Goal: Entertainment & Leisure: Consume media (video, audio)

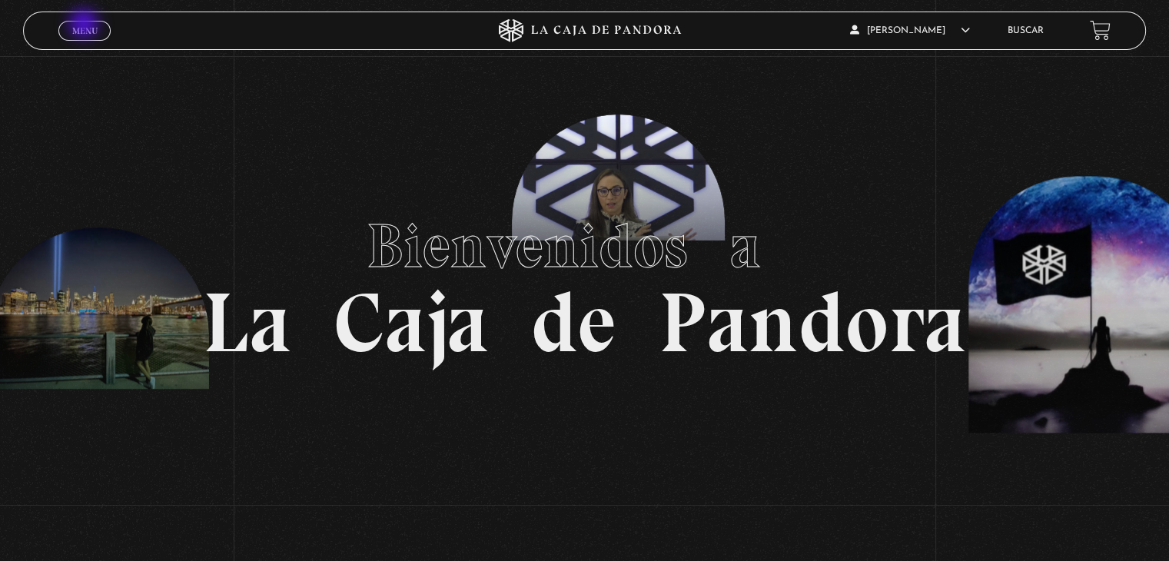
click at [85, 26] on span "Menu" at bounding box center [84, 30] width 25 height 9
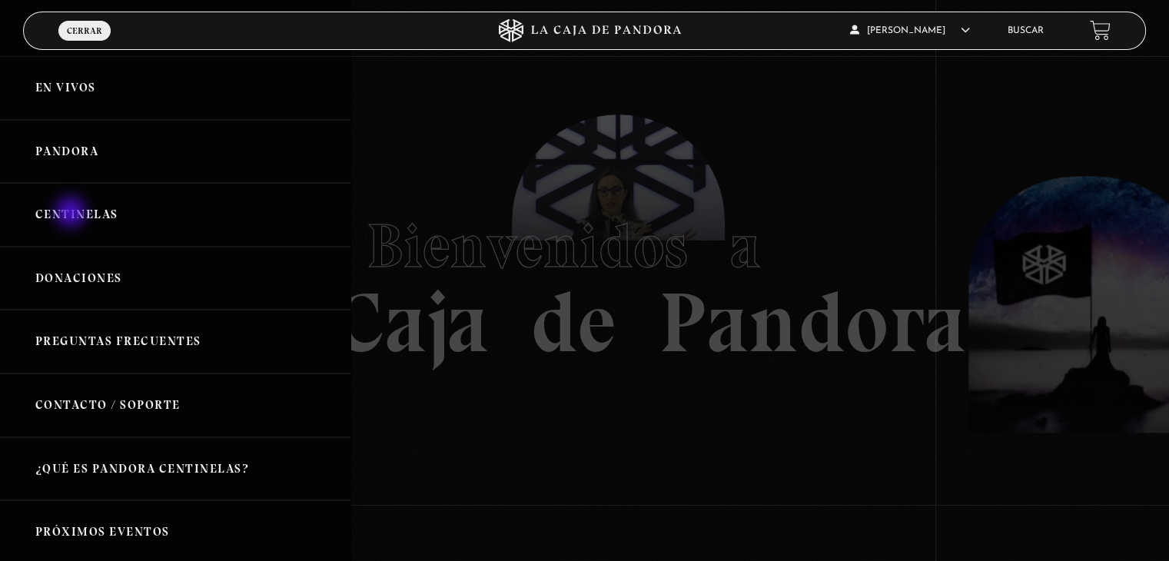
click at [72, 214] on link "Centinelas" at bounding box center [175, 215] width 350 height 64
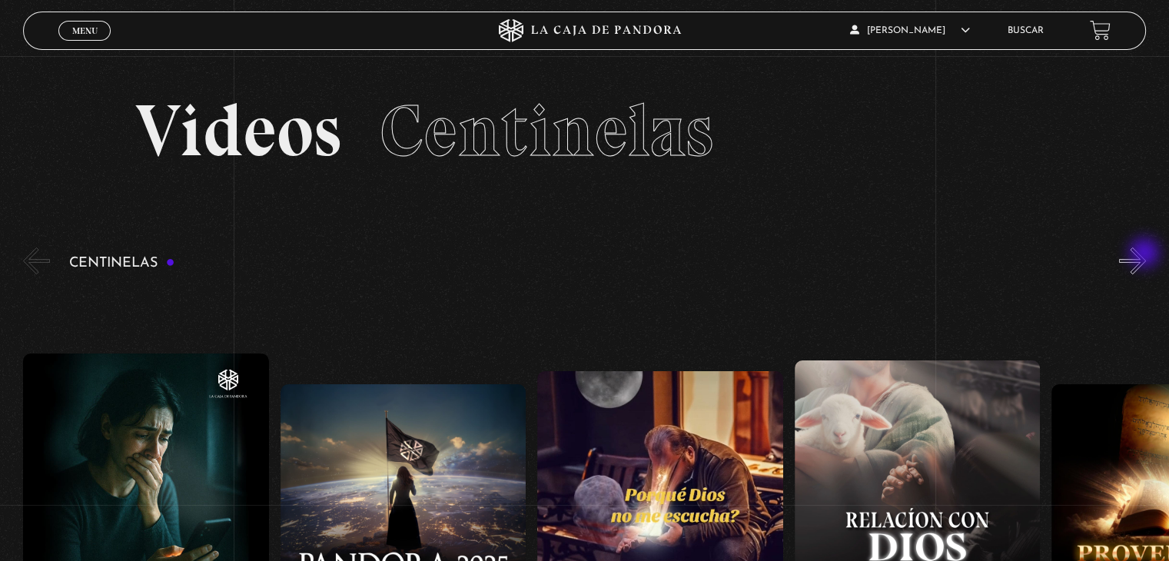
click at [1146, 254] on button "»" at bounding box center [1132, 260] width 27 height 27
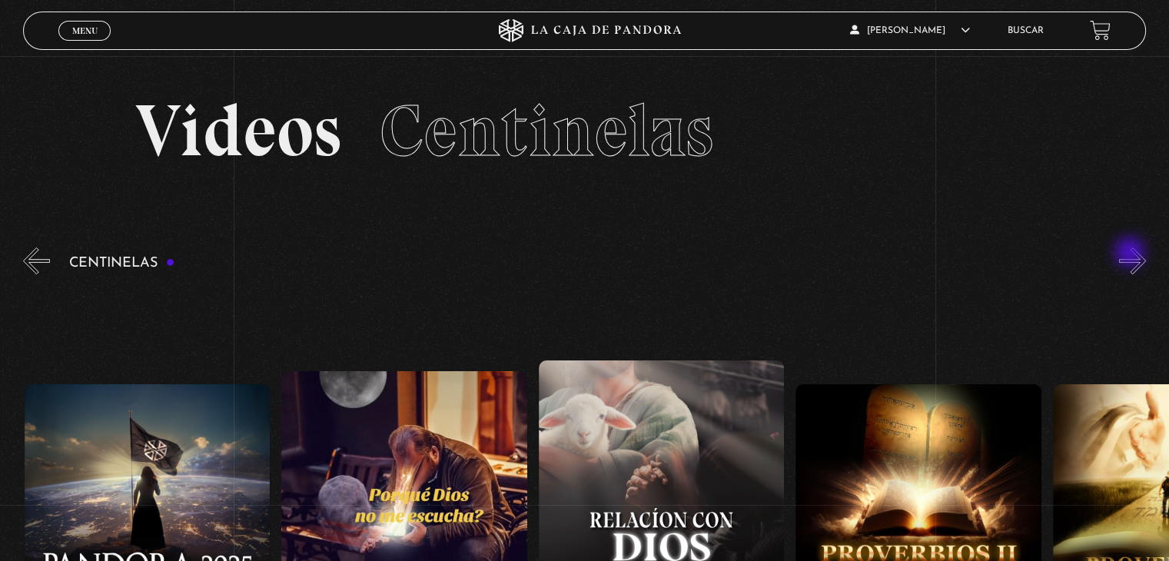
scroll to position [0, 257]
click at [1146, 264] on button "»" at bounding box center [1132, 260] width 27 height 27
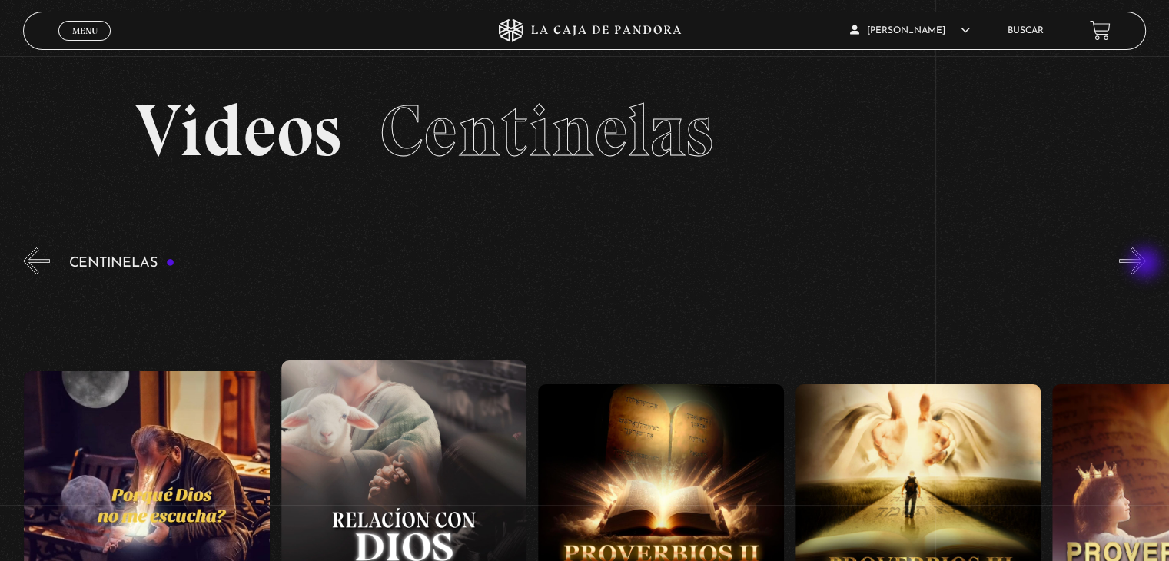
click at [1146, 264] on button "»" at bounding box center [1132, 260] width 27 height 27
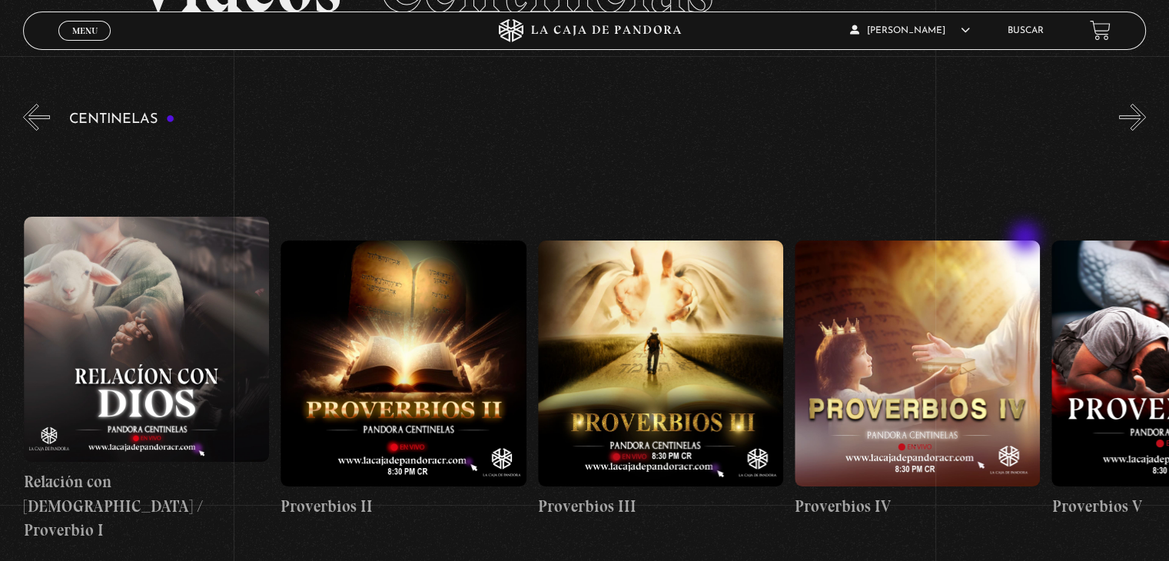
scroll to position [154, 0]
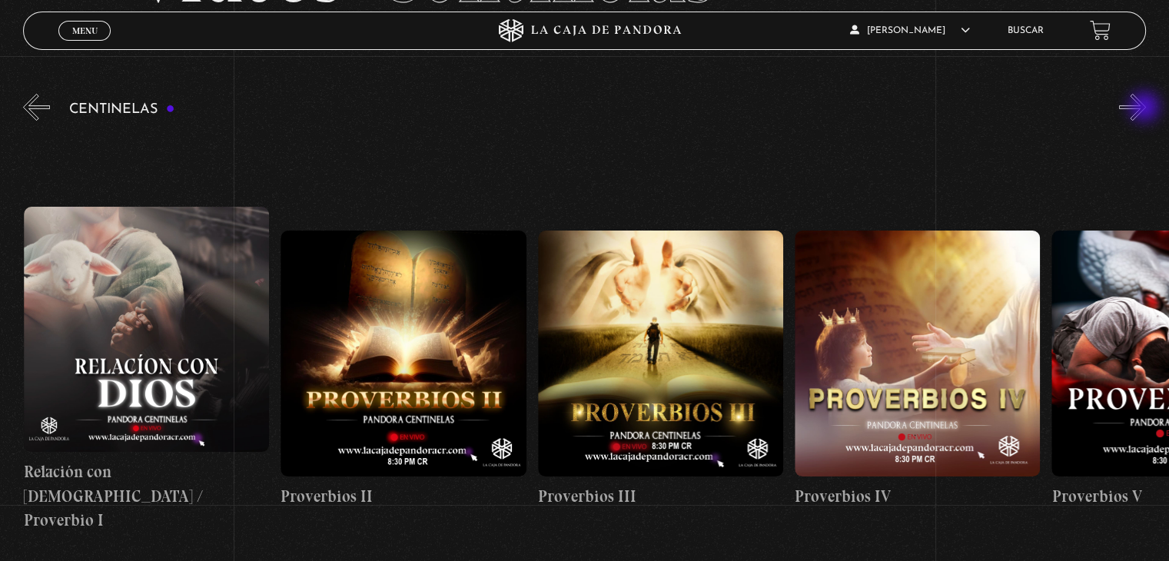
click at [1146, 108] on button "»" at bounding box center [1132, 107] width 27 height 27
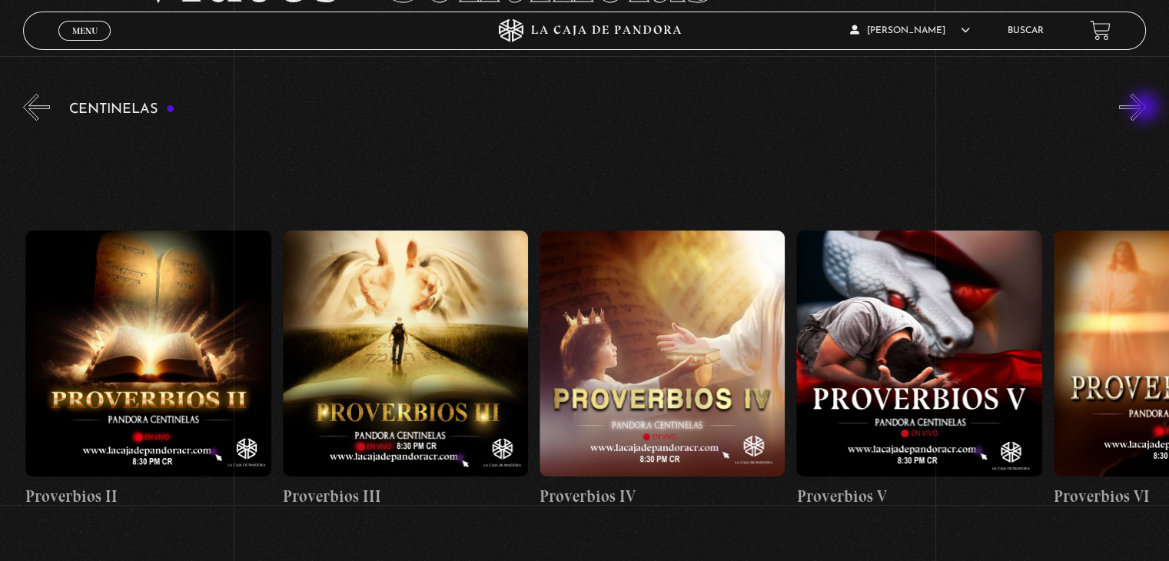
click at [1146, 108] on button "»" at bounding box center [1132, 107] width 27 height 27
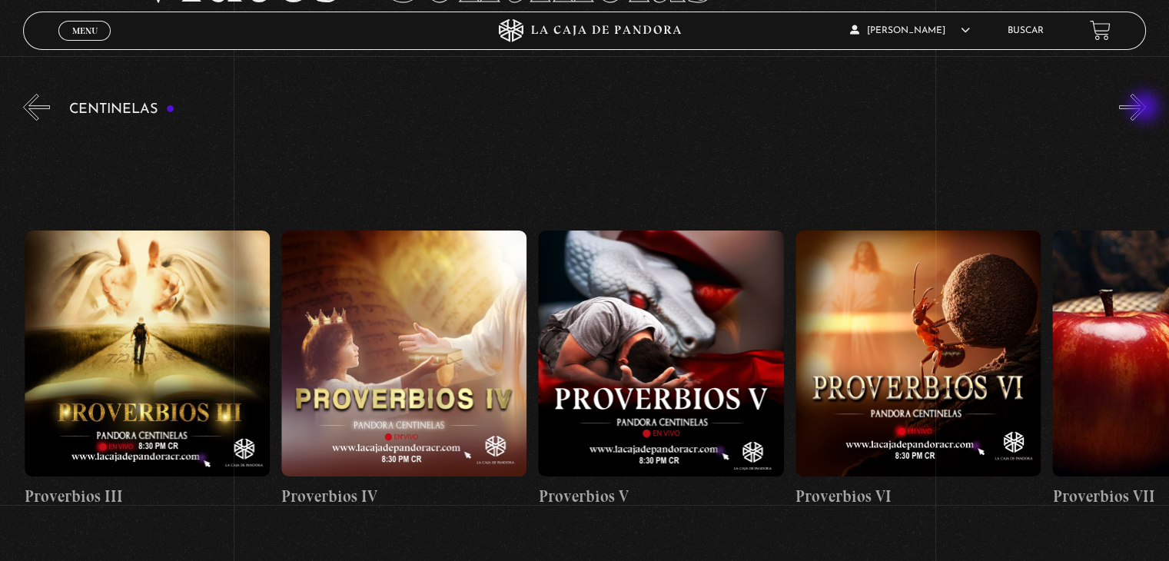
click at [1146, 108] on button "»" at bounding box center [1132, 107] width 27 height 27
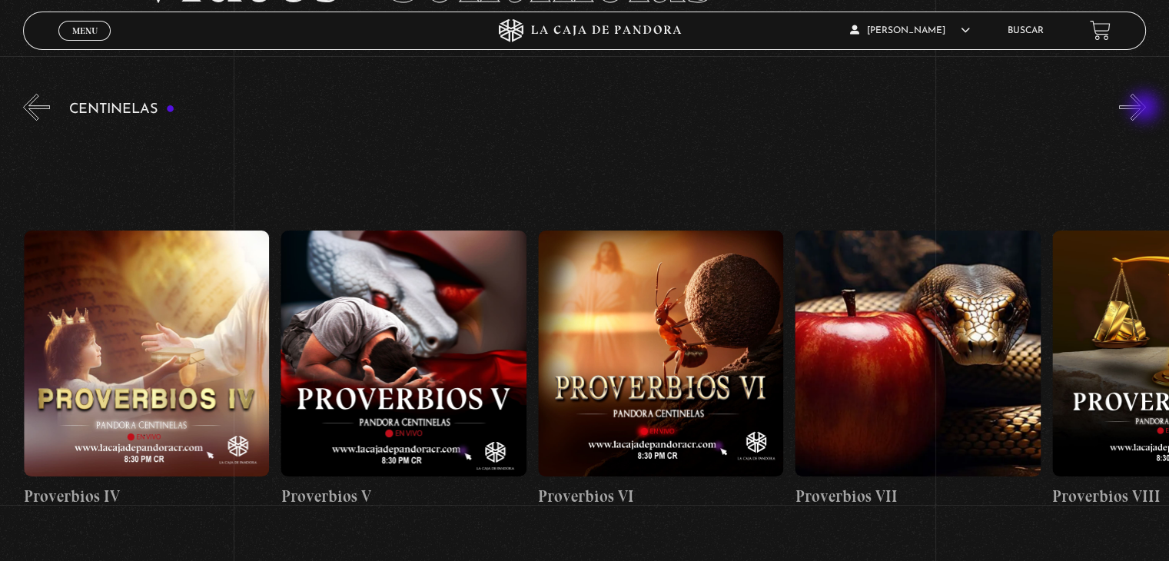
click at [1146, 108] on button "»" at bounding box center [1132, 107] width 27 height 27
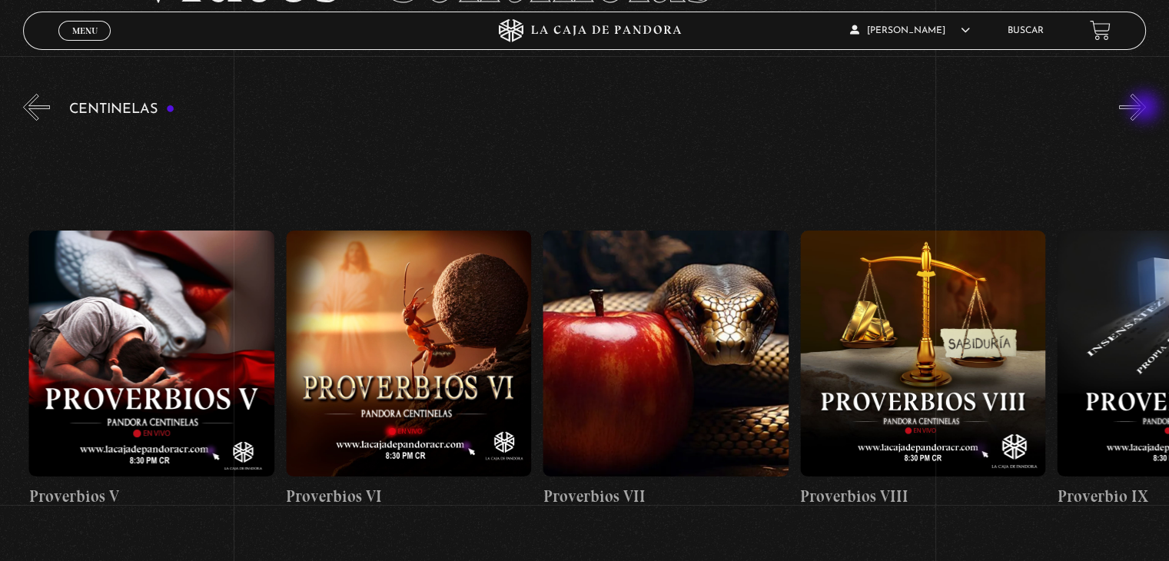
click at [1146, 108] on button "»" at bounding box center [1132, 107] width 27 height 27
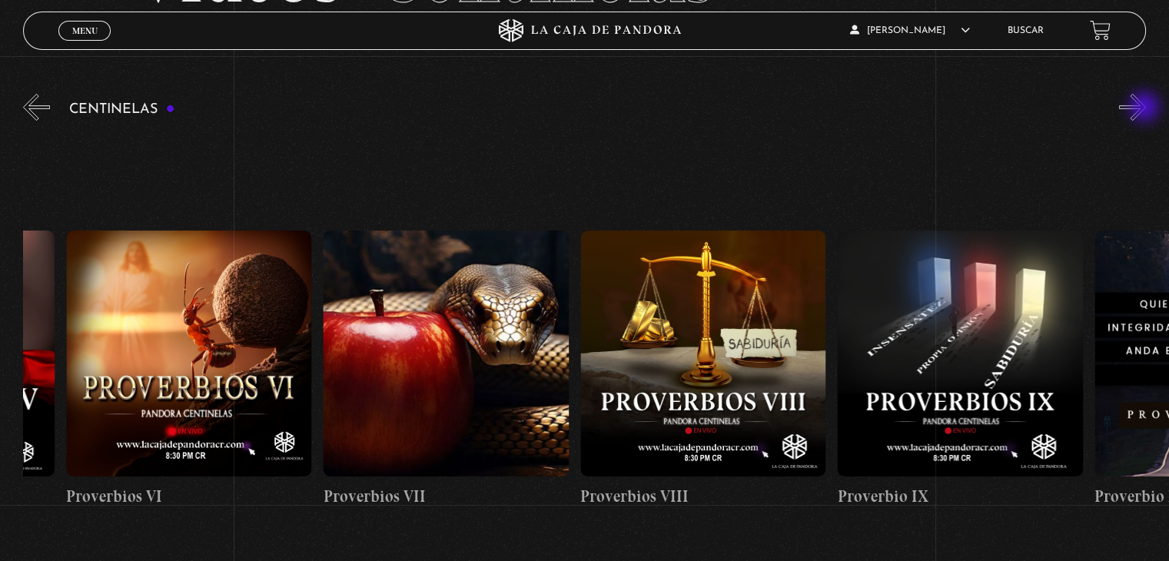
click at [1146, 108] on button "»" at bounding box center [1132, 107] width 27 height 27
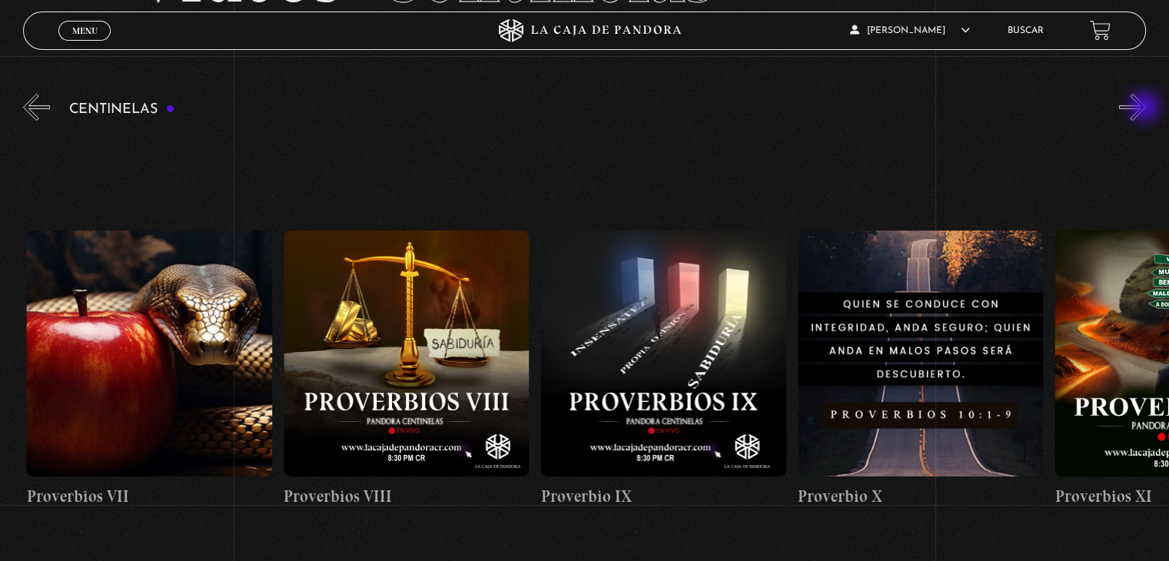
click at [1146, 108] on button "»" at bounding box center [1132, 107] width 27 height 27
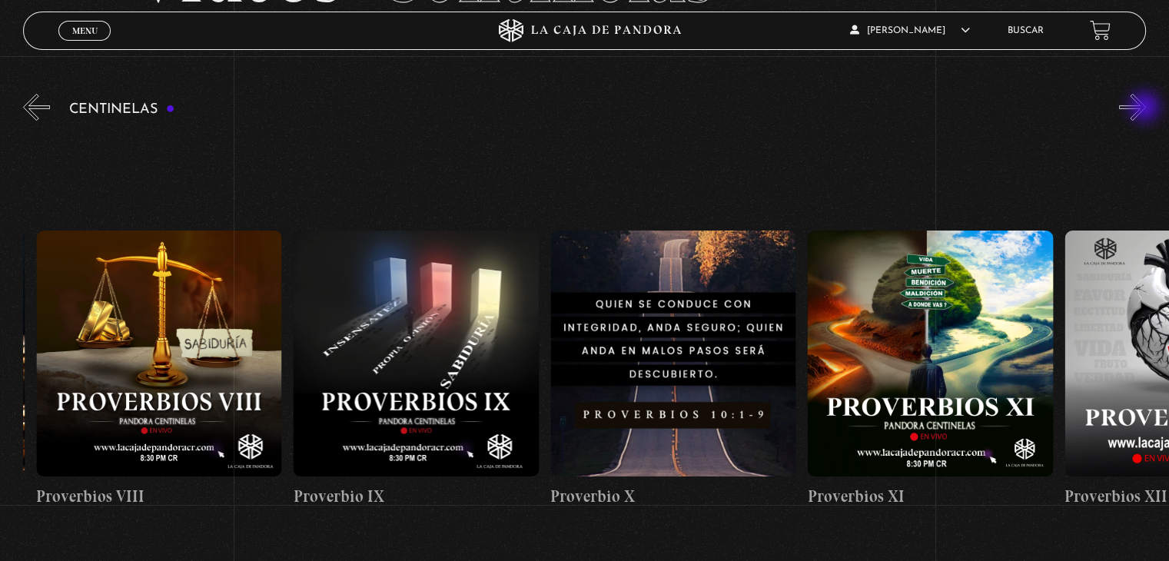
click at [1146, 108] on button "»" at bounding box center [1132, 107] width 27 height 27
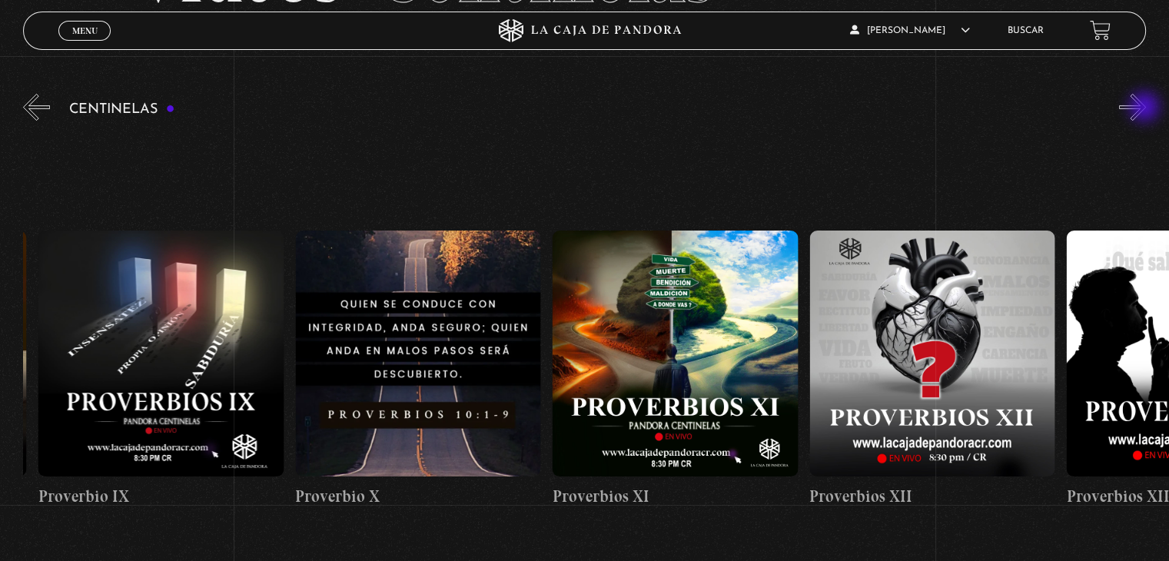
click at [1146, 108] on button "»" at bounding box center [1132, 107] width 27 height 27
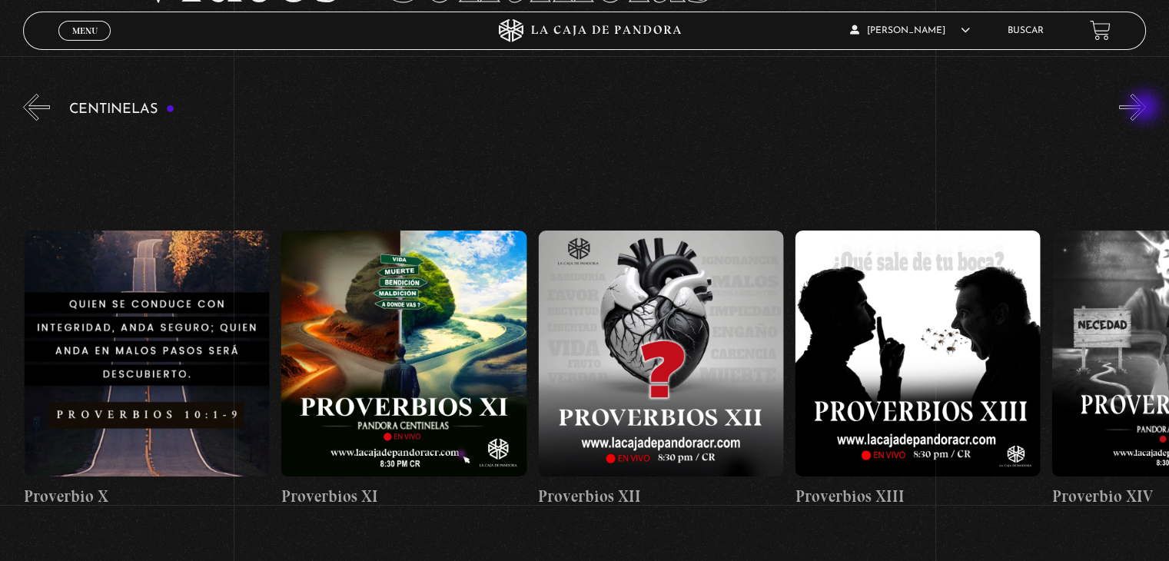
click at [1146, 108] on button "»" at bounding box center [1132, 107] width 27 height 27
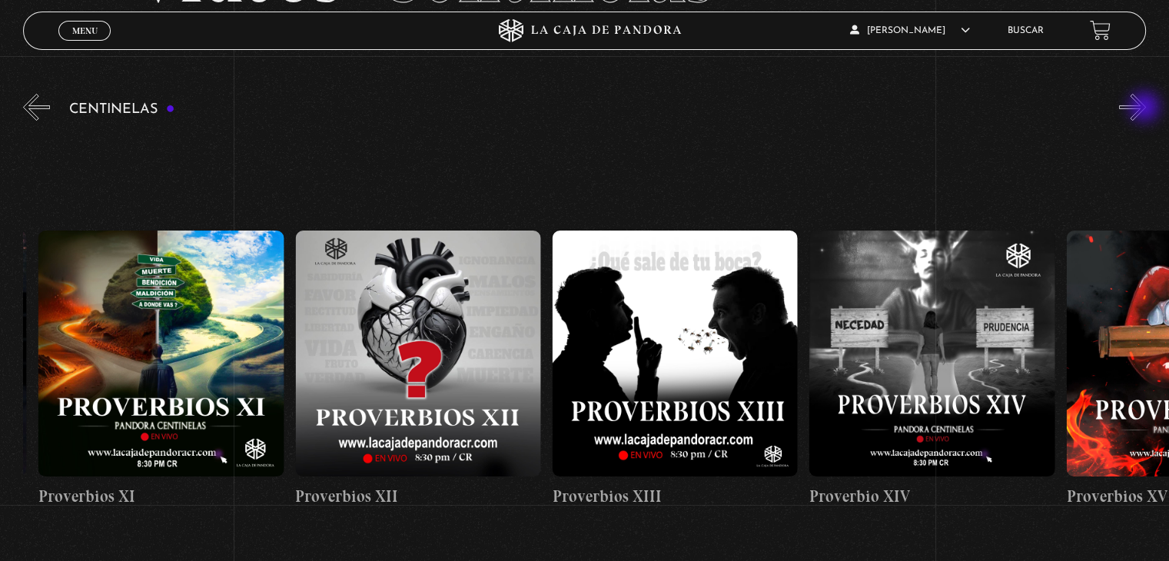
click at [1146, 108] on button "»" at bounding box center [1132, 107] width 27 height 27
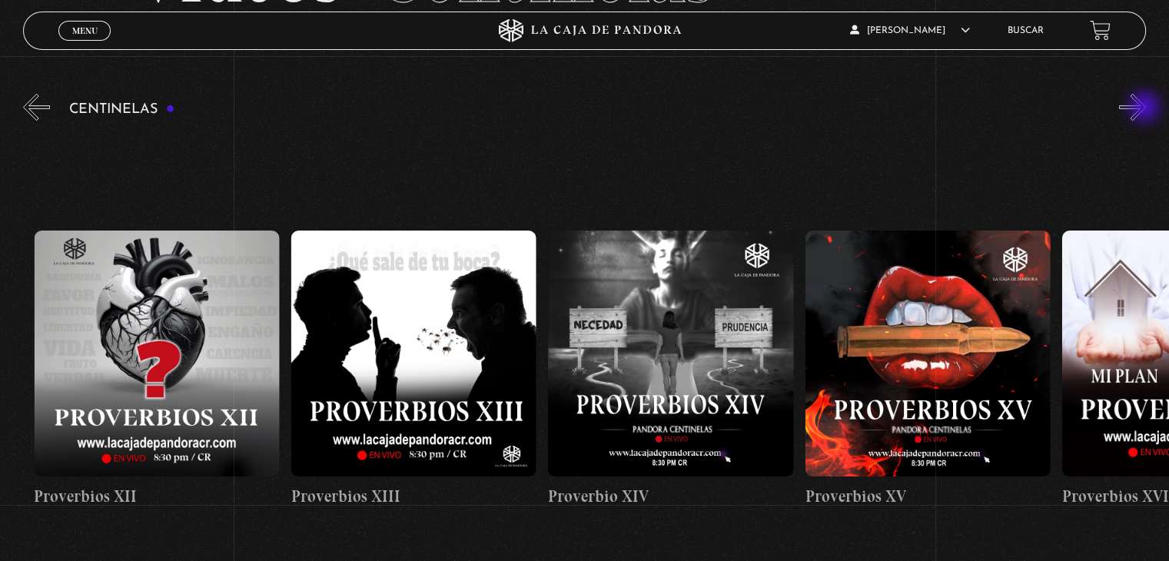
click at [1146, 108] on button "»" at bounding box center [1132, 107] width 27 height 27
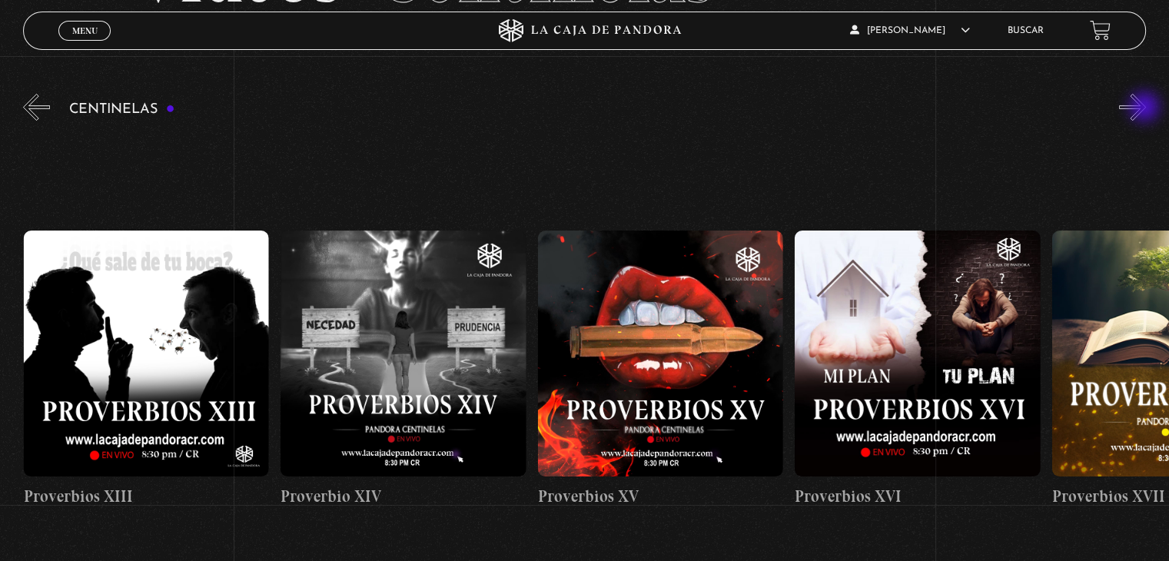
click at [1146, 108] on button "»" at bounding box center [1132, 107] width 27 height 27
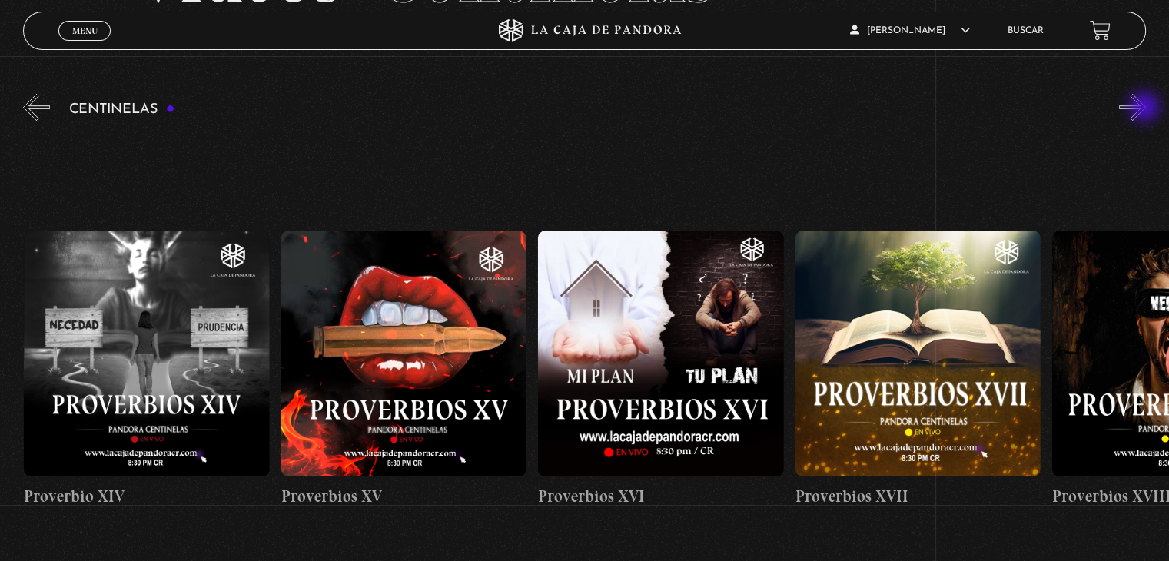
click at [1146, 108] on button "»" at bounding box center [1132, 107] width 27 height 27
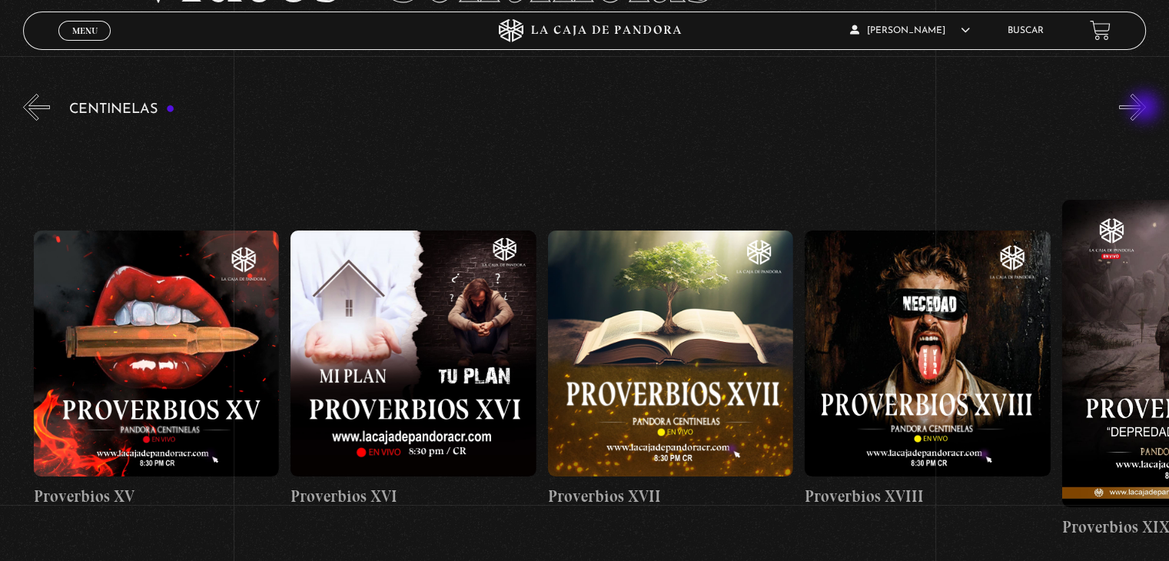
click at [1146, 108] on button "»" at bounding box center [1132, 107] width 27 height 27
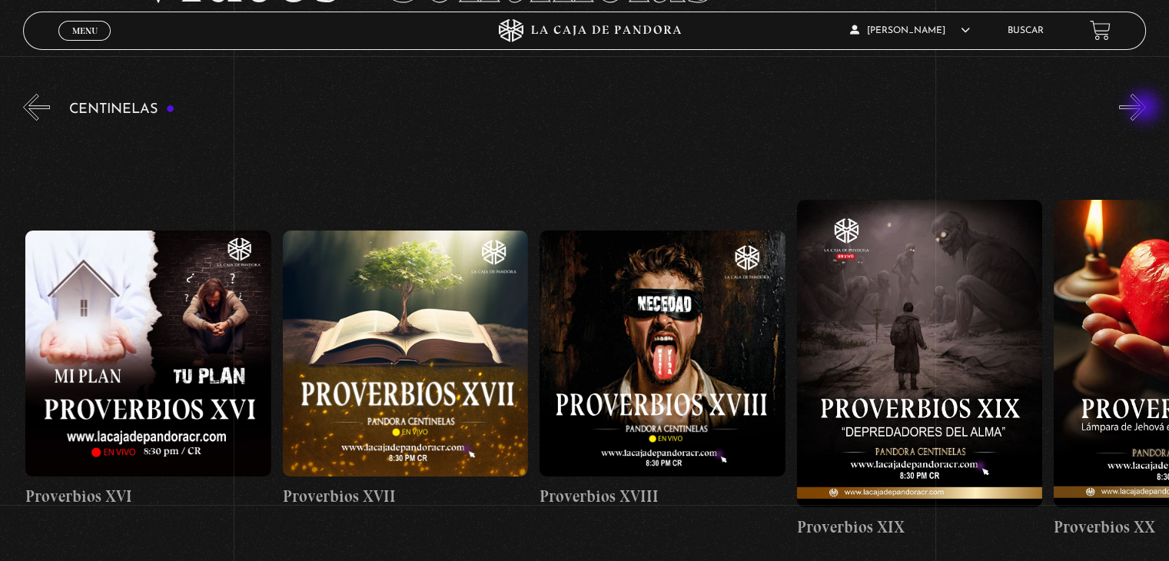
click at [1146, 108] on button "»" at bounding box center [1132, 107] width 27 height 27
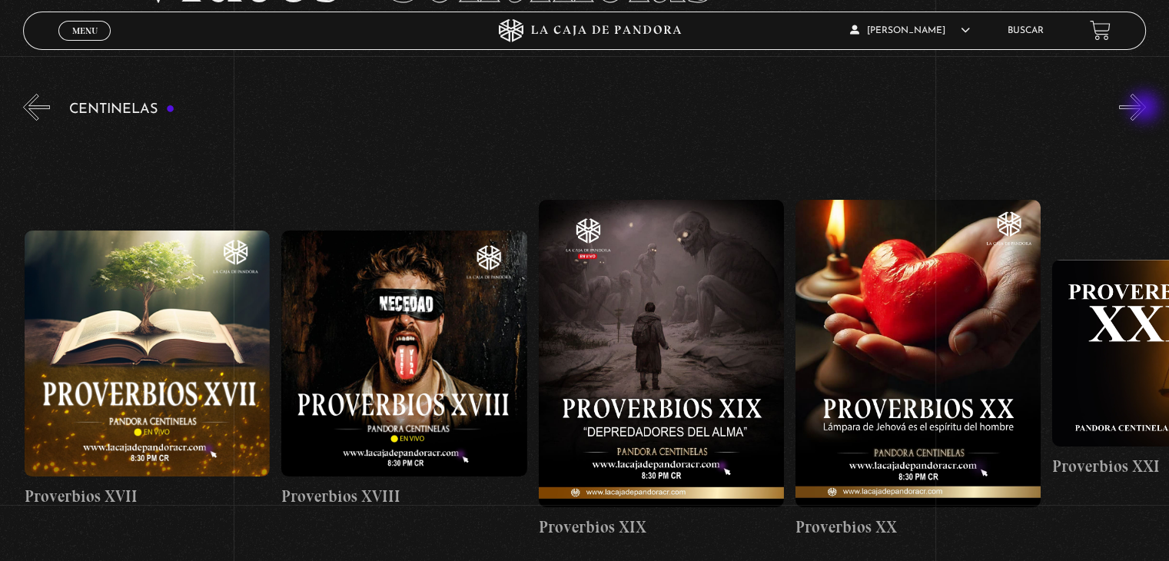
click at [1146, 108] on button "»" at bounding box center [1132, 107] width 27 height 27
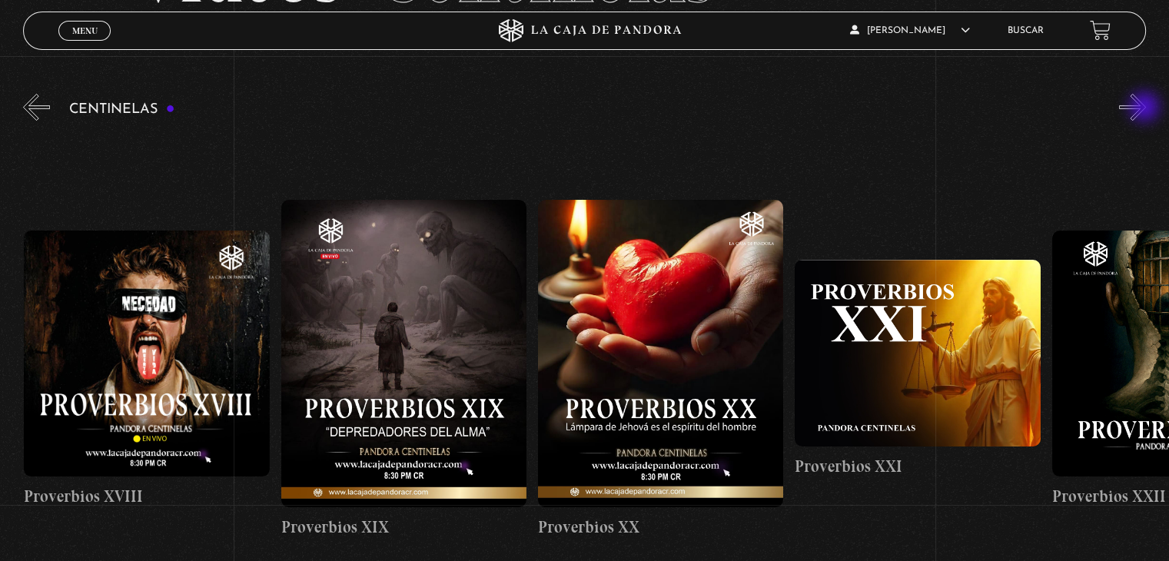
click at [1146, 108] on button "»" at bounding box center [1132, 107] width 27 height 27
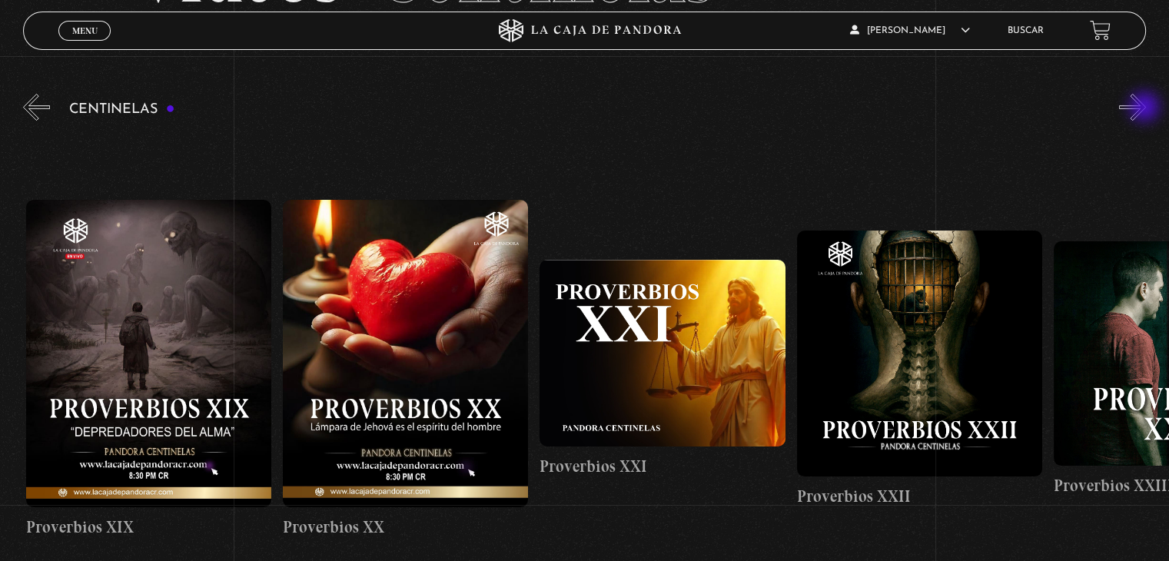
click at [1146, 108] on button "»" at bounding box center [1132, 107] width 27 height 27
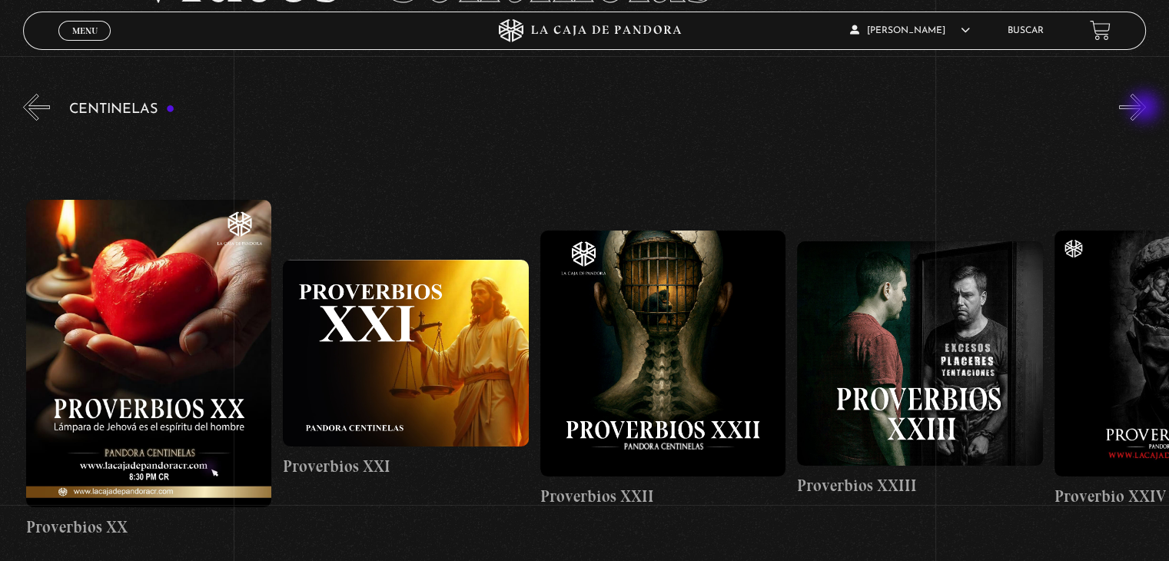
click at [1146, 108] on button "»" at bounding box center [1132, 107] width 27 height 27
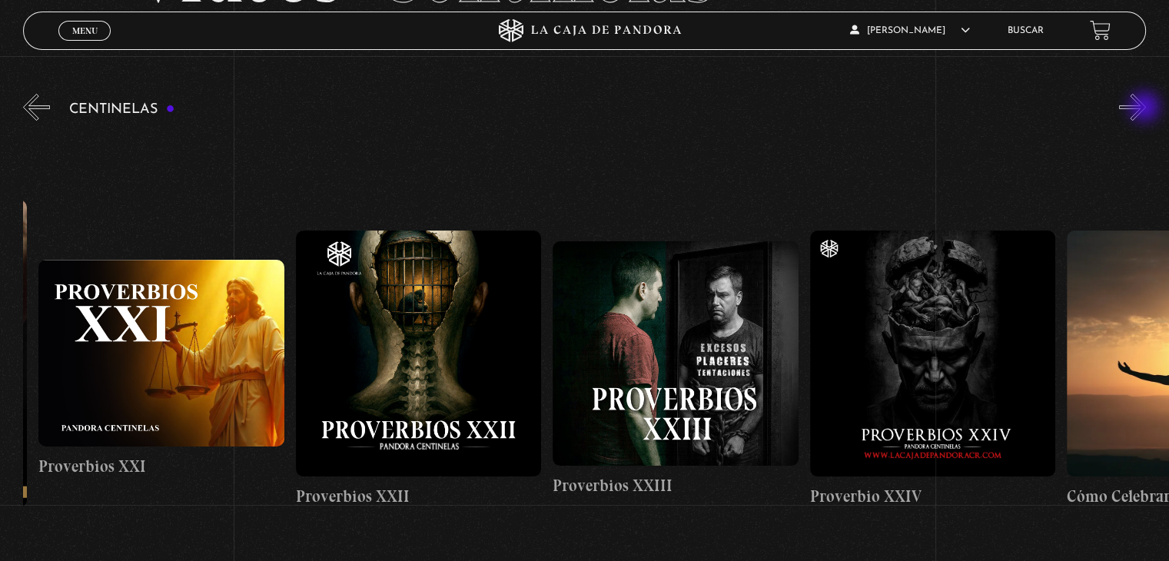
click at [1146, 108] on button "»" at bounding box center [1132, 107] width 27 height 27
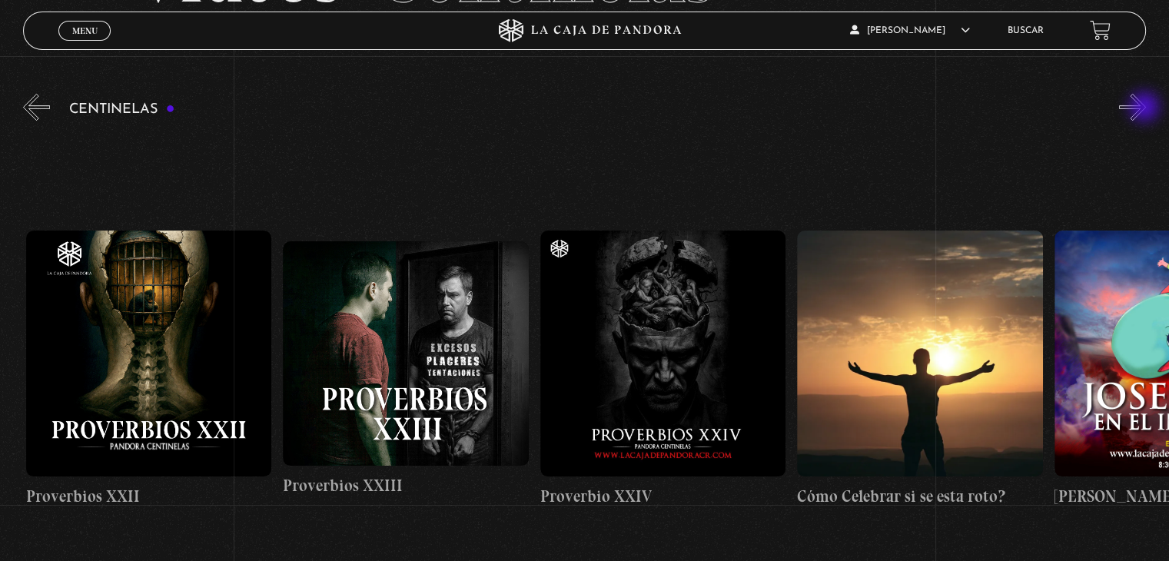
click at [1146, 108] on button "»" at bounding box center [1132, 107] width 27 height 27
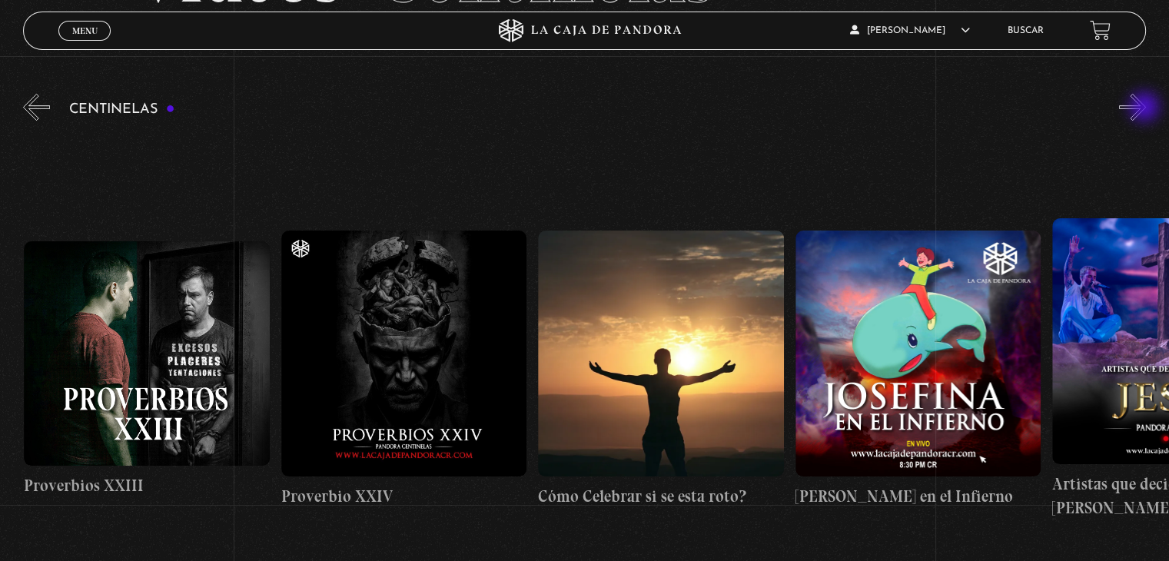
click at [1146, 108] on button "»" at bounding box center [1132, 107] width 27 height 27
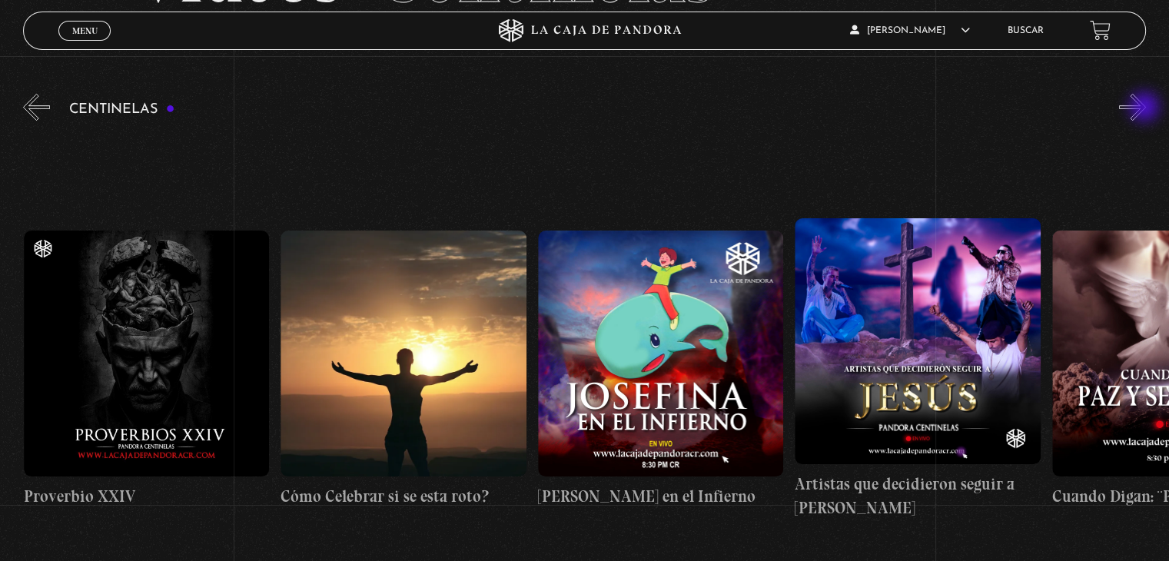
click at [1146, 108] on button "»" at bounding box center [1132, 107] width 27 height 27
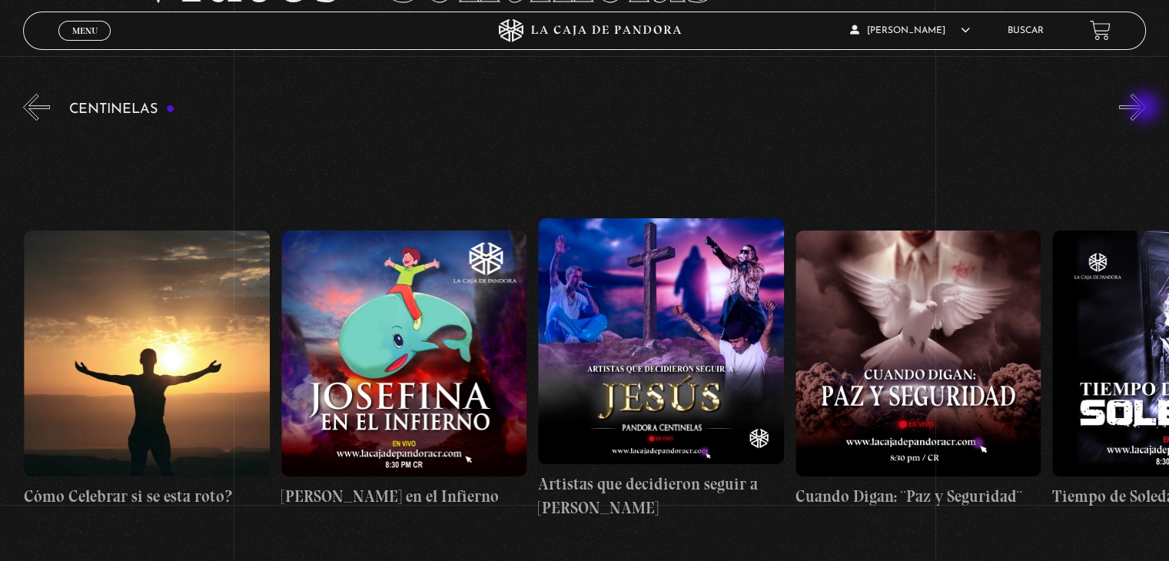
click at [1146, 108] on button "»" at bounding box center [1132, 107] width 27 height 27
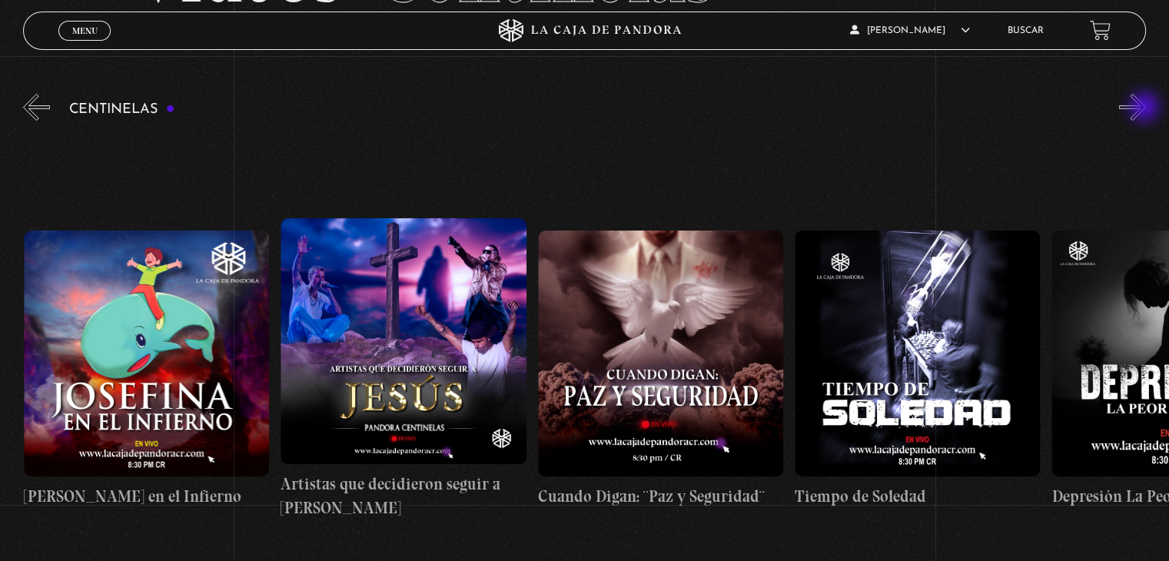
click at [1146, 108] on button "»" at bounding box center [1132, 107] width 27 height 27
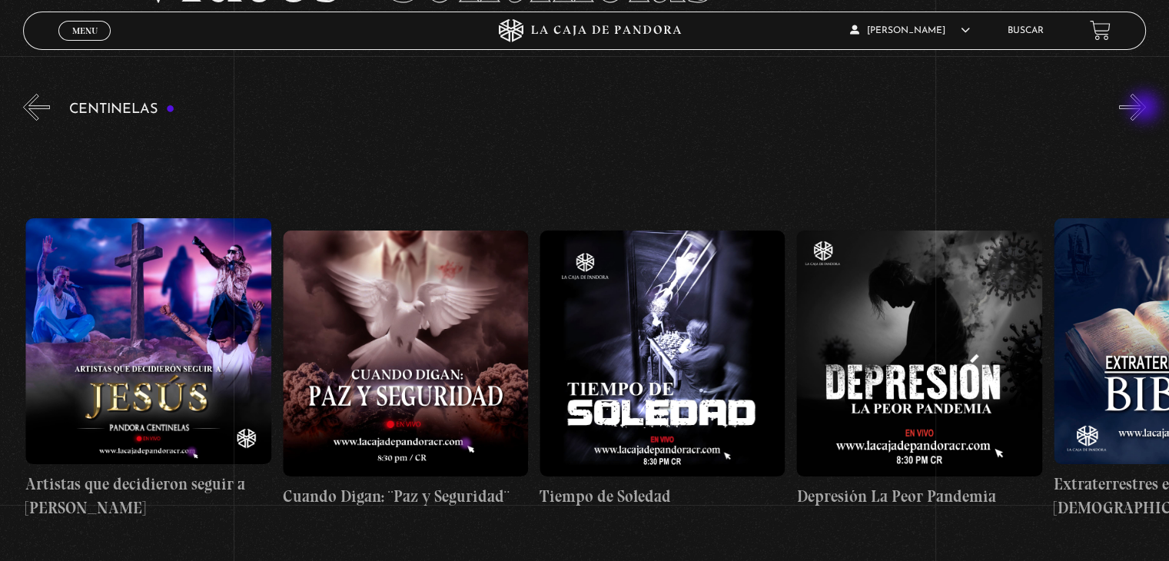
click at [1146, 108] on button "»" at bounding box center [1132, 107] width 27 height 27
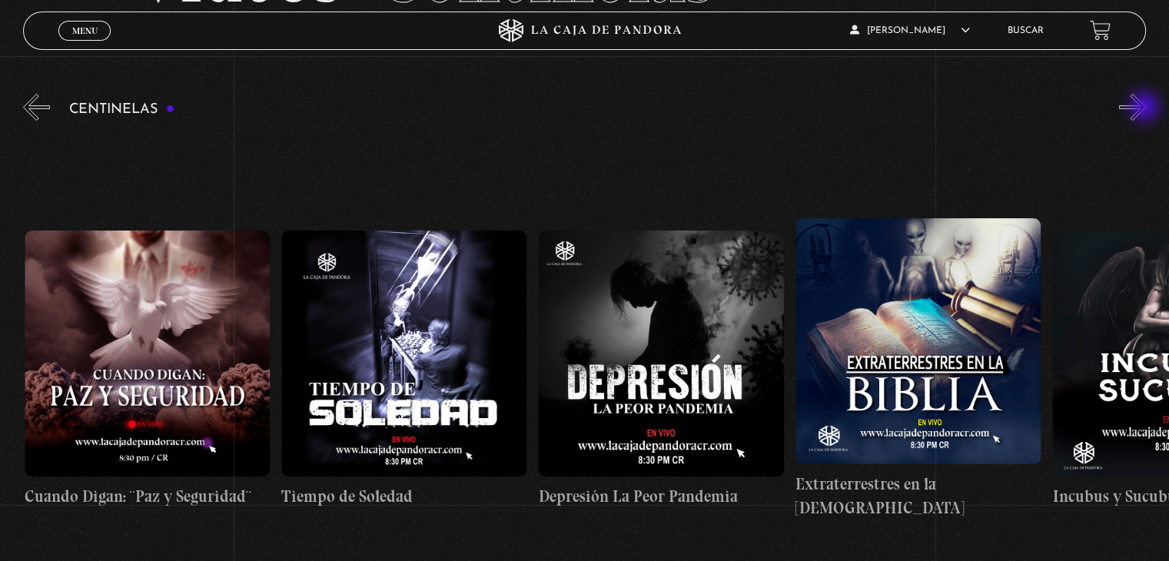
click at [1146, 108] on button "»" at bounding box center [1132, 107] width 27 height 27
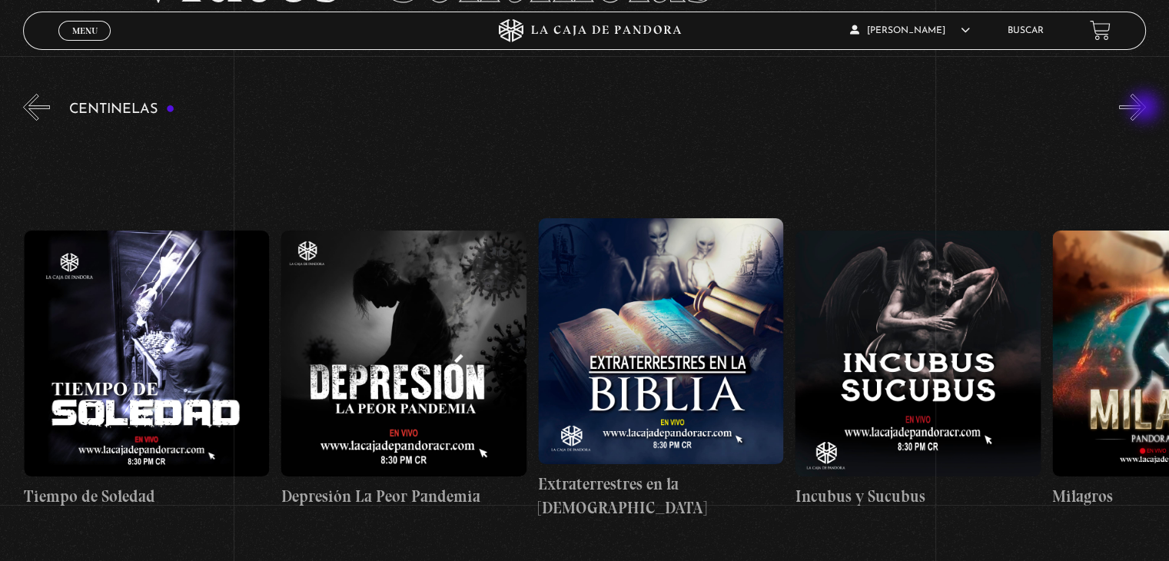
click at [1146, 108] on button "»" at bounding box center [1132, 107] width 27 height 27
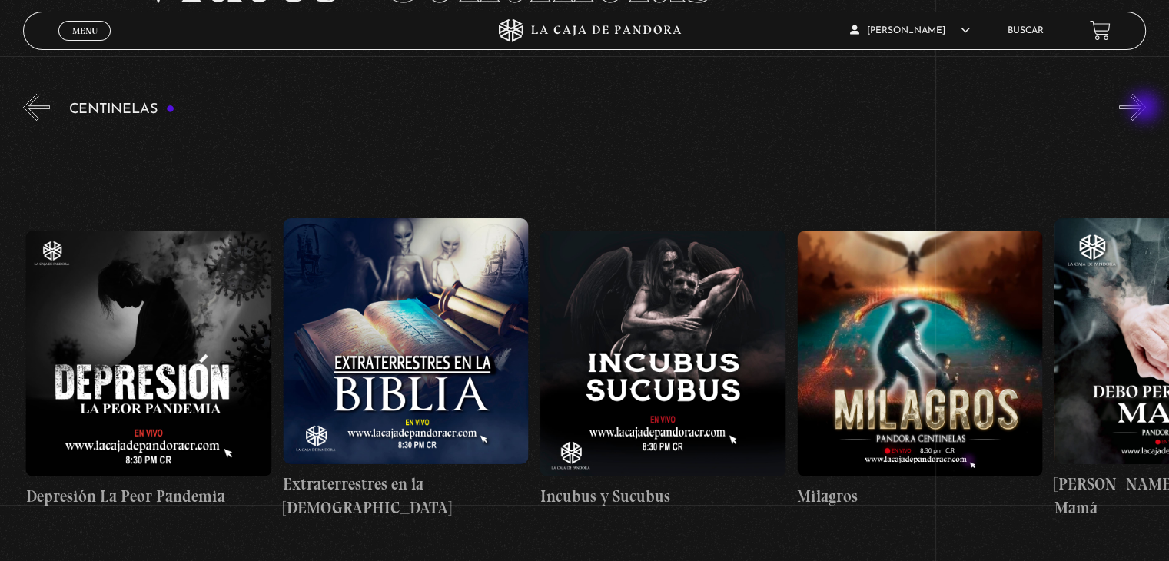
click at [1146, 108] on button "»" at bounding box center [1132, 107] width 27 height 27
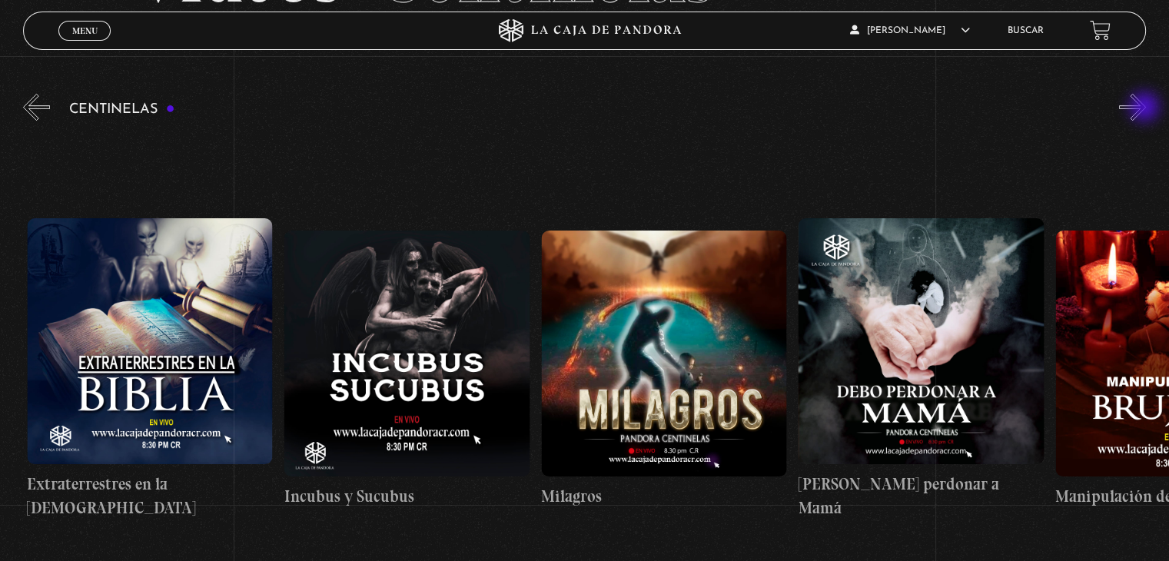
click at [1146, 108] on button "»" at bounding box center [1132, 107] width 27 height 27
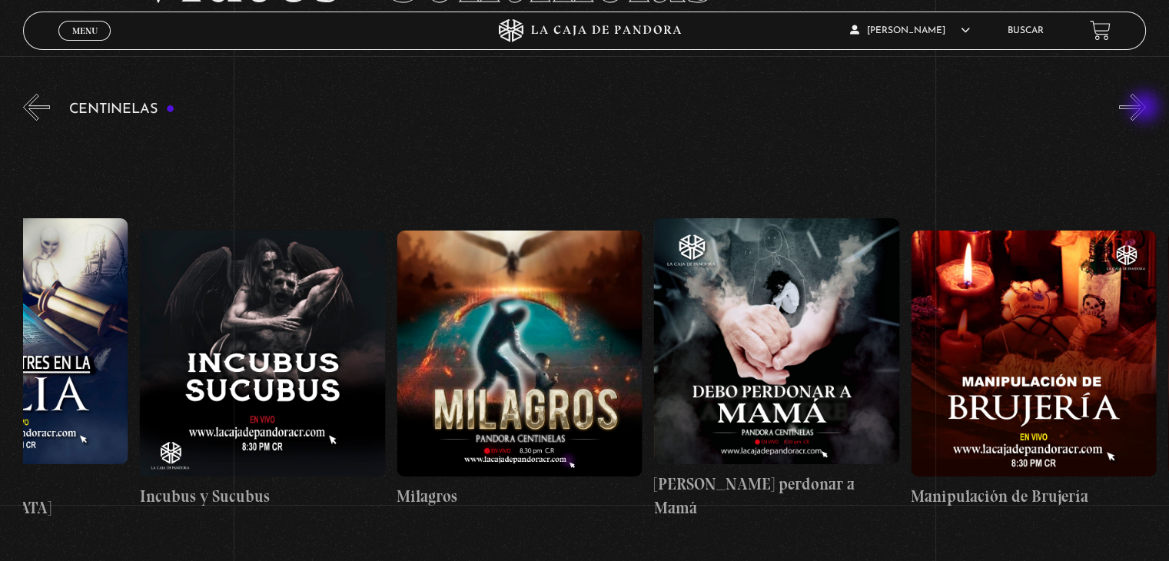
click at [1146, 108] on button "»" at bounding box center [1132, 107] width 27 height 27
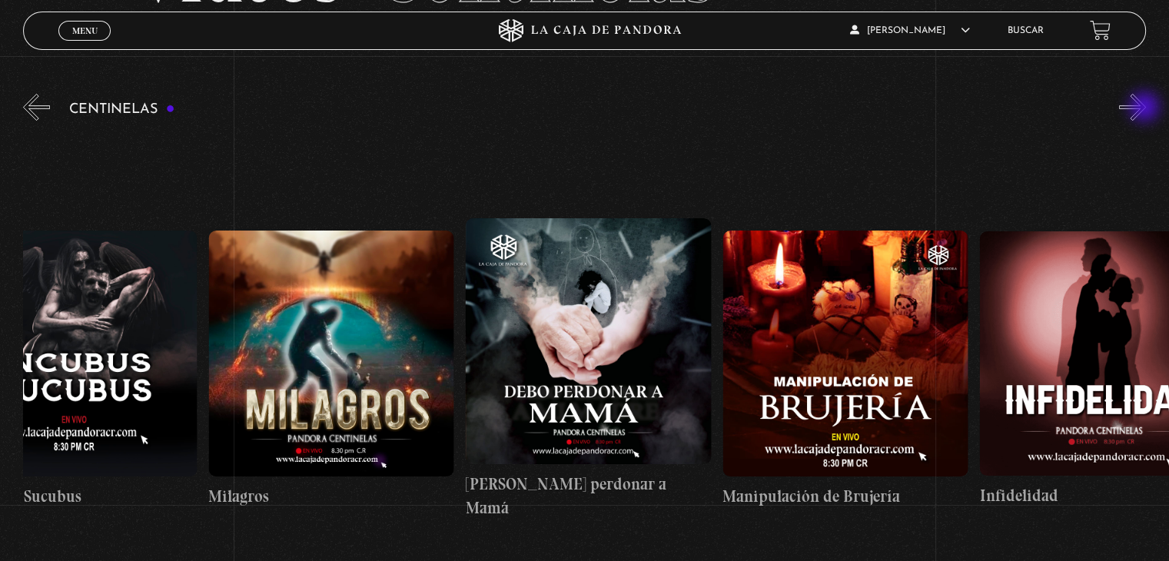
click at [1146, 108] on button "»" at bounding box center [1132, 107] width 27 height 27
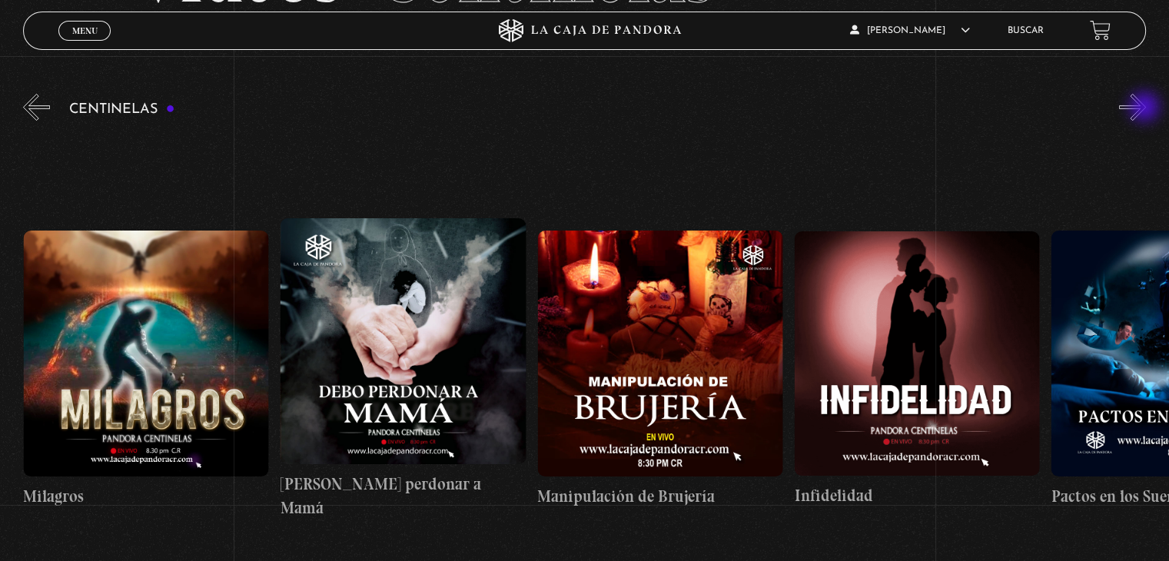
click at [1146, 108] on button "»" at bounding box center [1132, 107] width 27 height 27
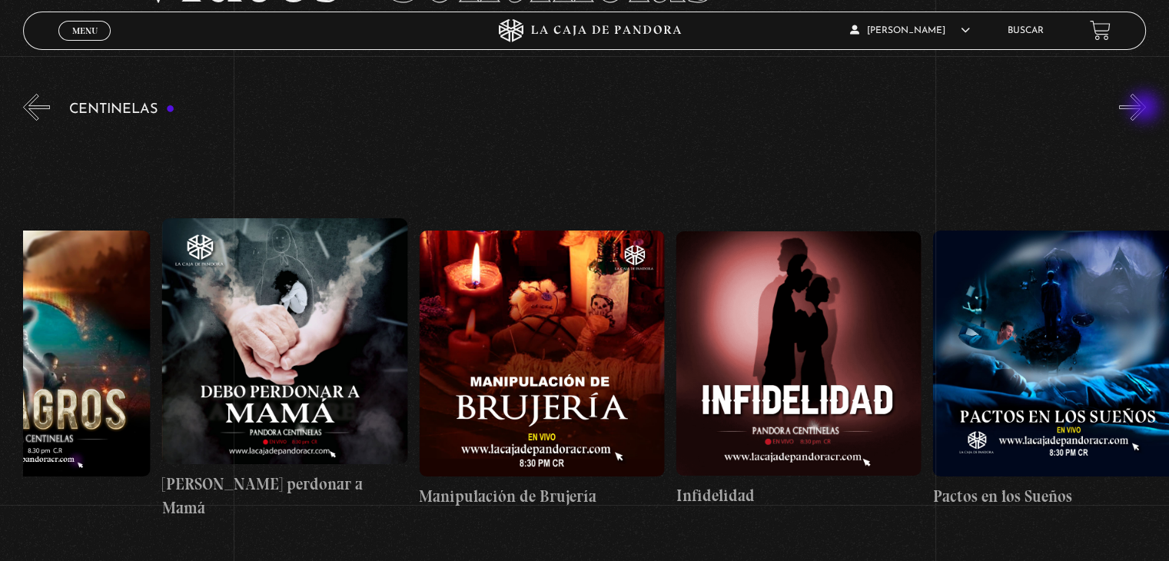
click at [1146, 108] on button "»" at bounding box center [1132, 107] width 27 height 27
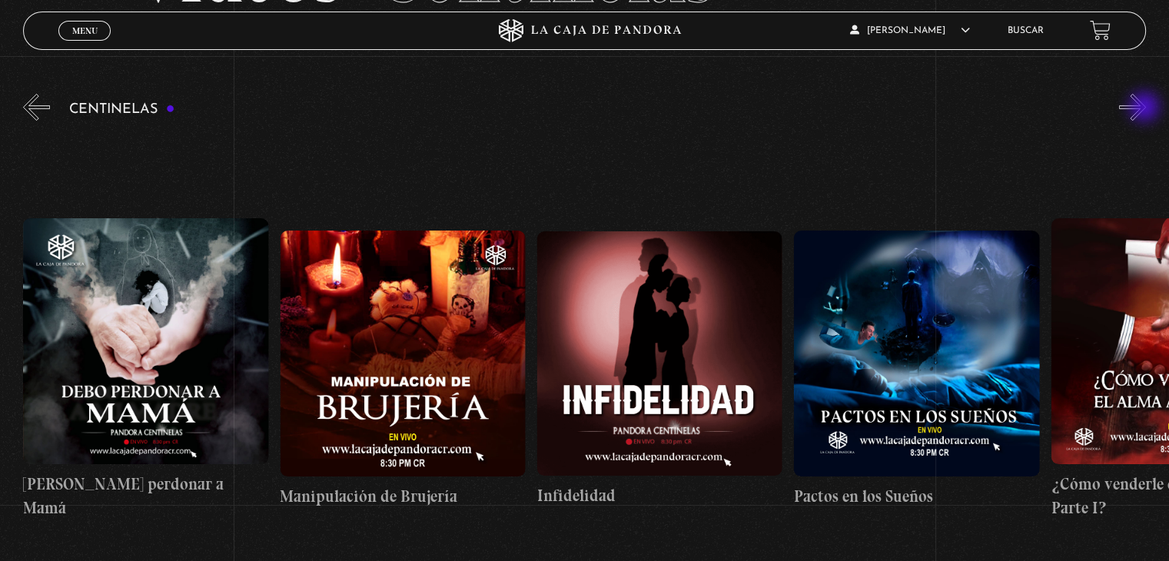
click at [1146, 108] on button "»" at bounding box center [1132, 107] width 27 height 27
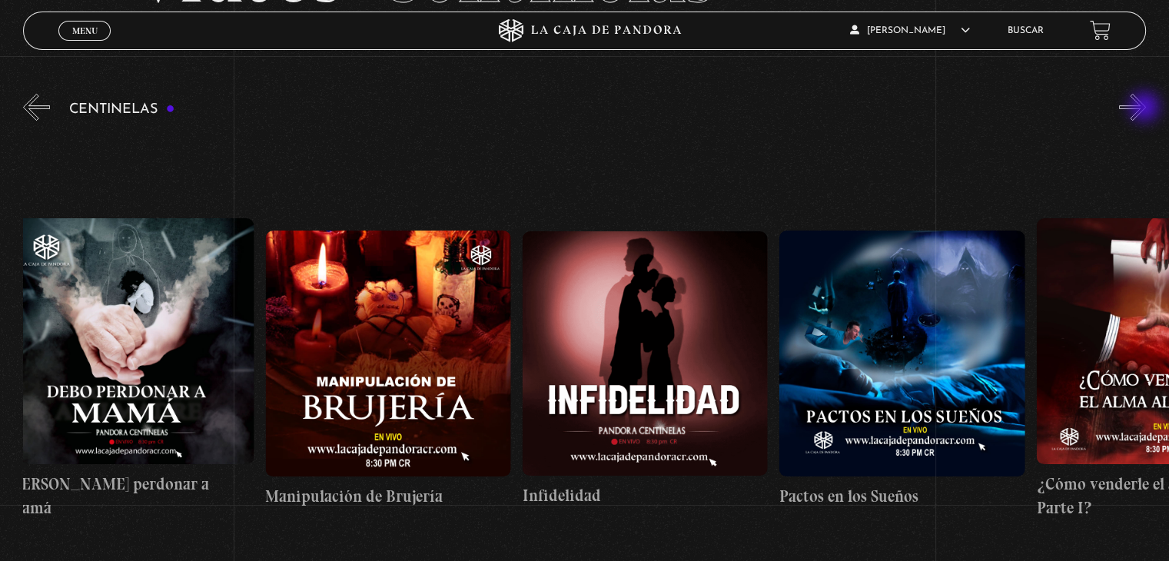
click at [1146, 108] on button "»" at bounding box center [1132, 107] width 27 height 27
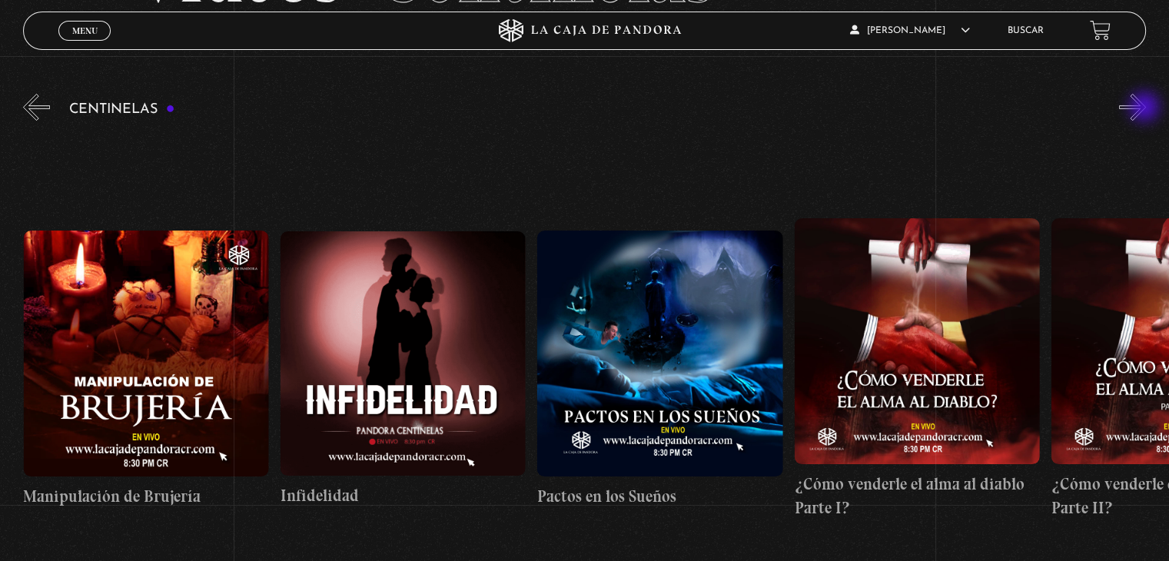
click at [1146, 108] on button "»" at bounding box center [1132, 107] width 27 height 27
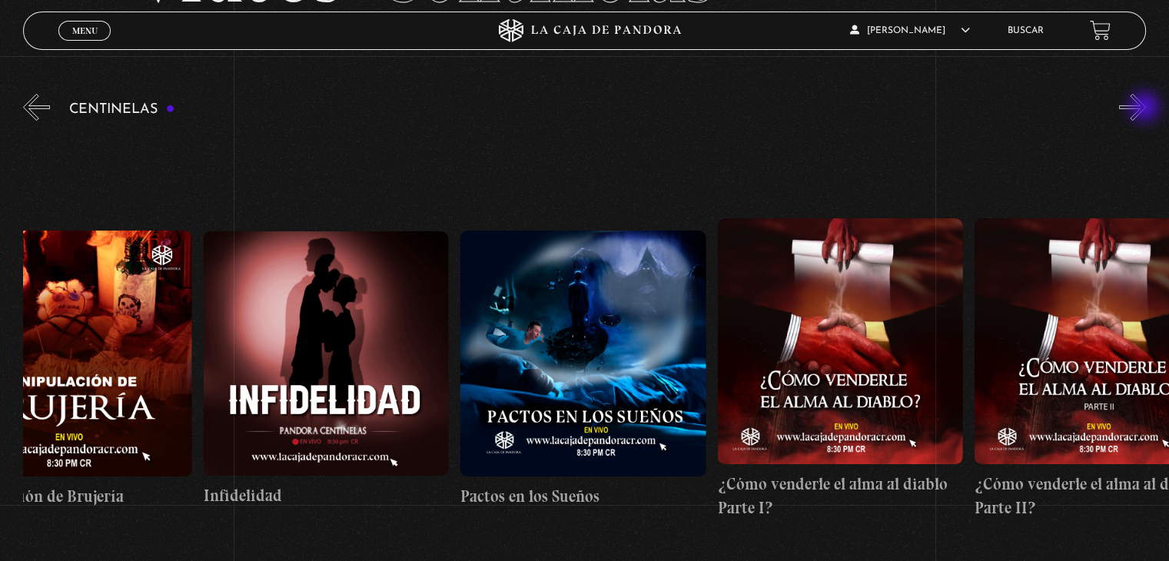
click at [1146, 108] on button "»" at bounding box center [1132, 107] width 27 height 27
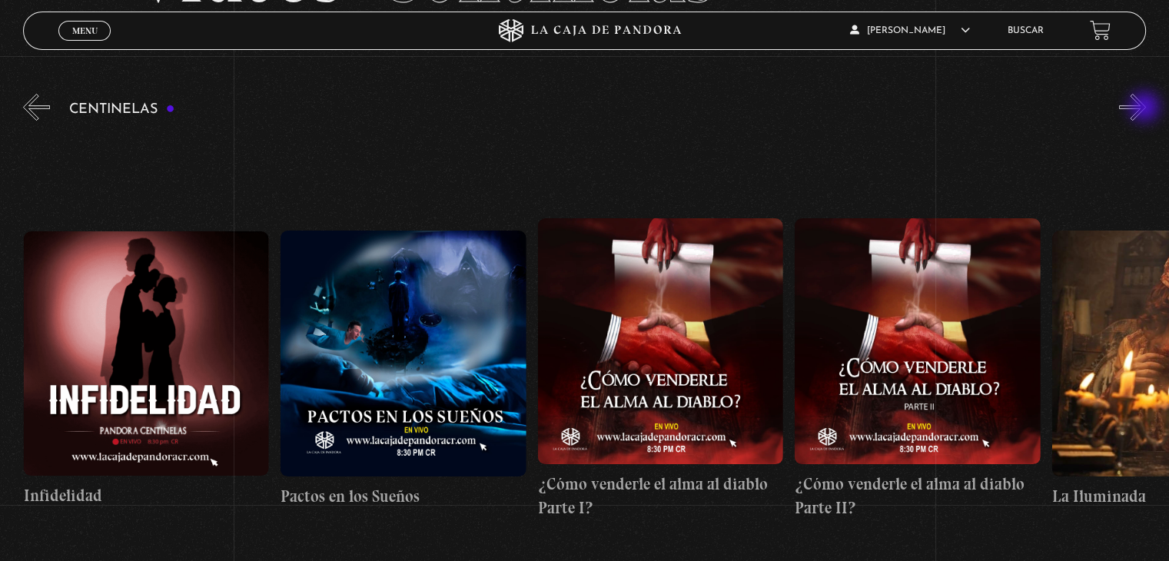
click at [1146, 108] on button "»" at bounding box center [1132, 107] width 27 height 27
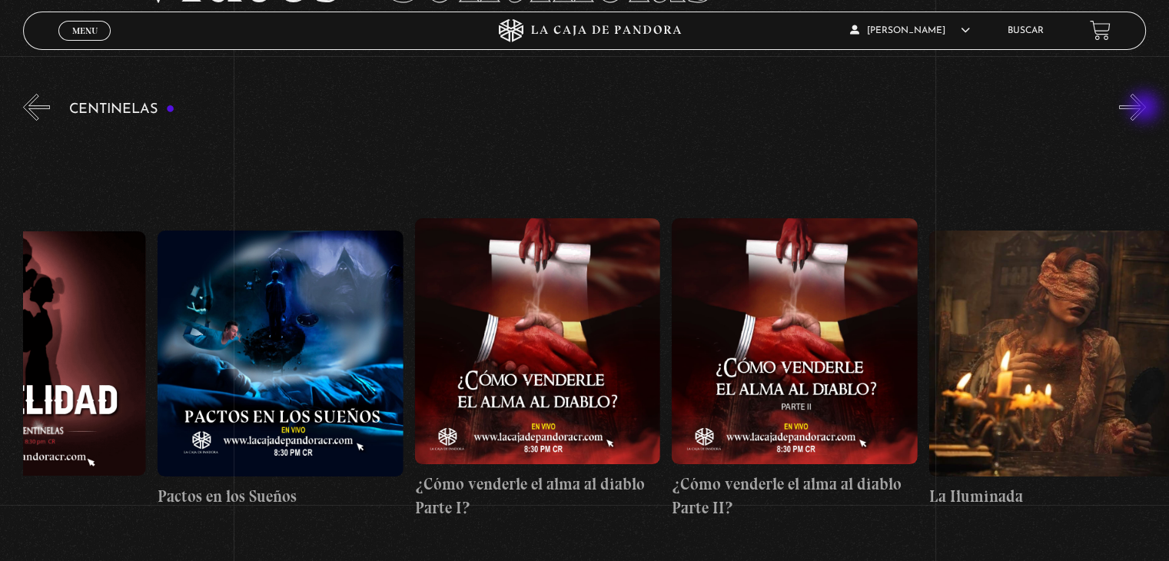
click at [1146, 108] on button "»" at bounding box center [1132, 107] width 27 height 27
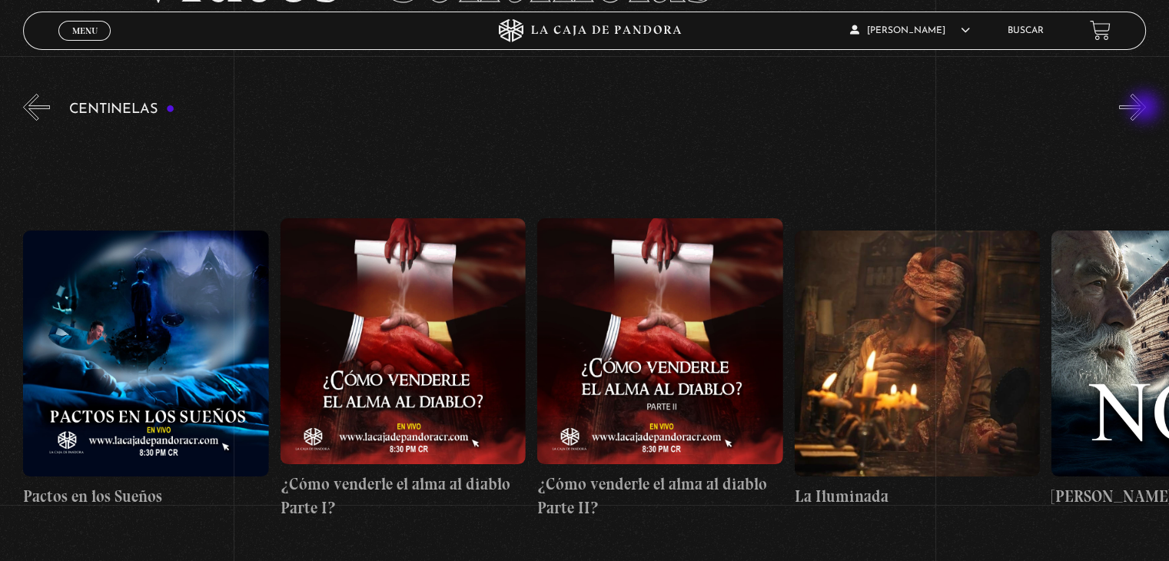
click at [1146, 108] on button "»" at bounding box center [1132, 107] width 27 height 27
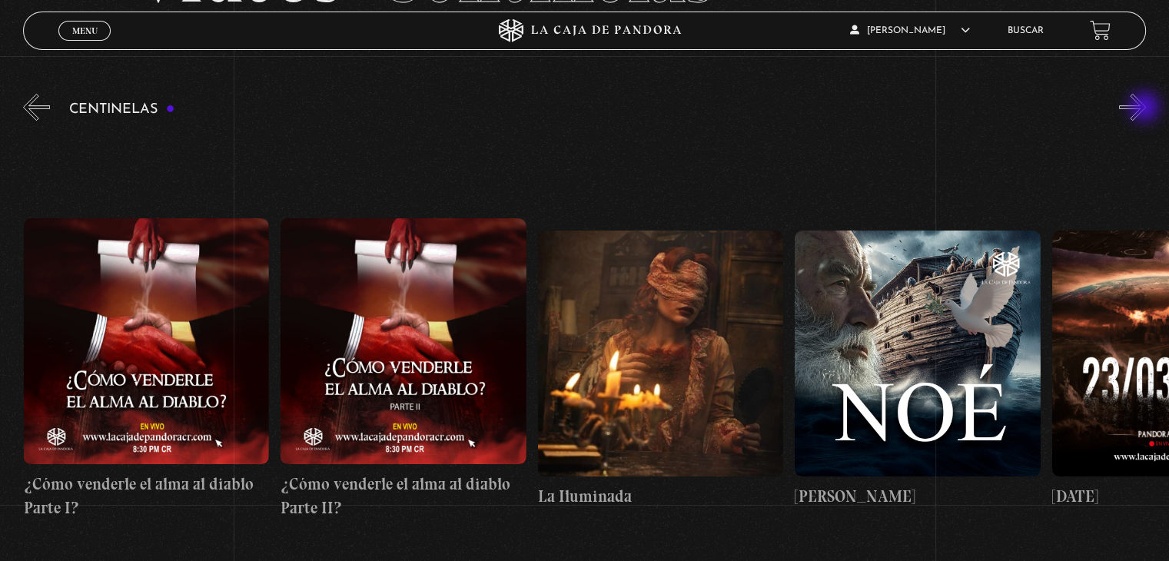
click at [1146, 108] on button "»" at bounding box center [1132, 107] width 27 height 27
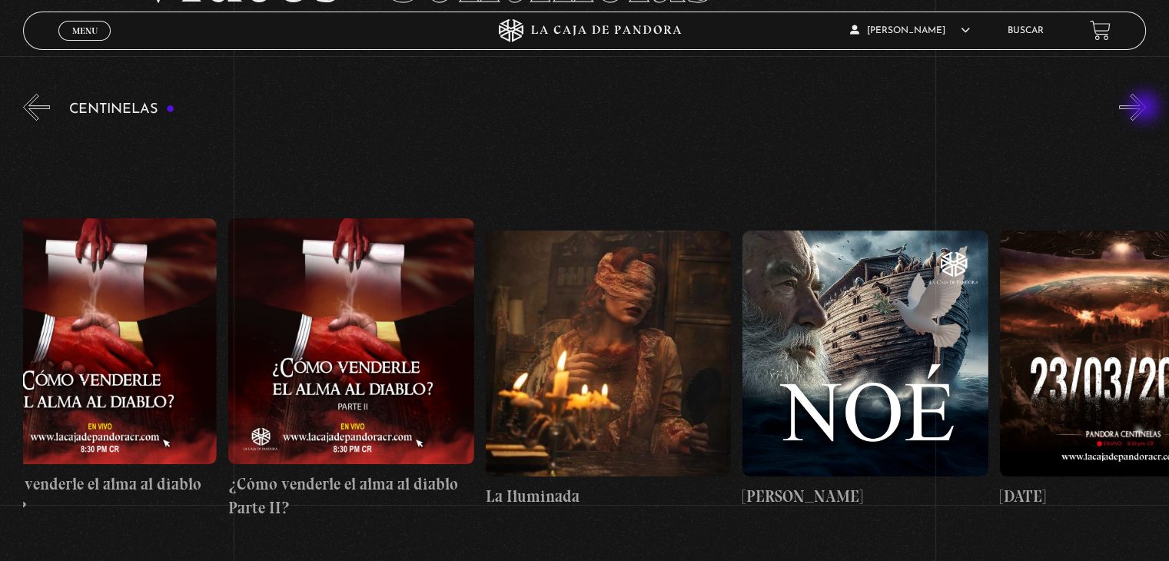
click at [1146, 108] on button "»" at bounding box center [1132, 107] width 27 height 27
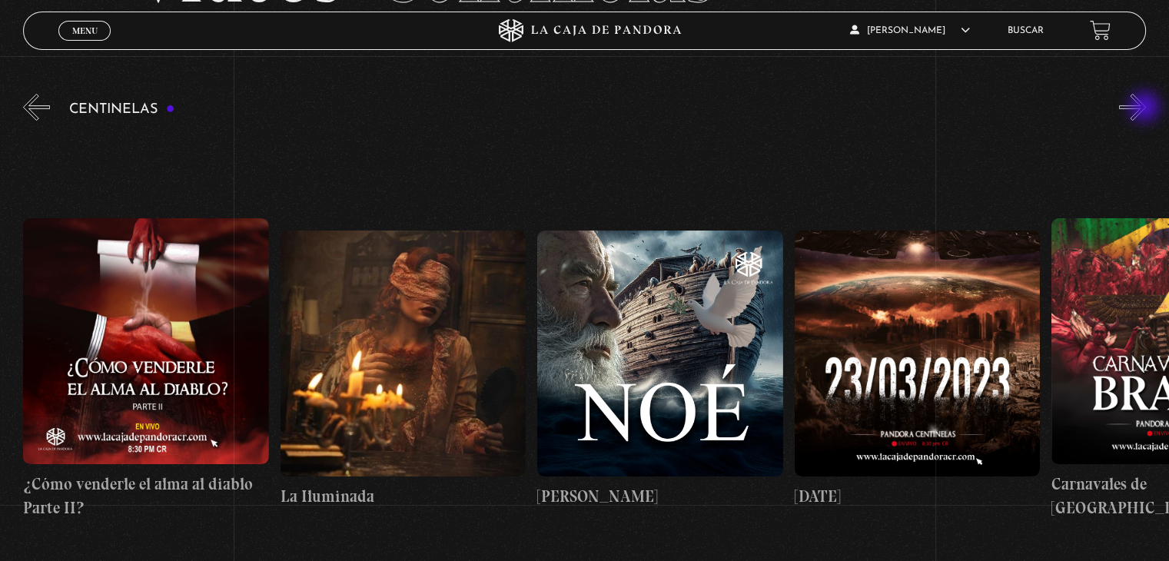
click at [1146, 108] on button "»" at bounding box center [1132, 107] width 27 height 27
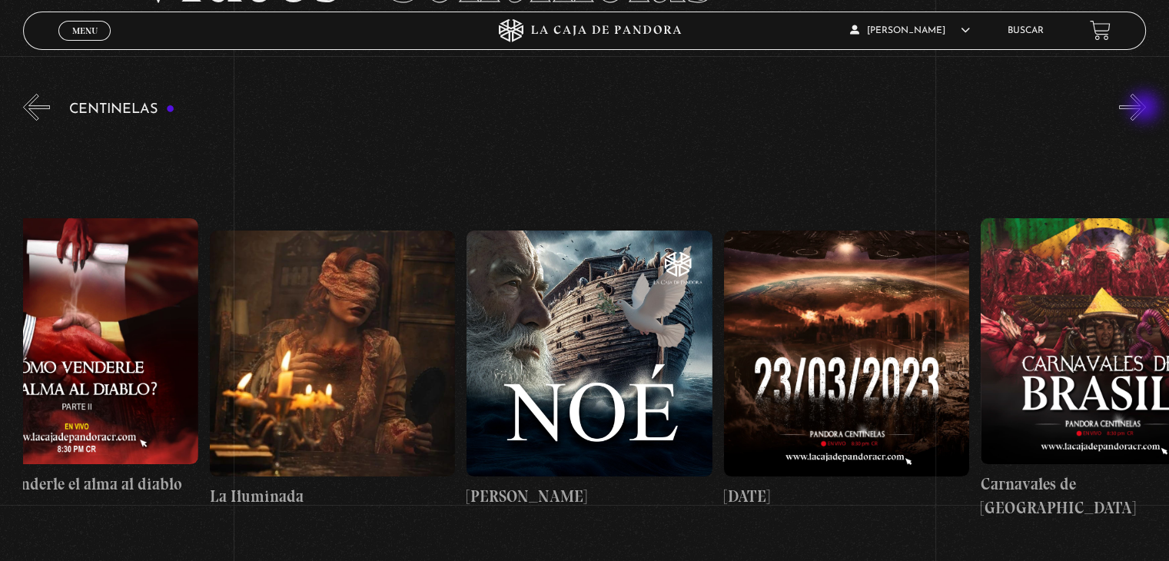
click at [1146, 108] on button "»" at bounding box center [1132, 107] width 27 height 27
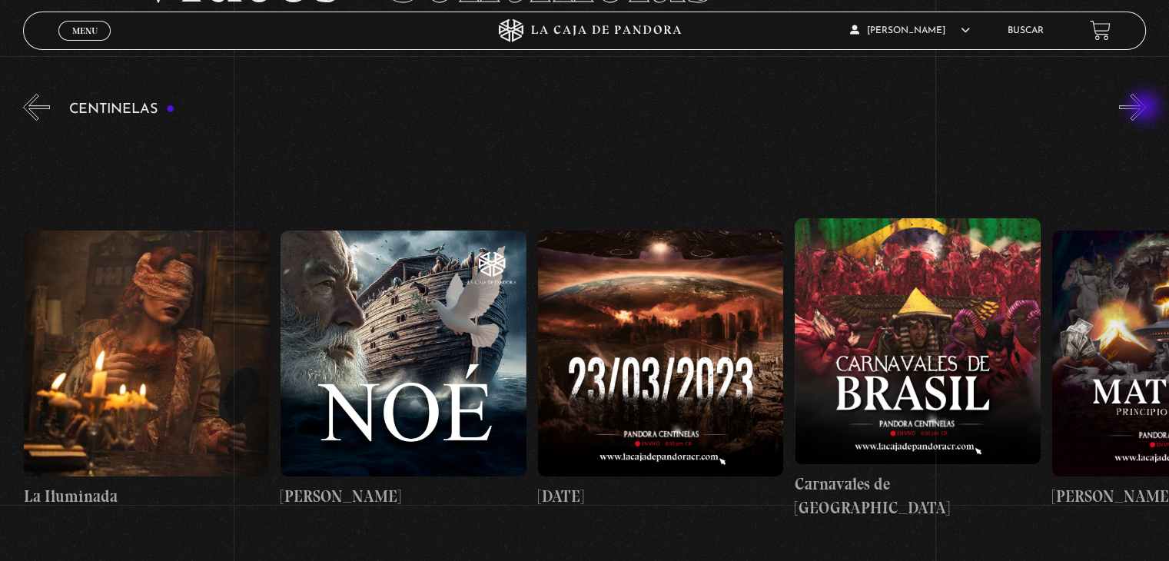
click at [1146, 108] on button "»" at bounding box center [1132, 107] width 27 height 27
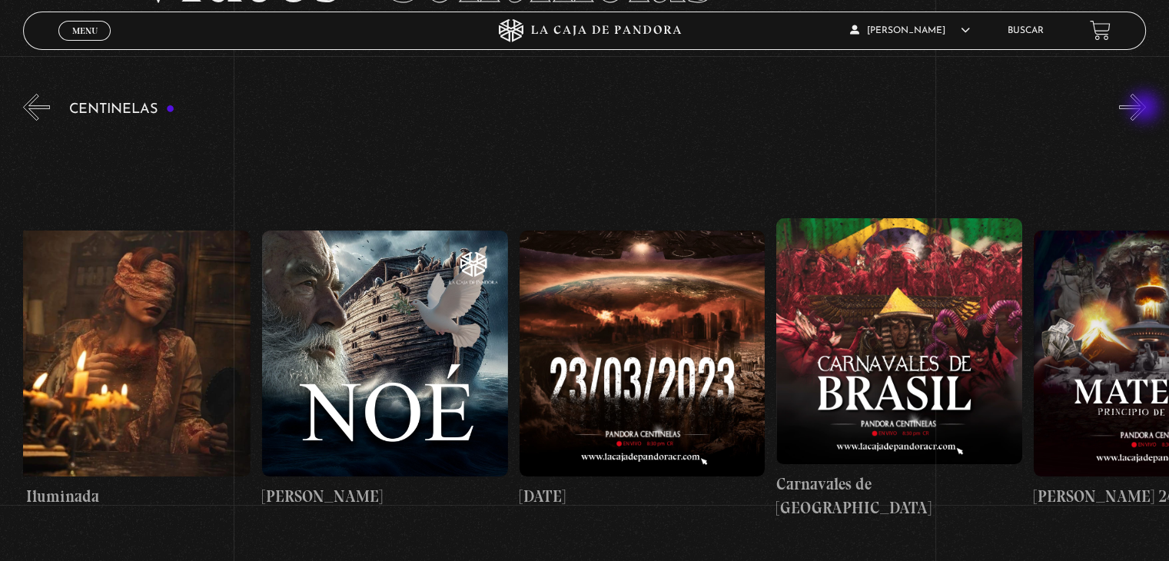
click at [1146, 108] on button "»" at bounding box center [1132, 107] width 27 height 27
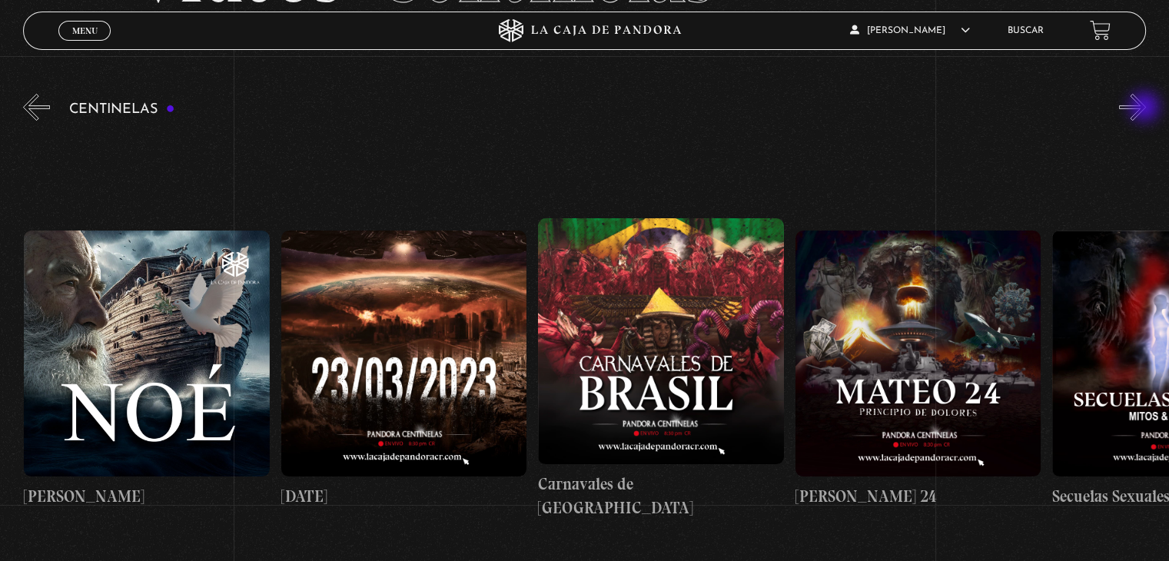
click at [1146, 108] on button "»" at bounding box center [1132, 107] width 27 height 27
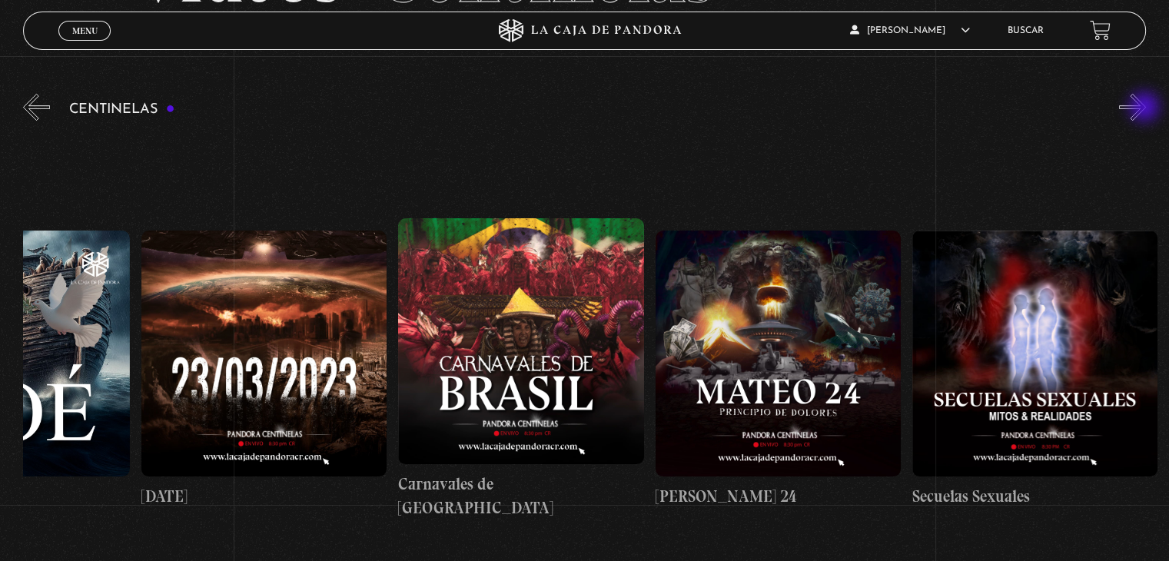
click at [1146, 108] on button "»" at bounding box center [1132, 107] width 27 height 27
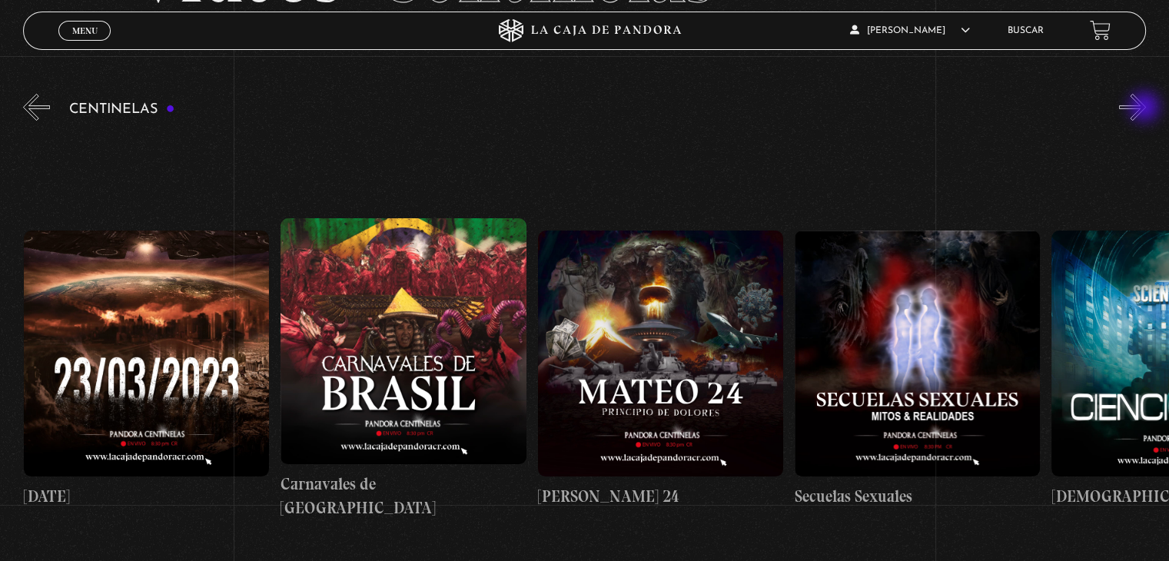
click at [1146, 108] on button "»" at bounding box center [1132, 107] width 27 height 27
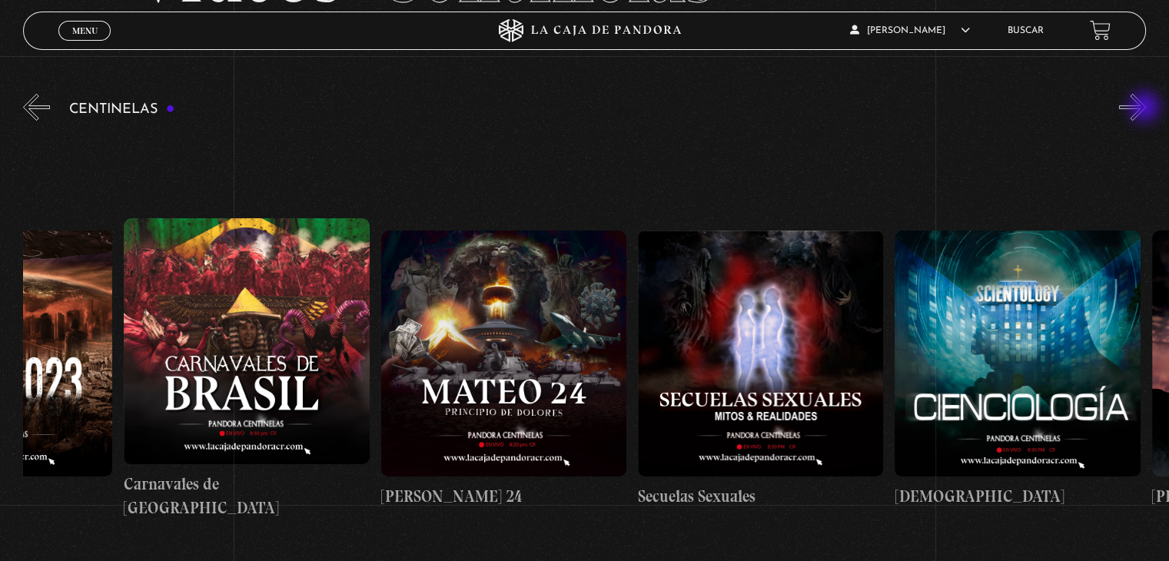
click at [1146, 108] on button "»" at bounding box center [1132, 107] width 27 height 27
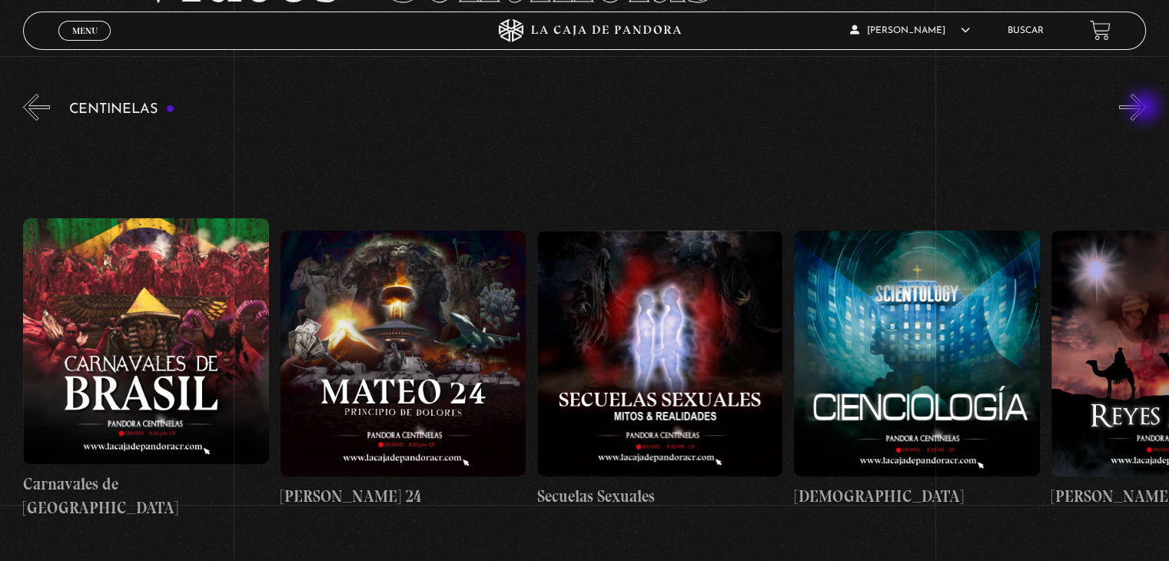
click at [1146, 108] on button "»" at bounding box center [1132, 107] width 27 height 27
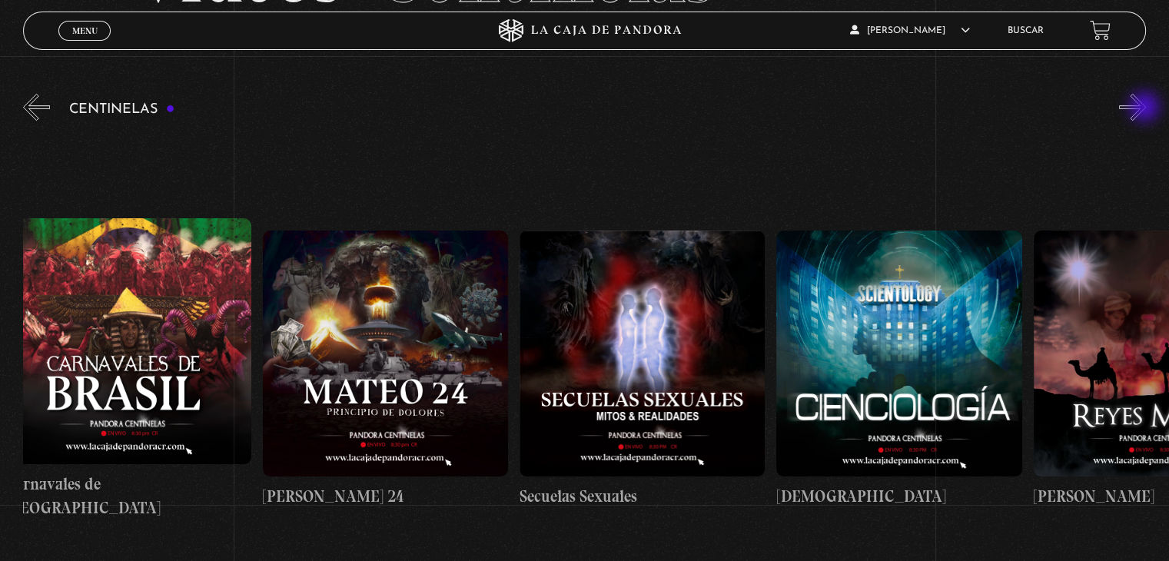
click at [1146, 108] on button "»" at bounding box center [1132, 107] width 27 height 27
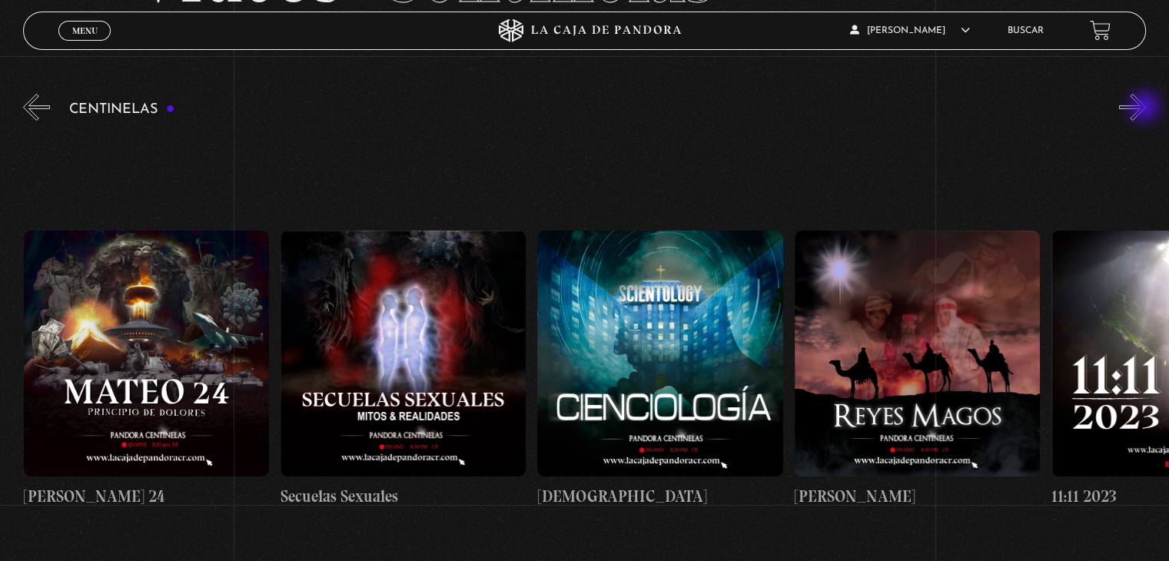
click at [1146, 108] on button "»" at bounding box center [1132, 107] width 27 height 27
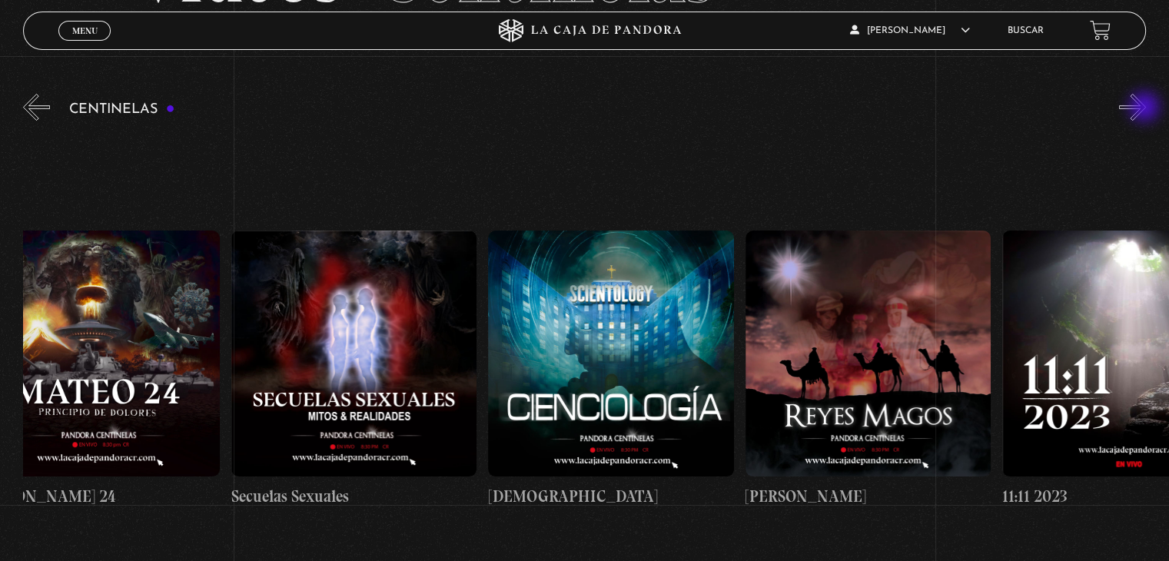
click at [1146, 108] on button "»" at bounding box center [1132, 107] width 27 height 27
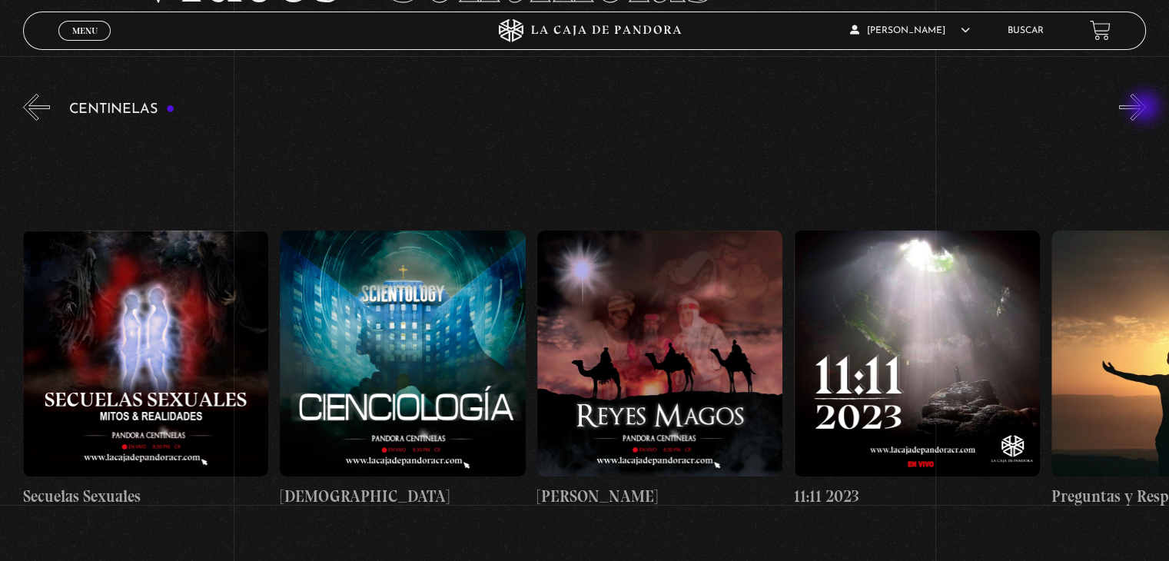
click at [1146, 108] on button "»" at bounding box center [1132, 107] width 27 height 27
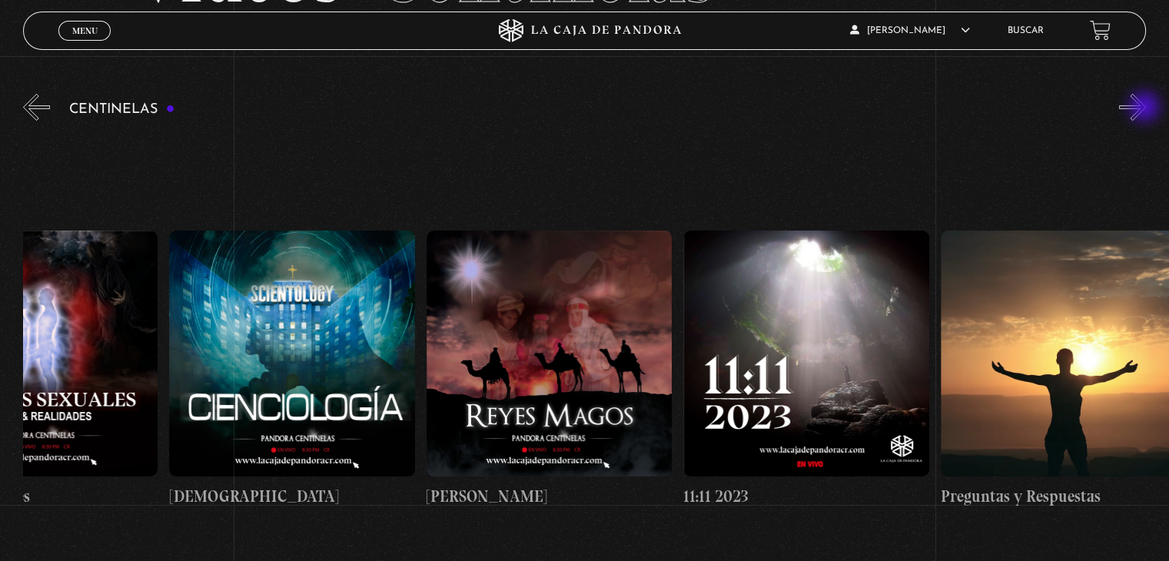
click at [1146, 108] on button "»" at bounding box center [1132, 107] width 27 height 27
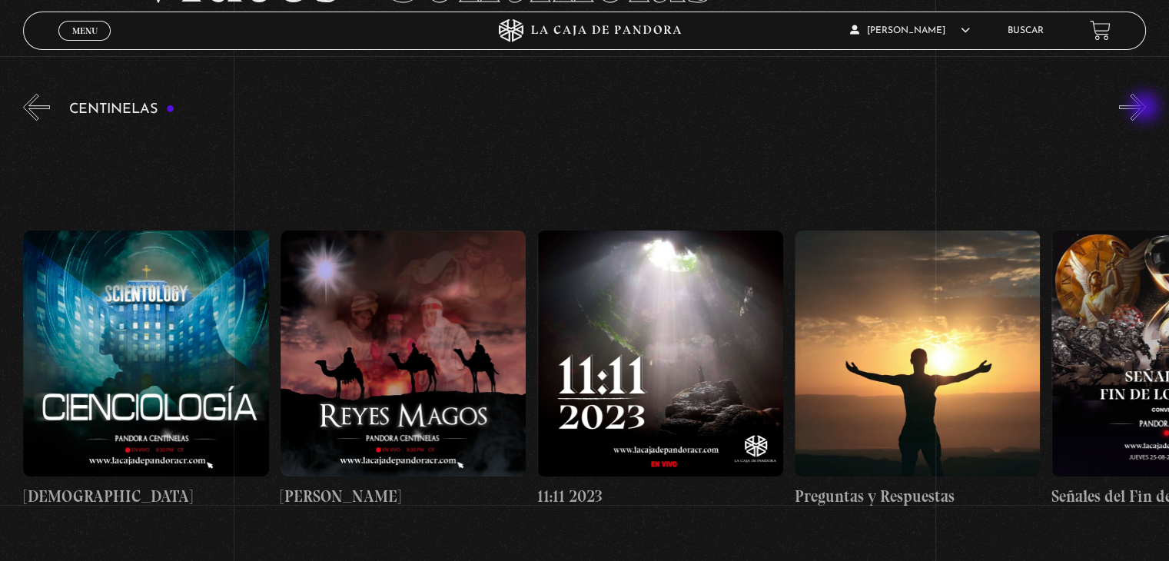
click at [1146, 108] on button "»" at bounding box center [1132, 107] width 27 height 27
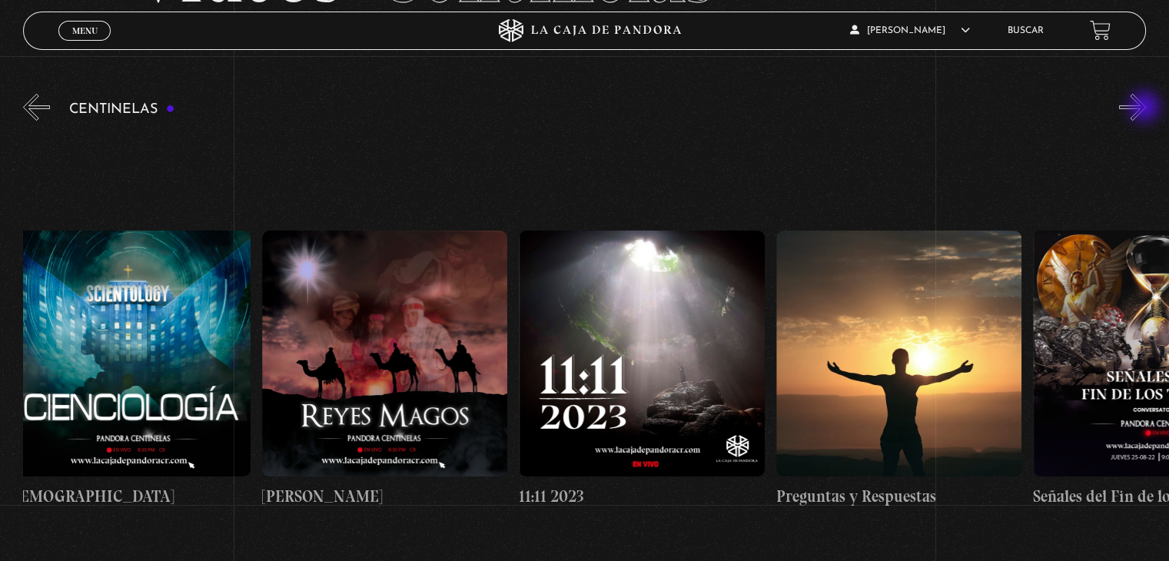
click at [1146, 108] on button "»" at bounding box center [1132, 107] width 27 height 27
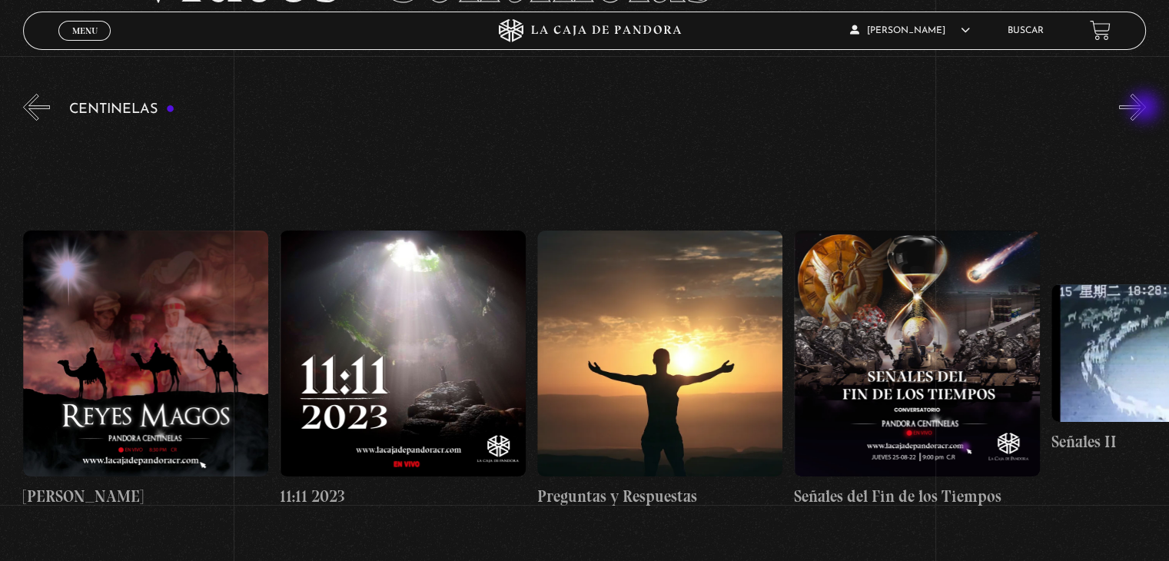
click at [1146, 108] on button "»" at bounding box center [1132, 107] width 27 height 27
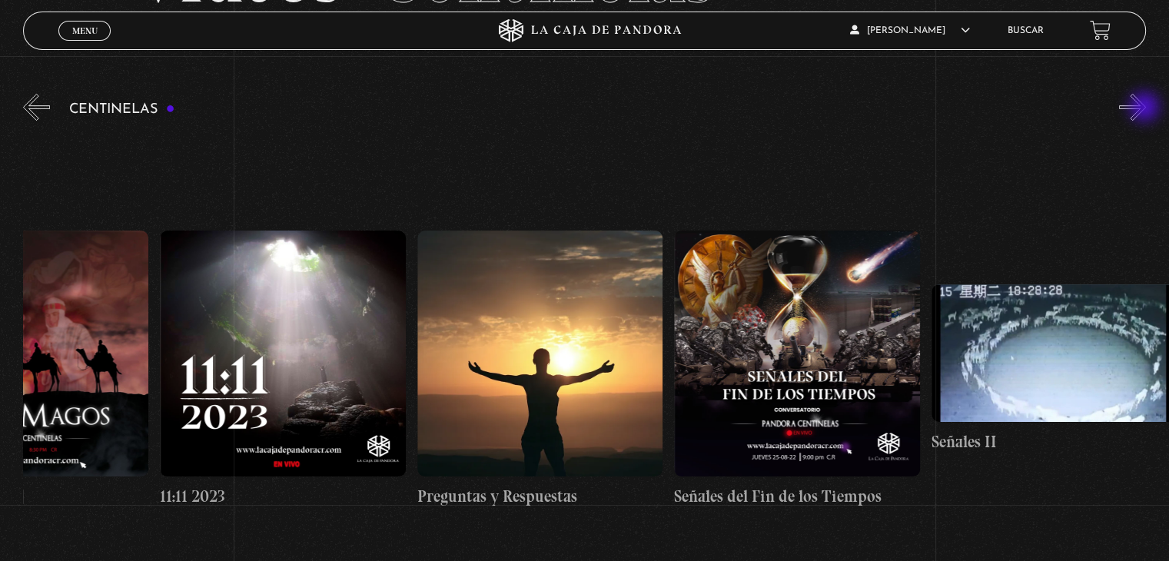
click at [1146, 108] on button "»" at bounding box center [1132, 107] width 27 height 27
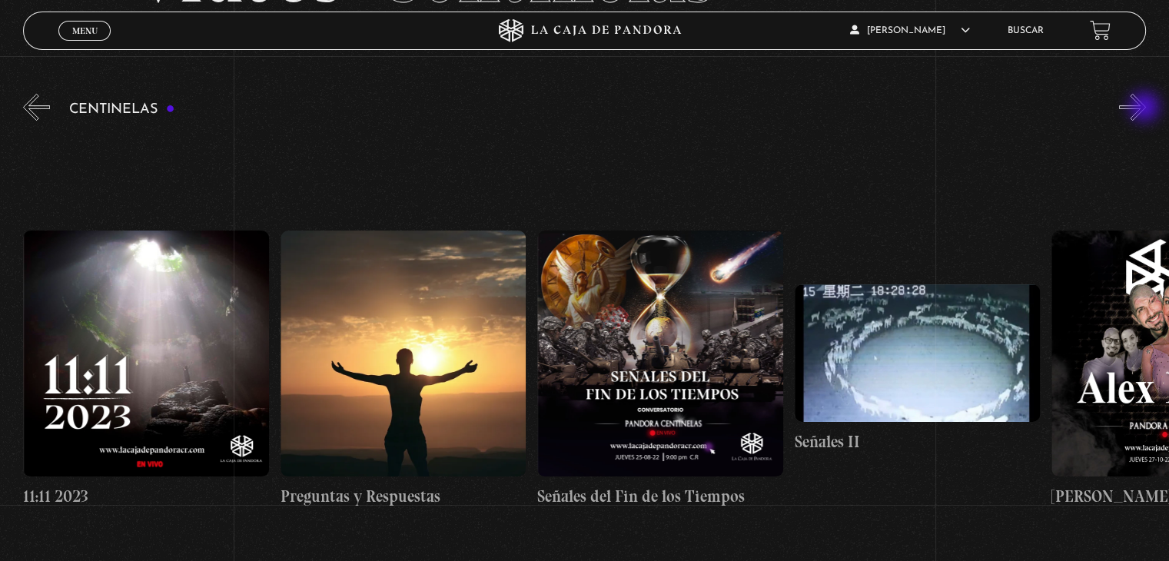
click at [1146, 108] on button "»" at bounding box center [1132, 107] width 27 height 27
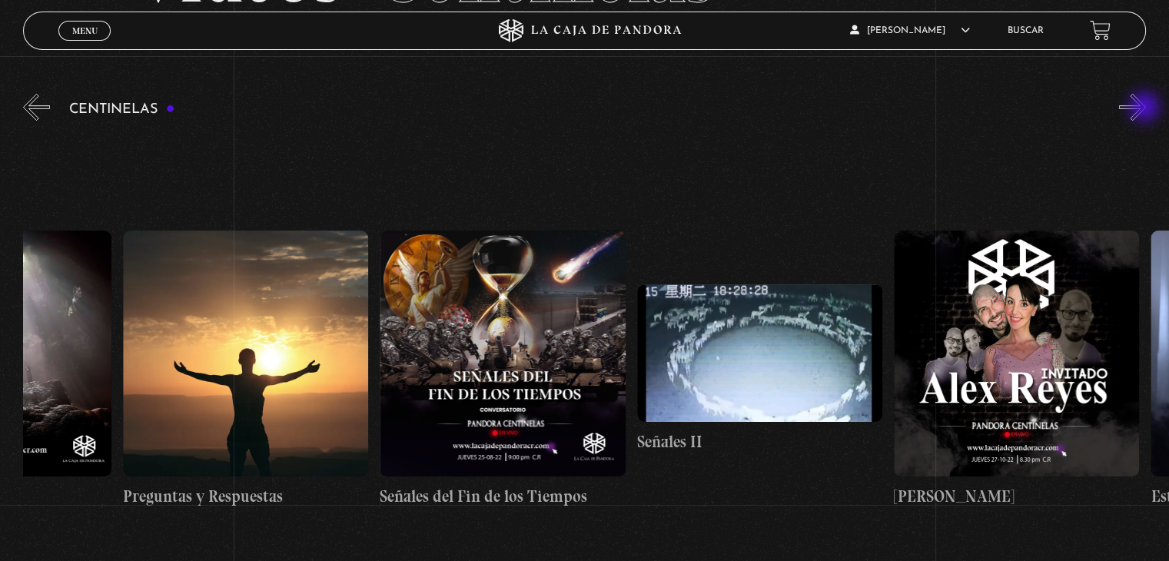
click at [1146, 108] on button "»" at bounding box center [1132, 107] width 27 height 27
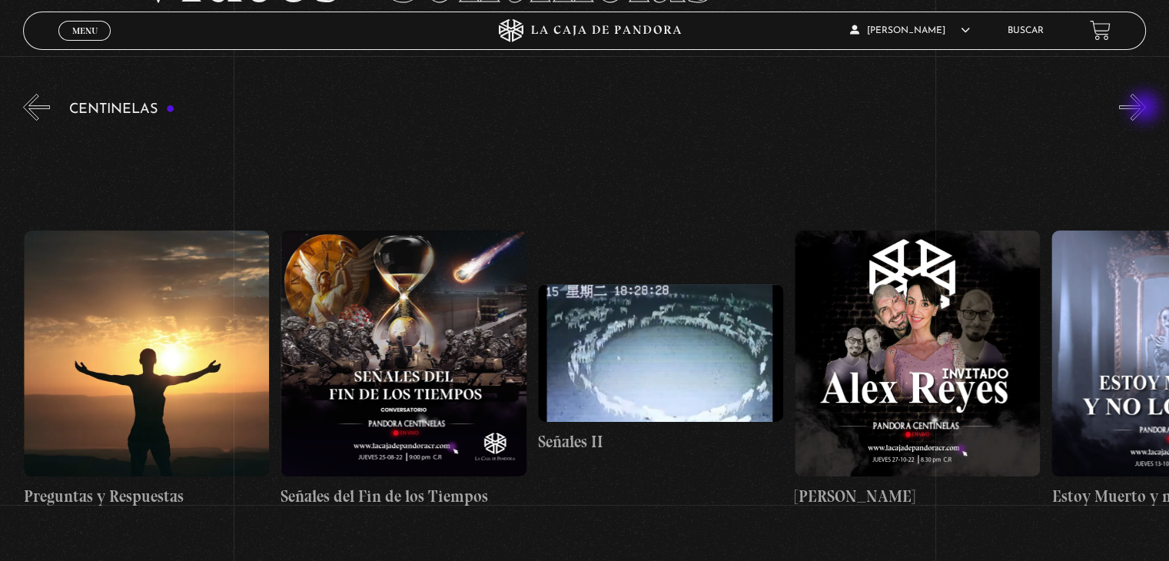
click at [1146, 108] on button "»" at bounding box center [1132, 107] width 27 height 27
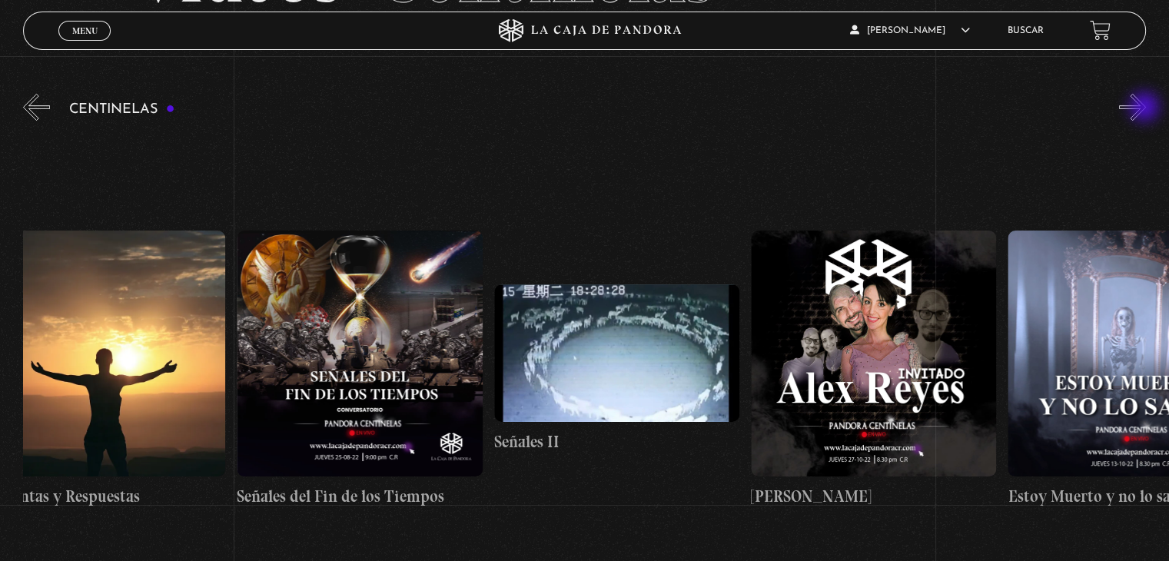
click at [1146, 108] on button "»" at bounding box center [1132, 107] width 27 height 27
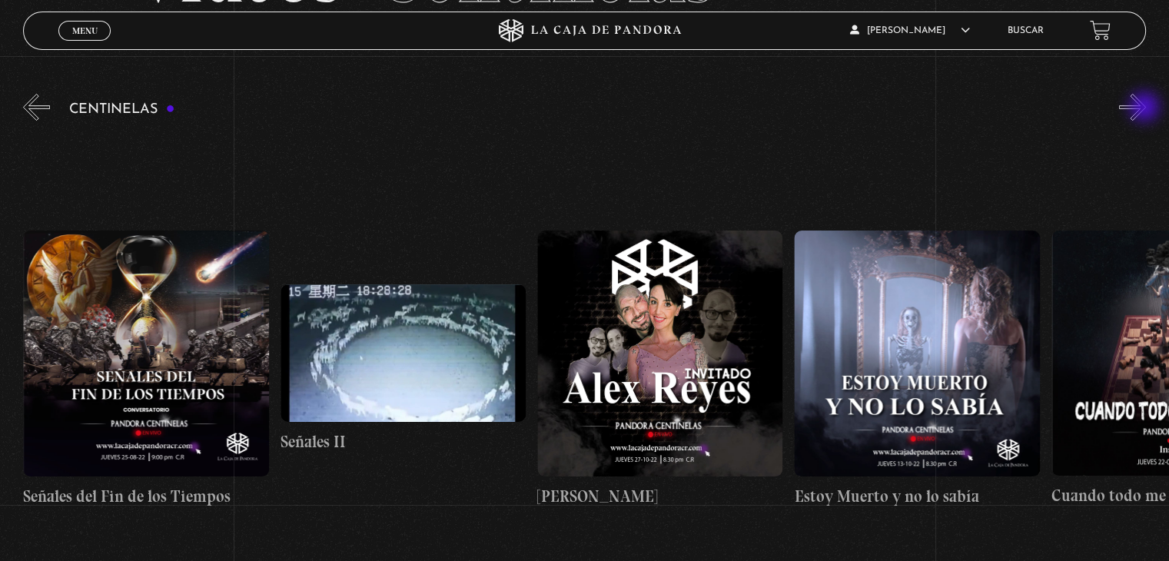
click at [1146, 108] on button "»" at bounding box center [1132, 107] width 27 height 27
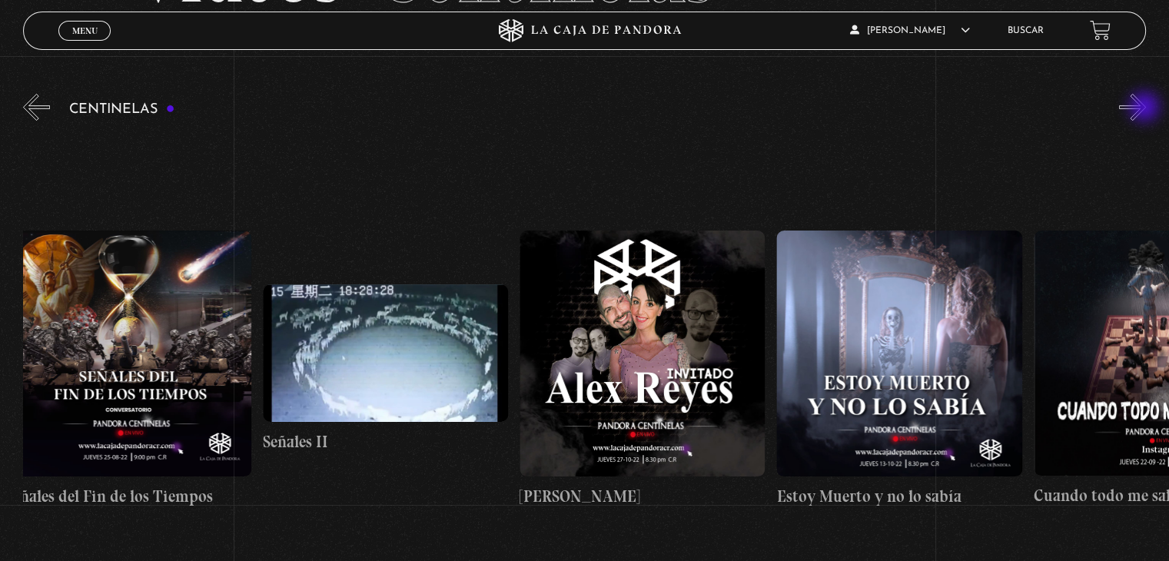
click at [1146, 108] on button "»" at bounding box center [1132, 107] width 27 height 27
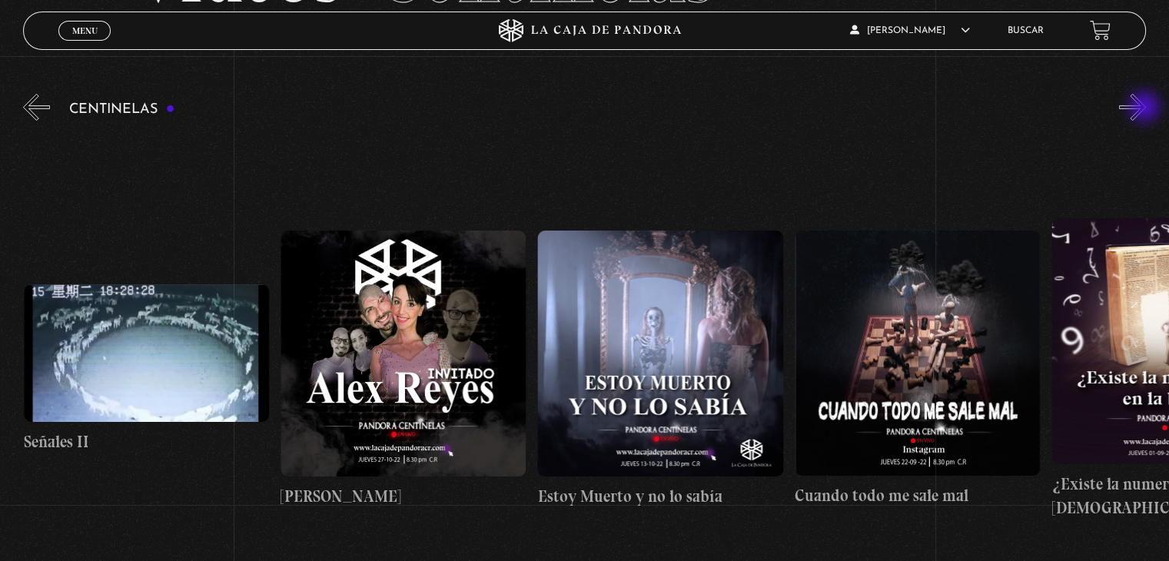
click at [1146, 108] on button "»" at bounding box center [1132, 107] width 27 height 27
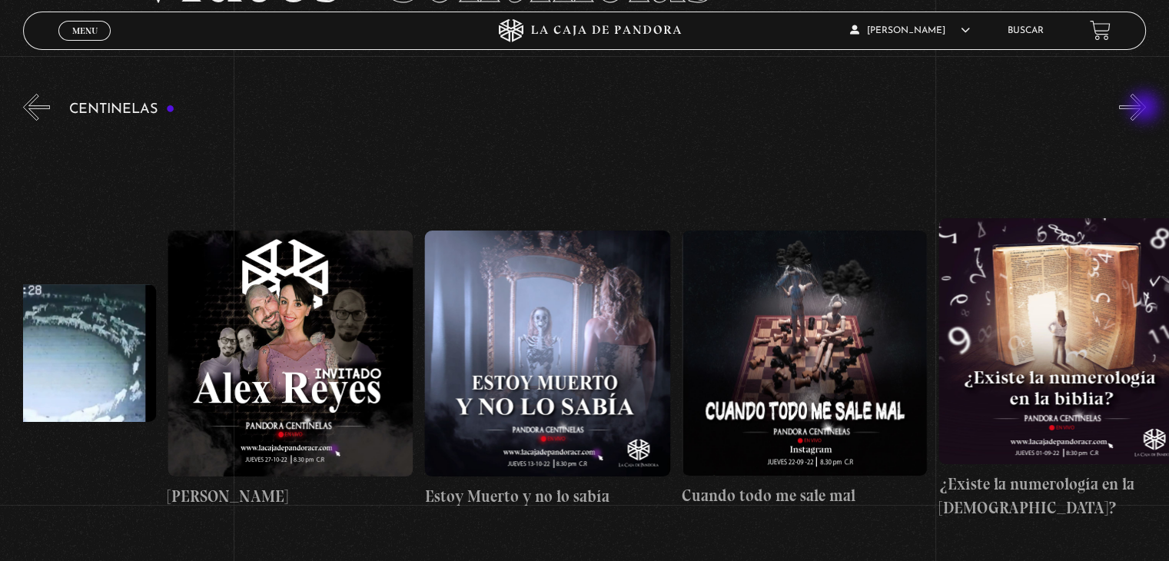
click at [1146, 108] on button "»" at bounding box center [1132, 107] width 27 height 27
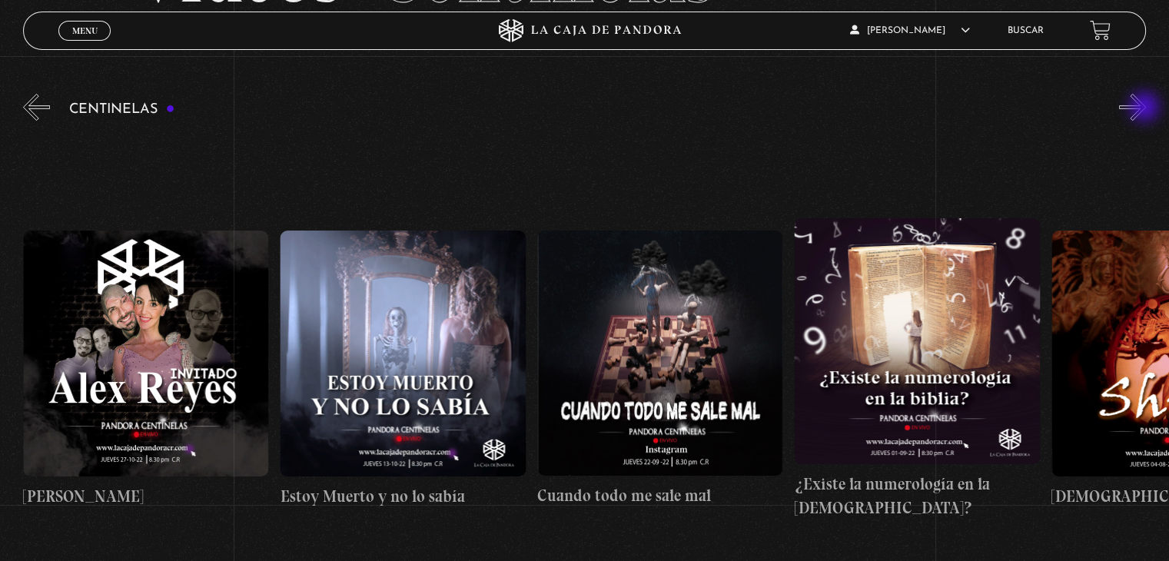
click at [1146, 108] on button "»" at bounding box center [1132, 107] width 27 height 27
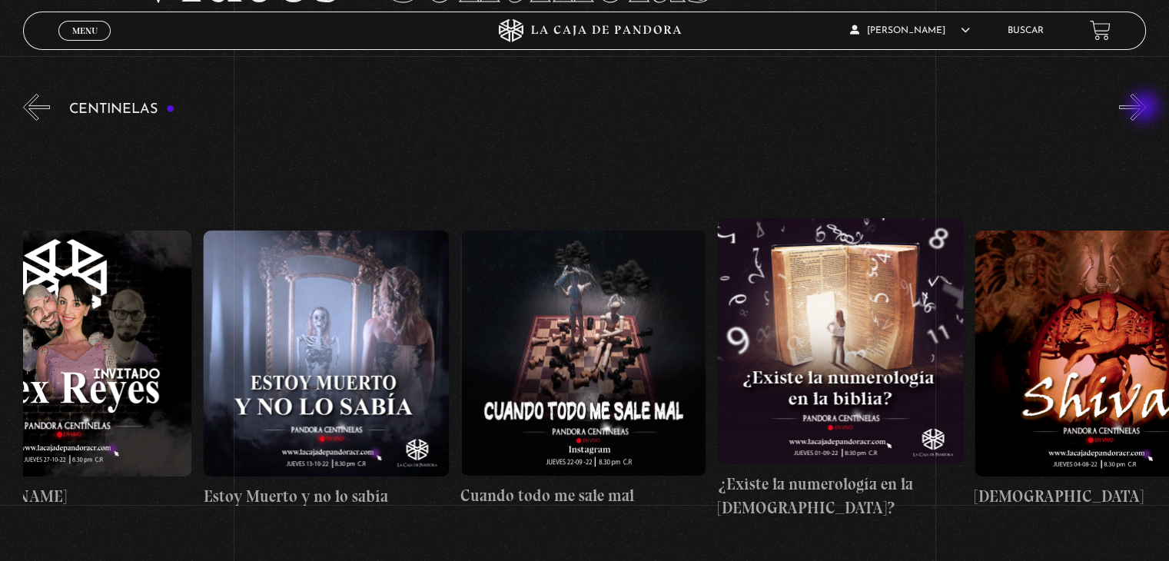
click at [1146, 108] on button "»" at bounding box center [1132, 107] width 27 height 27
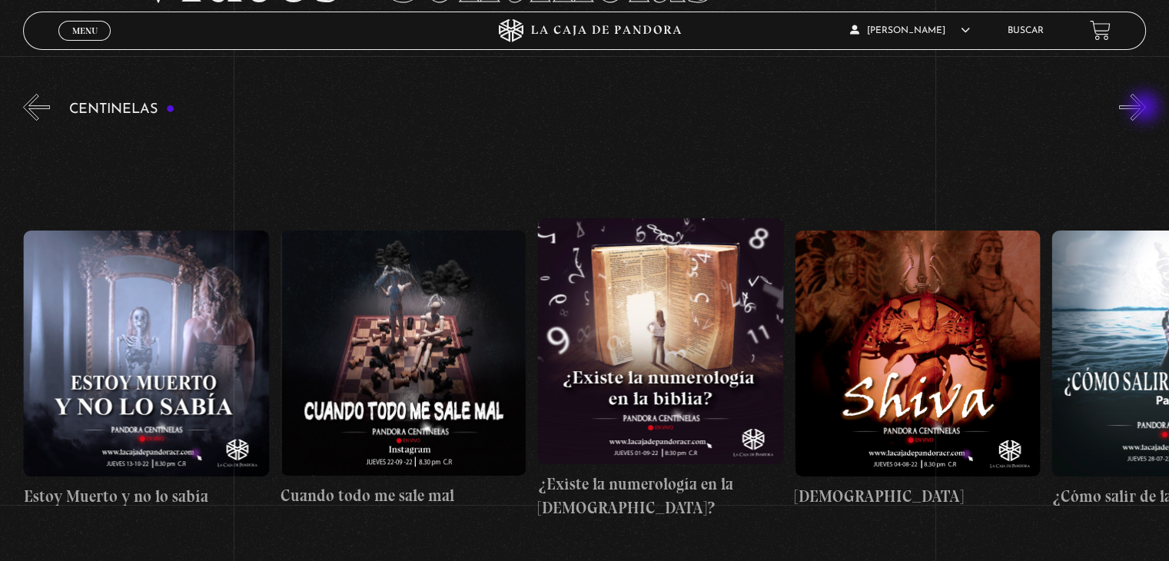
click at [1146, 108] on button "»" at bounding box center [1132, 107] width 27 height 27
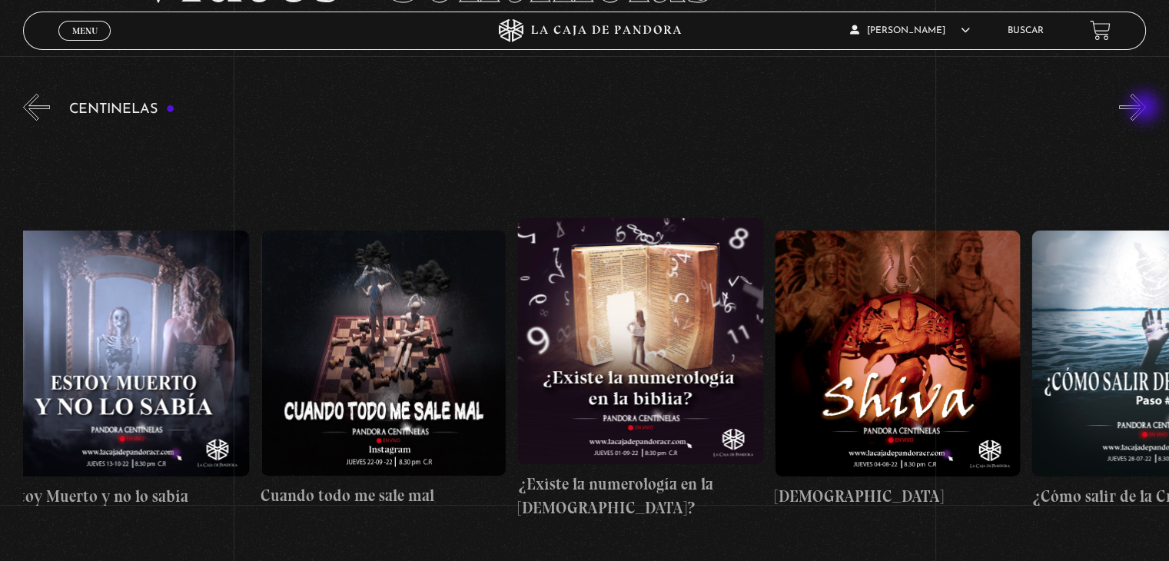
click at [1146, 108] on button "»" at bounding box center [1132, 107] width 27 height 27
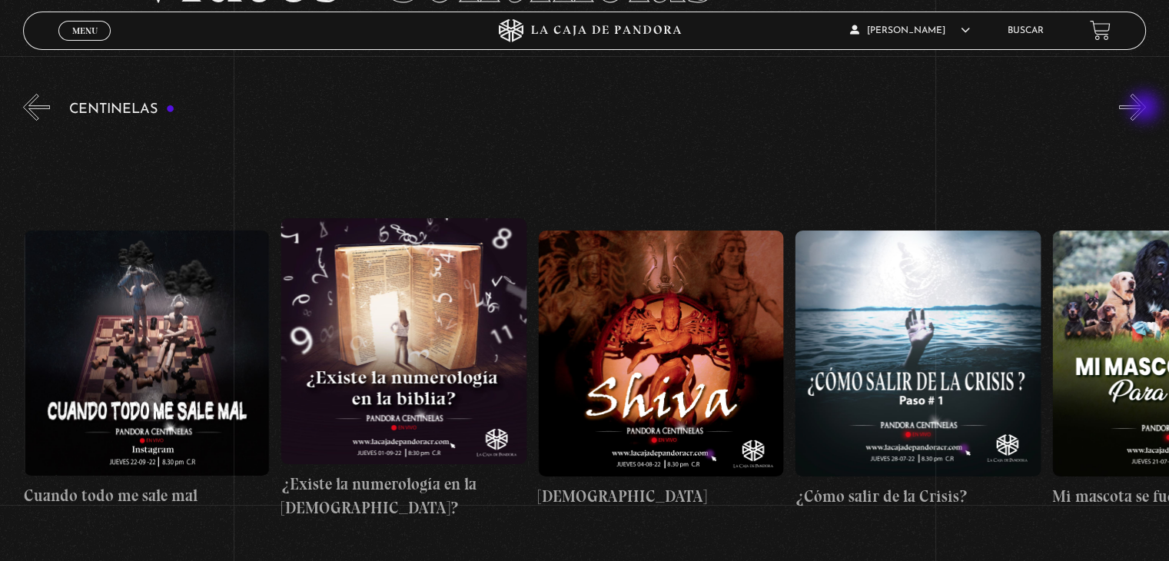
click at [1146, 108] on button "»" at bounding box center [1132, 107] width 27 height 27
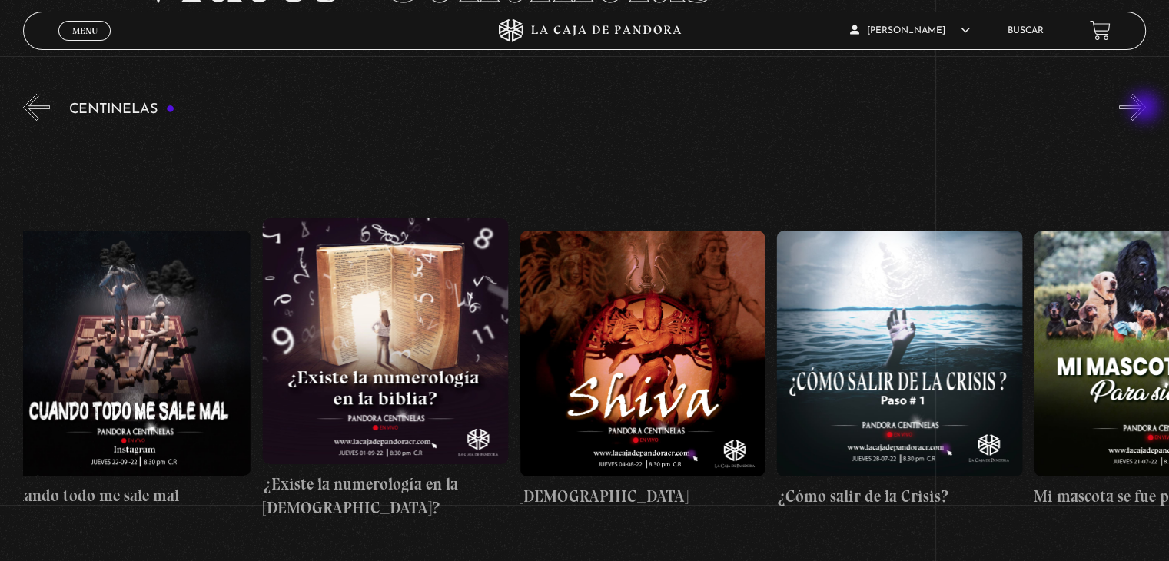
click at [1146, 108] on button "»" at bounding box center [1132, 107] width 27 height 27
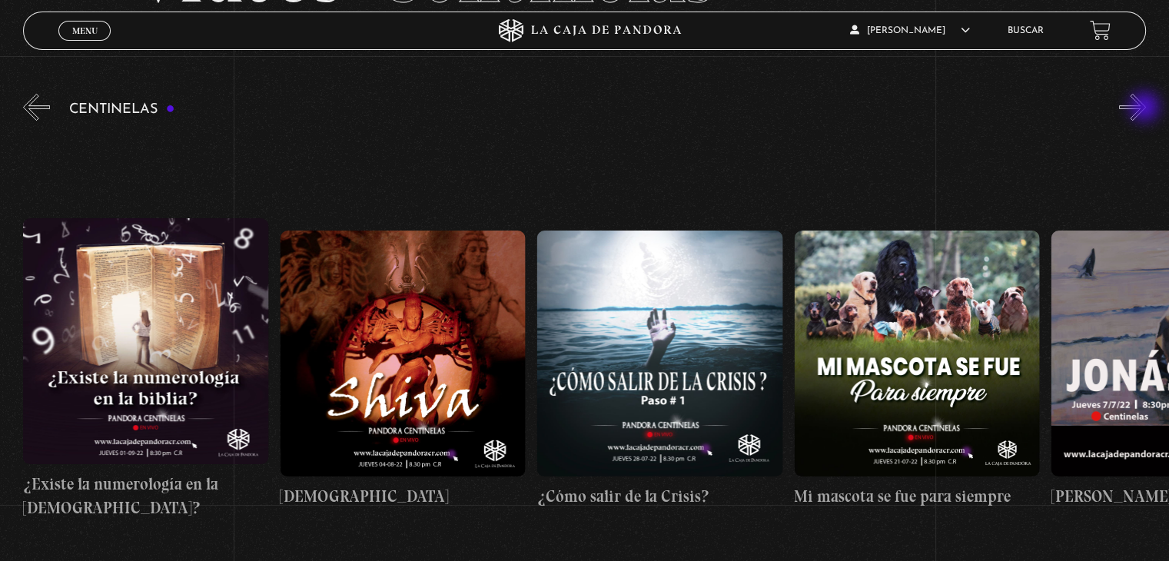
click at [1146, 108] on button "»" at bounding box center [1132, 107] width 27 height 27
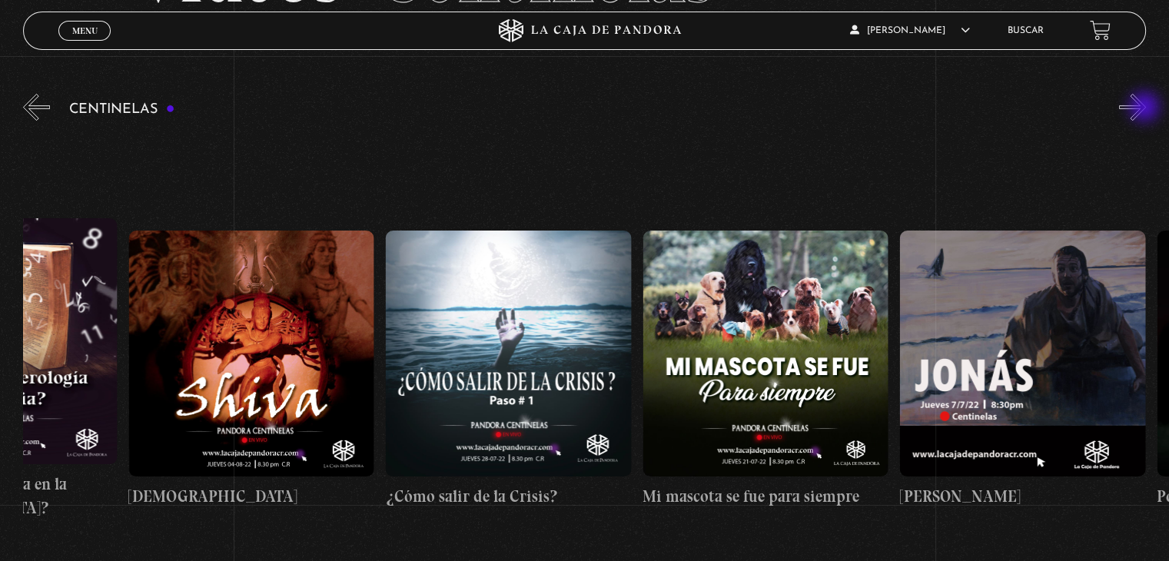
click at [1146, 108] on button "»" at bounding box center [1132, 107] width 27 height 27
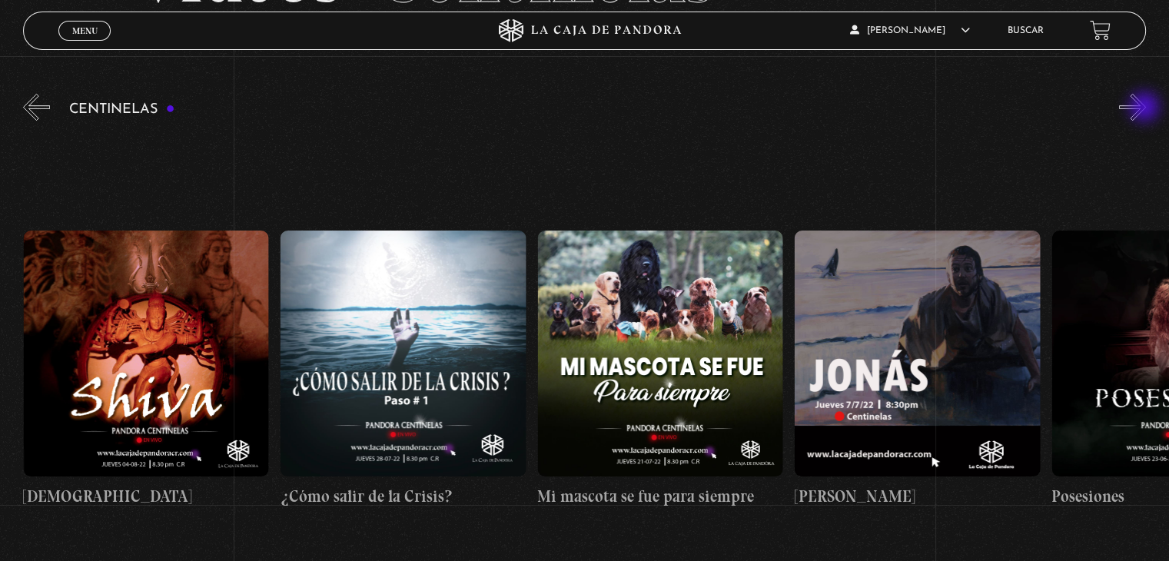
click at [1146, 108] on button "»" at bounding box center [1132, 107] width 27 height 27
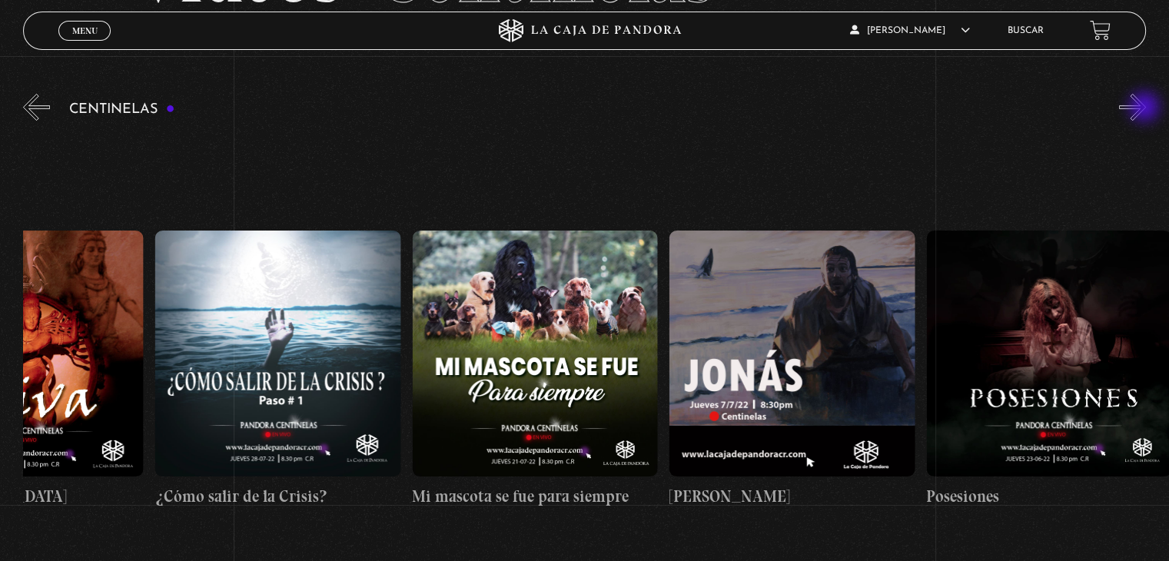
click at [1146, 108] on button "»" at bounding box center [1132, 107] width 27 height 27
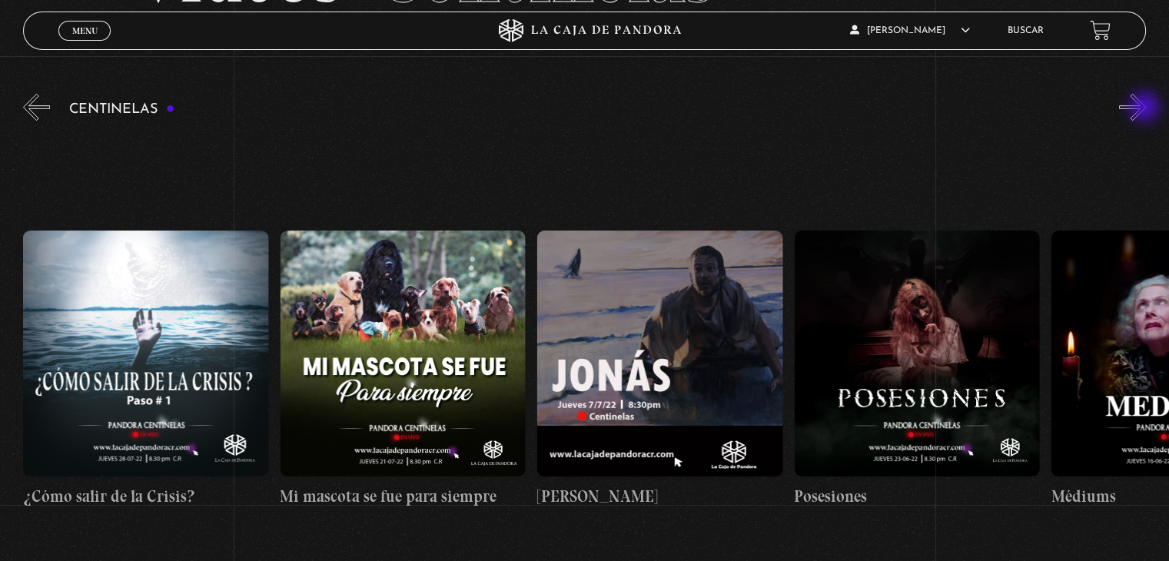
click at [1146, 108] on button "»" at bounding box center [1132, 107] width 27 height 27
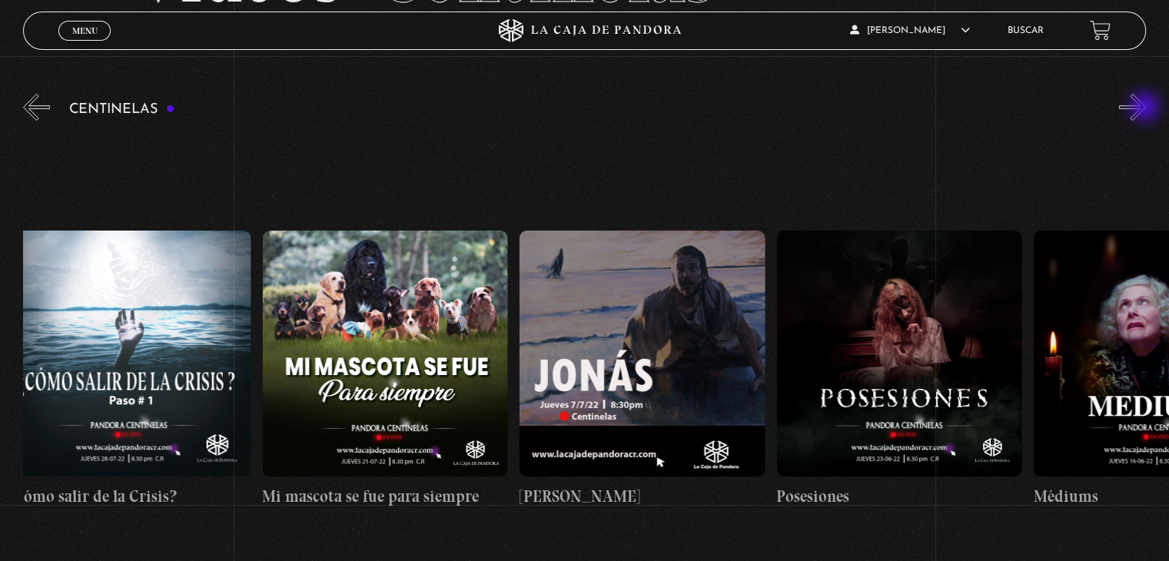
click at [1146, 108] on button "»" at bounding box center [1132, 107] width 27 height 27
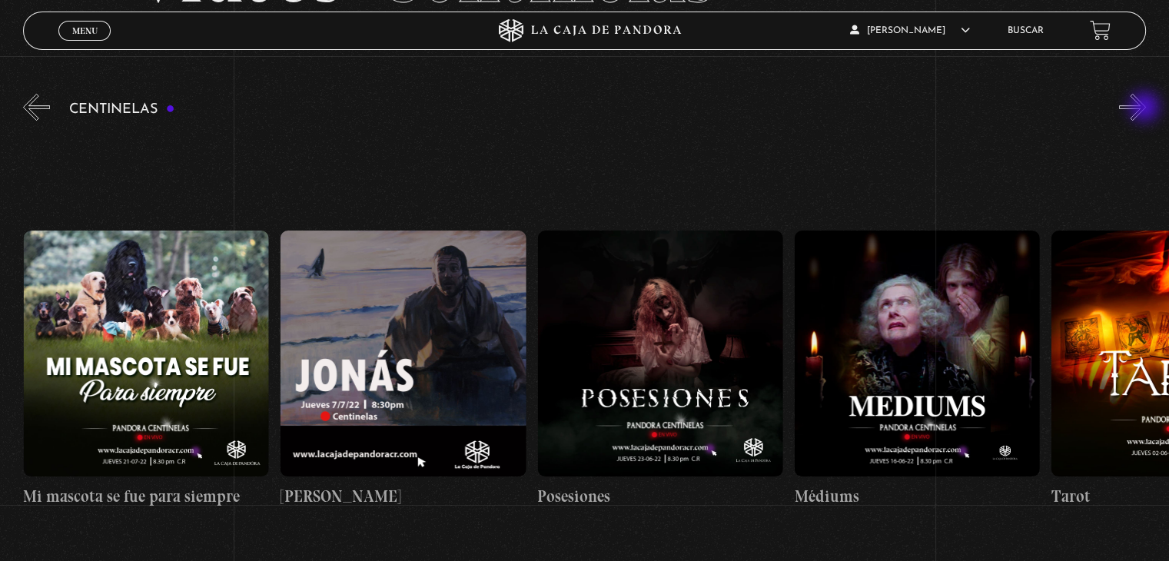
click at [1146, 108] on button "»" at bounding box center [1132, 107] width 27 height 27
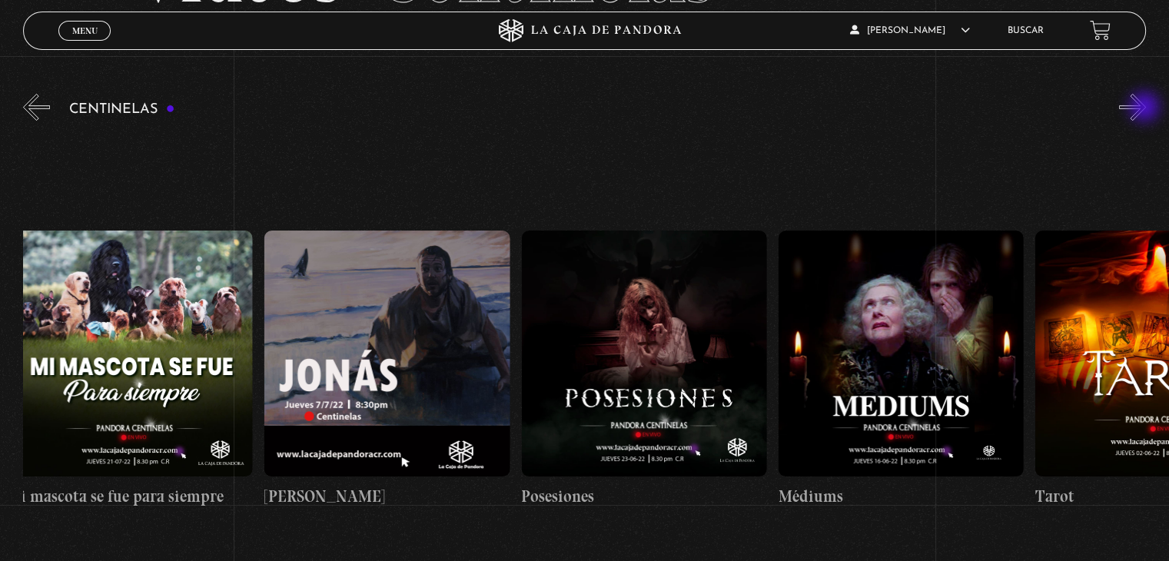
click at [1146, 108] on button "»" at bounding box center [1132, 107] width 27 height 27
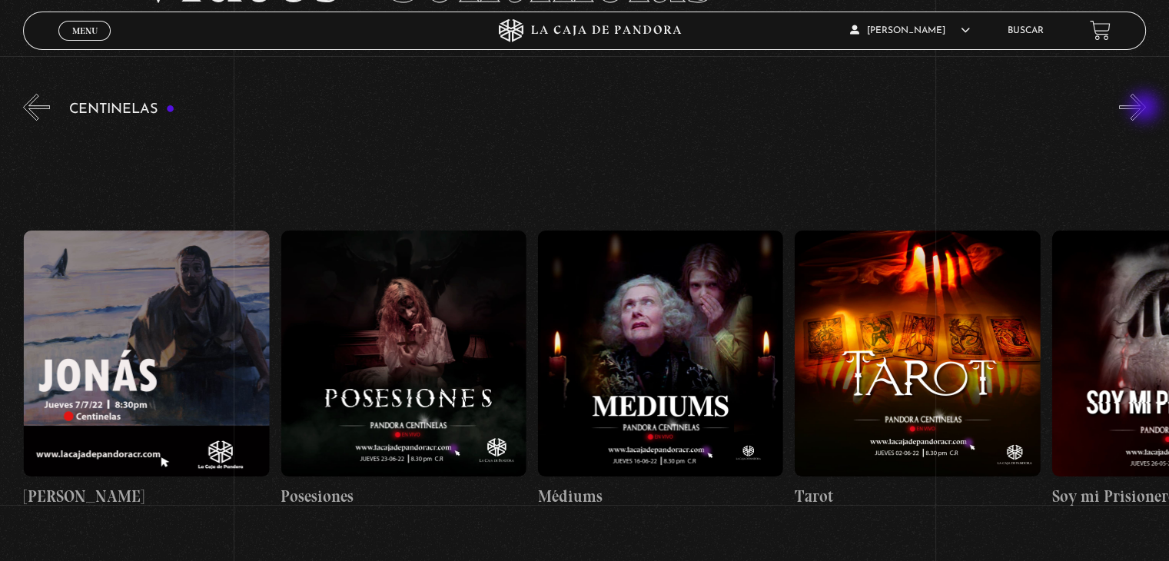
click at [1146, 108] on button "»" at bounding box center [1132, 107] width 27 height 27
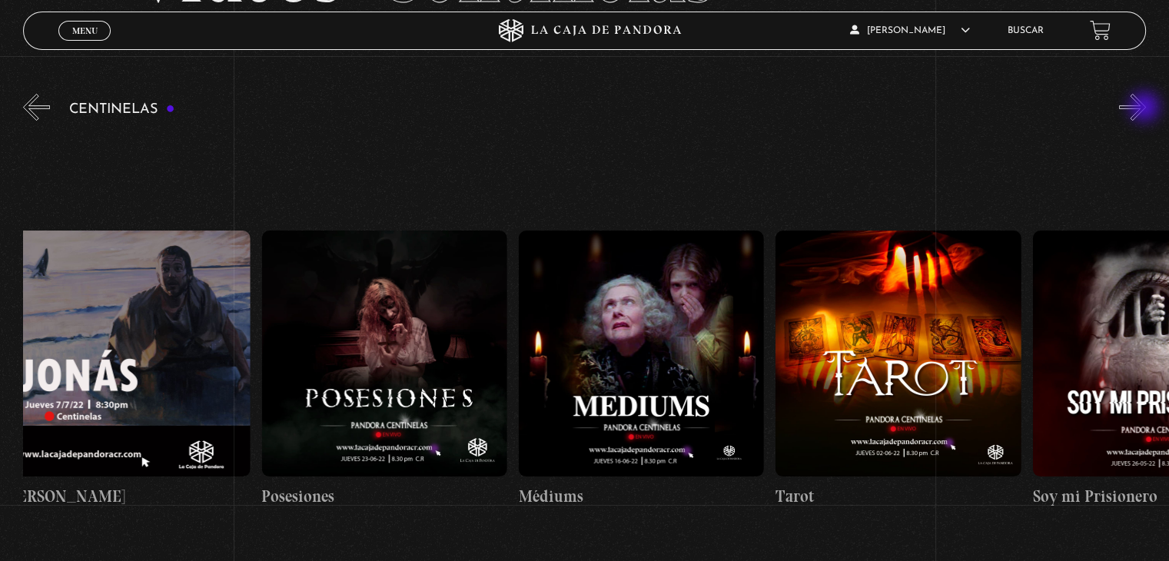
click at [1146, 108] on button "»" at bounding box center [1132, 107] width 27 height 27
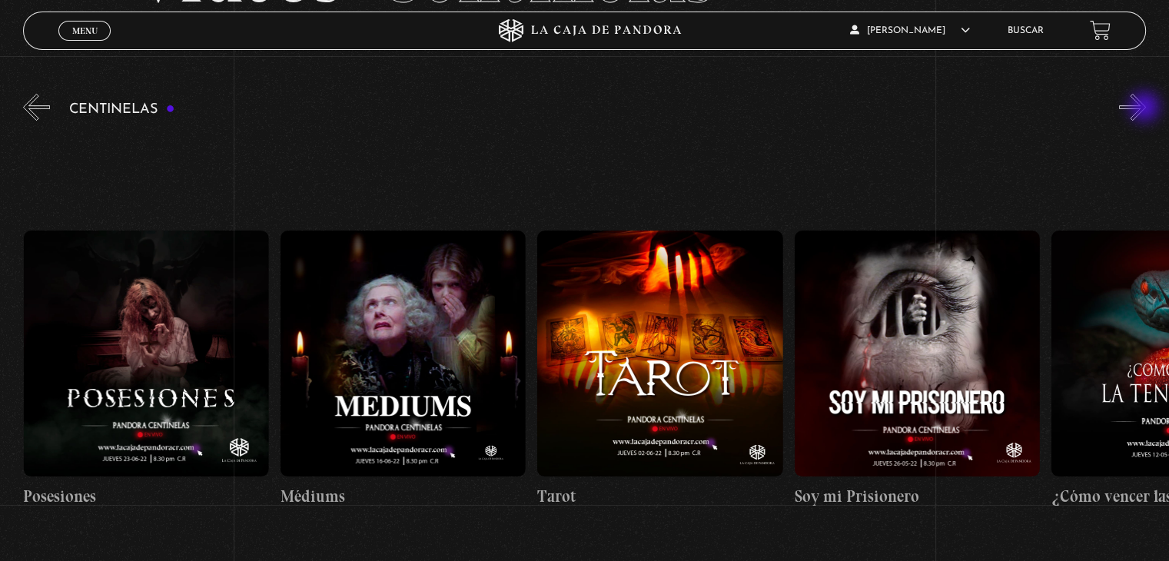
click at [1146, 108] on button "»" at bounding box center [1132, 107] width 27 height 27
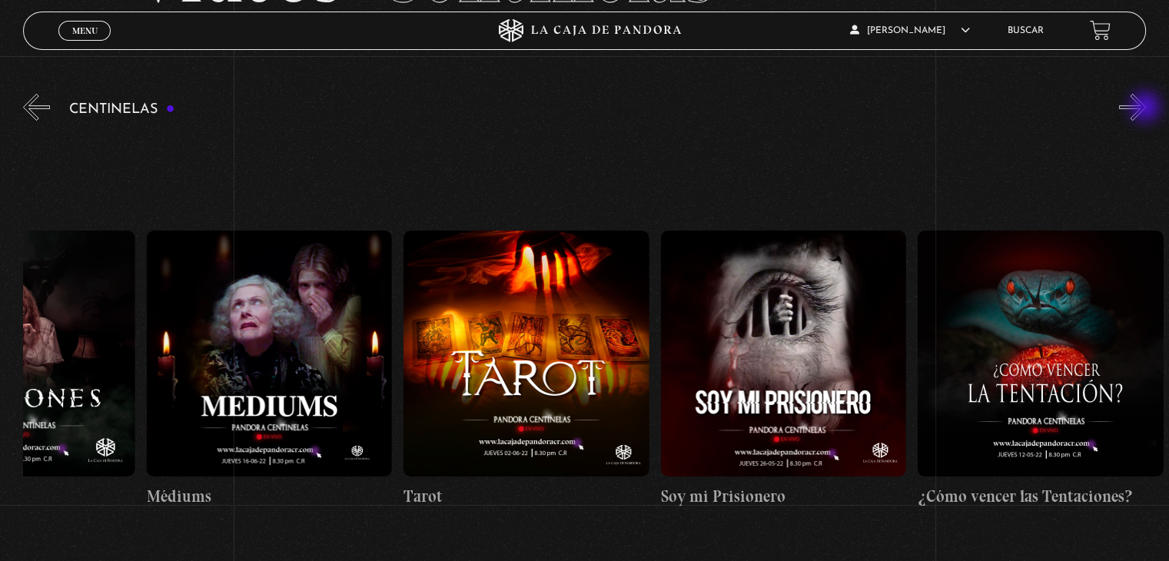
click at [1146, 108] on button "»" at bounding box center [1132, 107] width 27 height 27
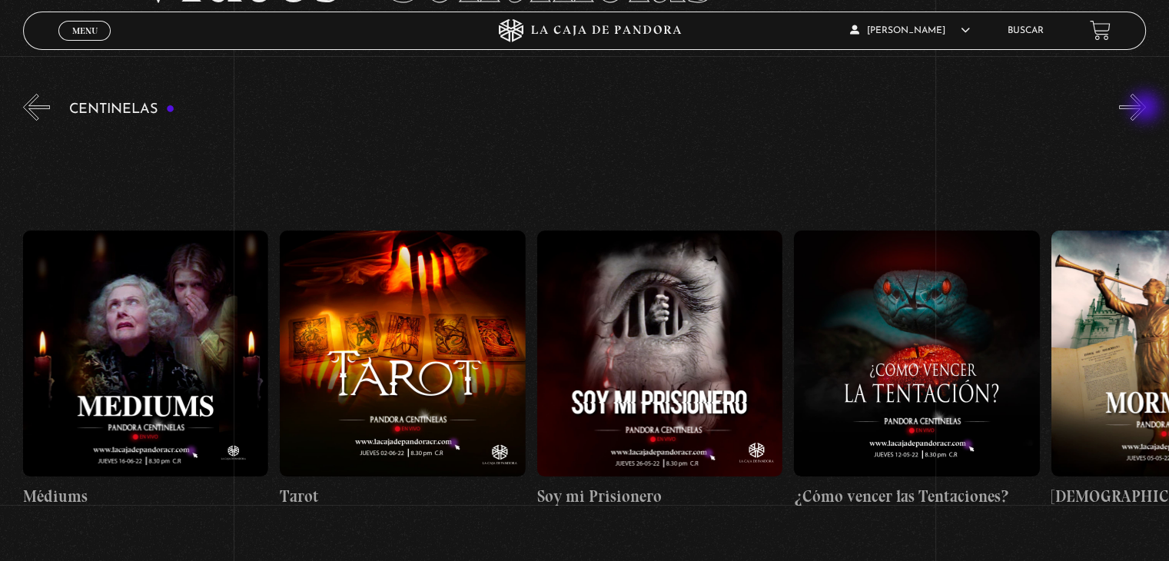
click at [1146, 108] on button "»" at bounding box center [1132, 107] width 27 height 27
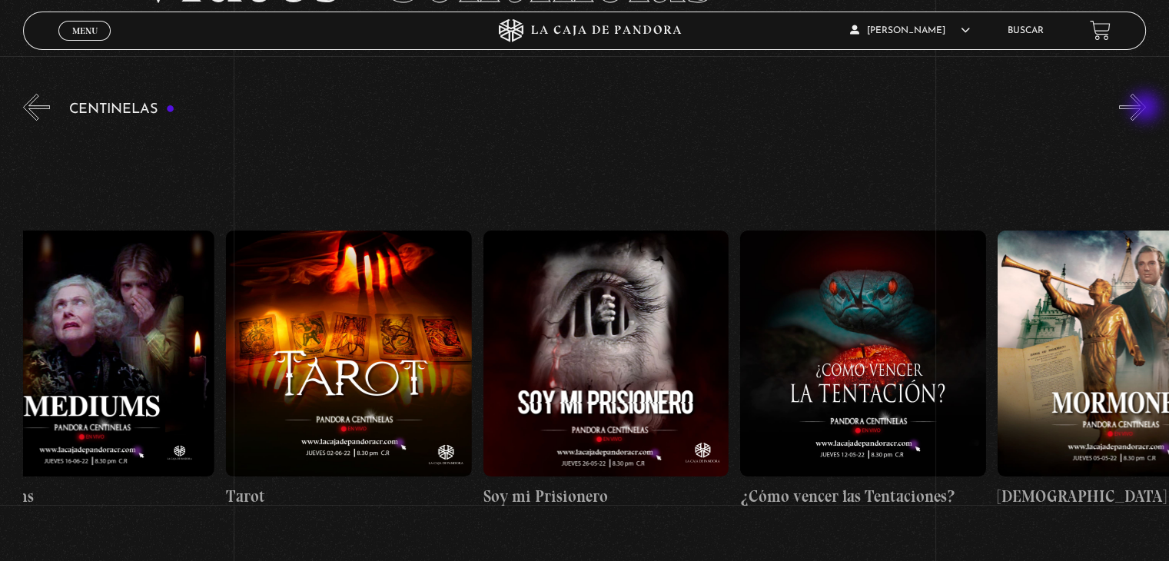
click at [1146, 108] on button "»" at bounding box center [1132, 107] width 27 height 27
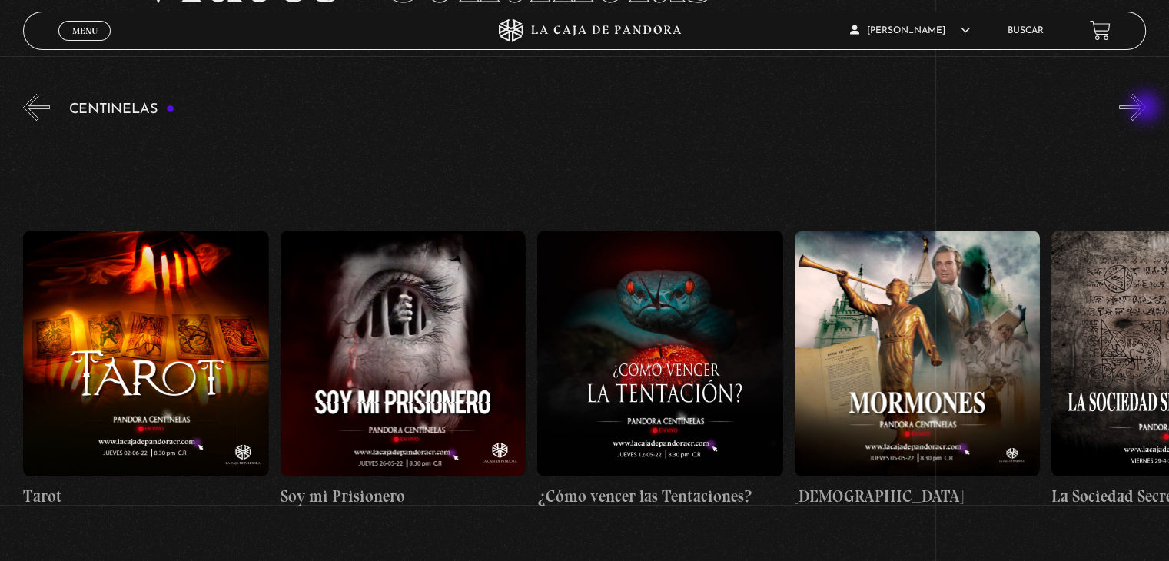
click at [1146, 108] on button "»" at bounding box center [1132, 107] width 27 height 27
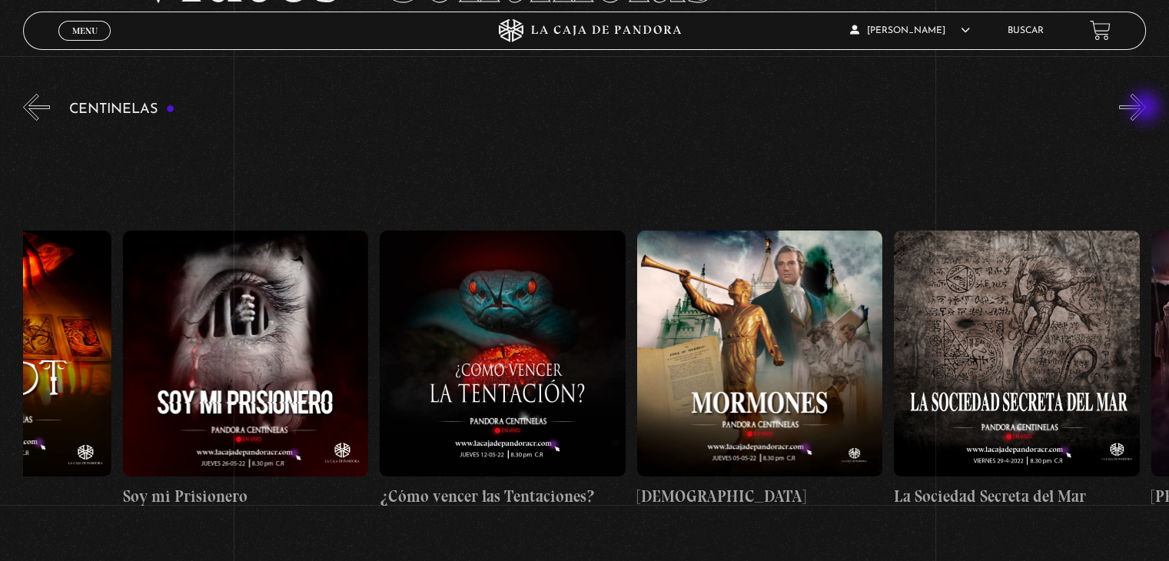
click at [1146, 108] on button "»" at bounding box center [1132, 107] width 27 height 27
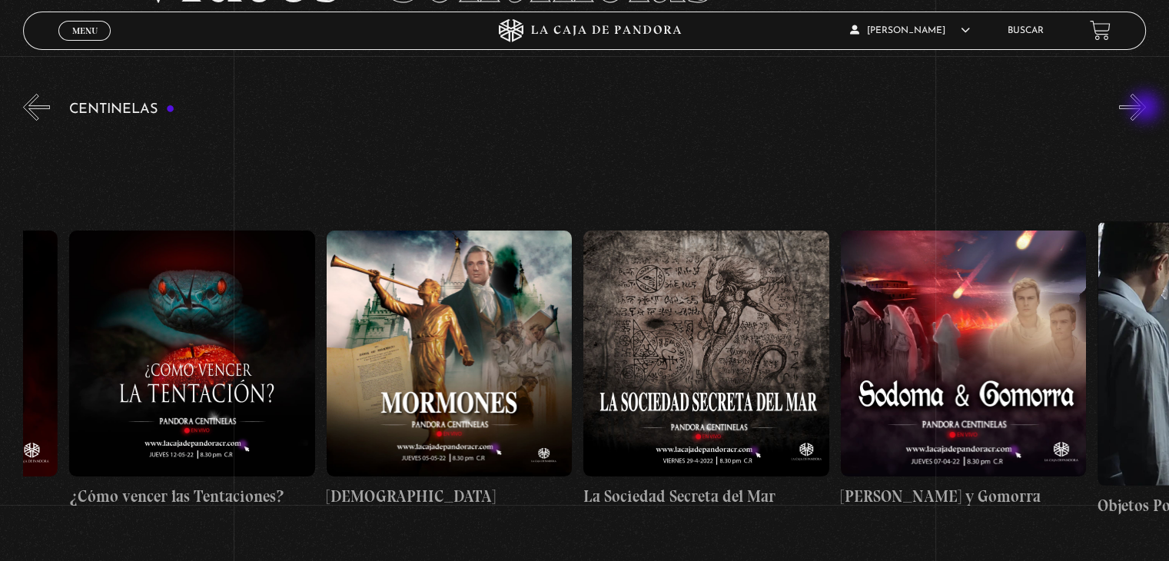
click at [1146, 108] on button "»" at bounding box center [1132, 107] width 27 height 27
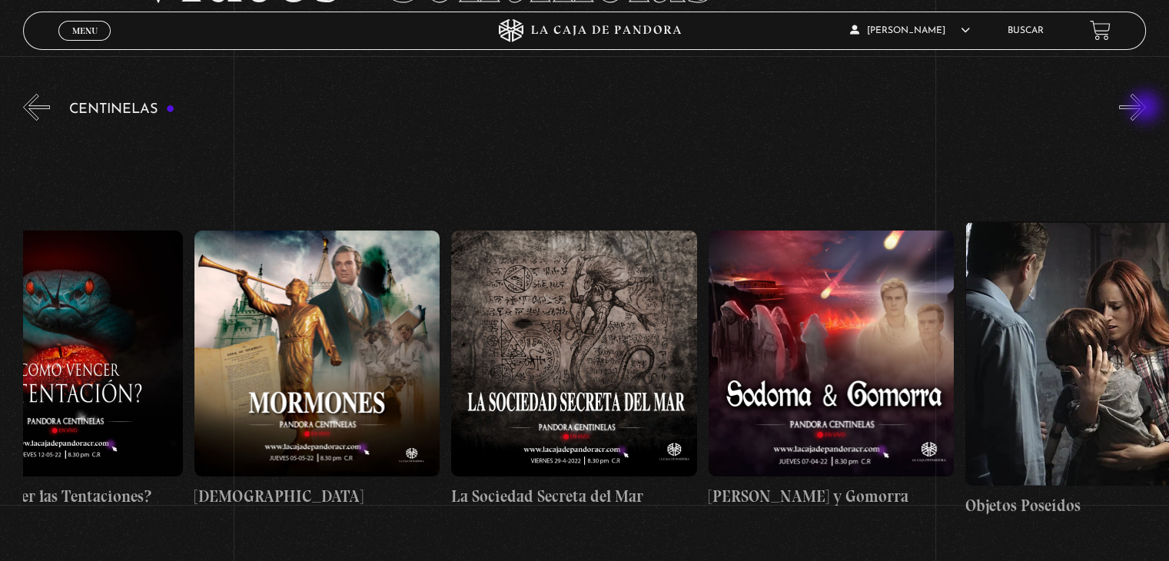
click at [1146, 108] on button "»" at bounding box center [1132, 107] width 27 height 27
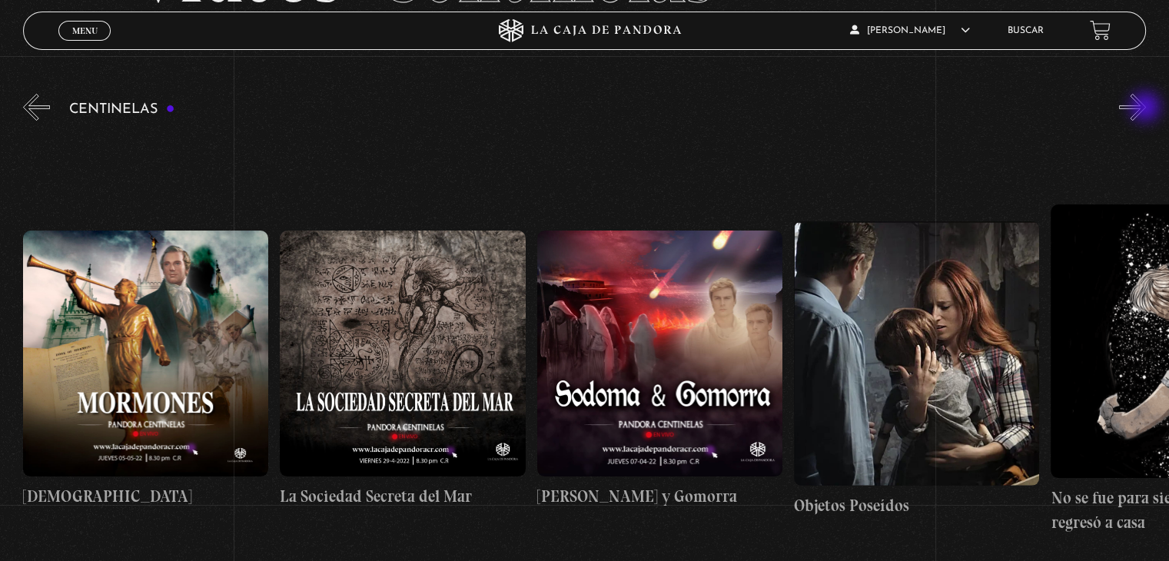
click at [1146, 108] on button "»" at bounding box center [1132, 107] width 27 height 27
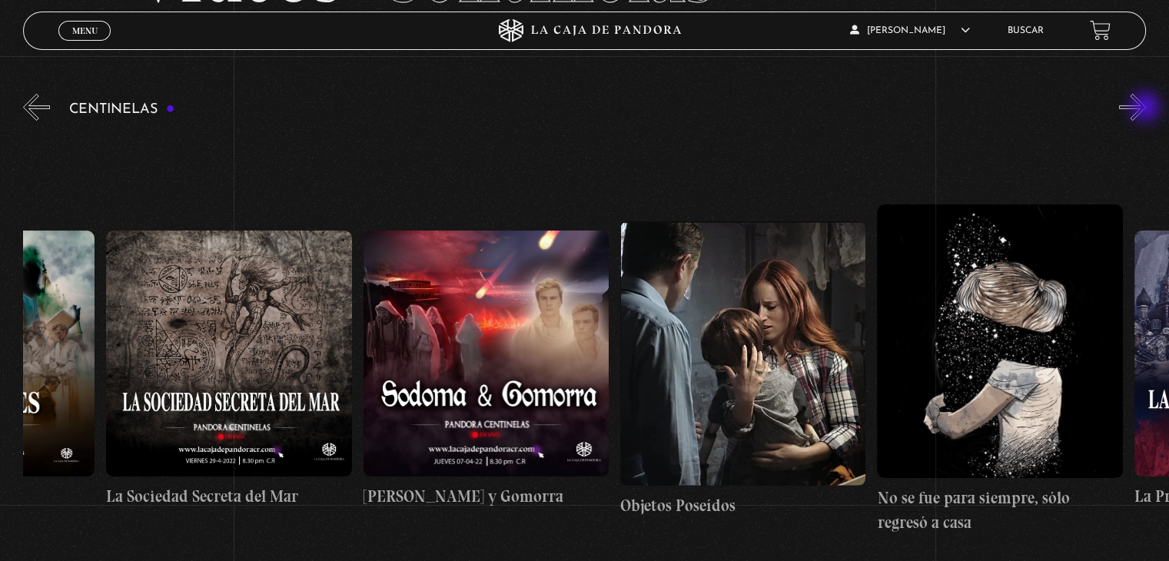
click at [1146, 108] on button "»" at bounding box center [1132, 107] width 27 height 27
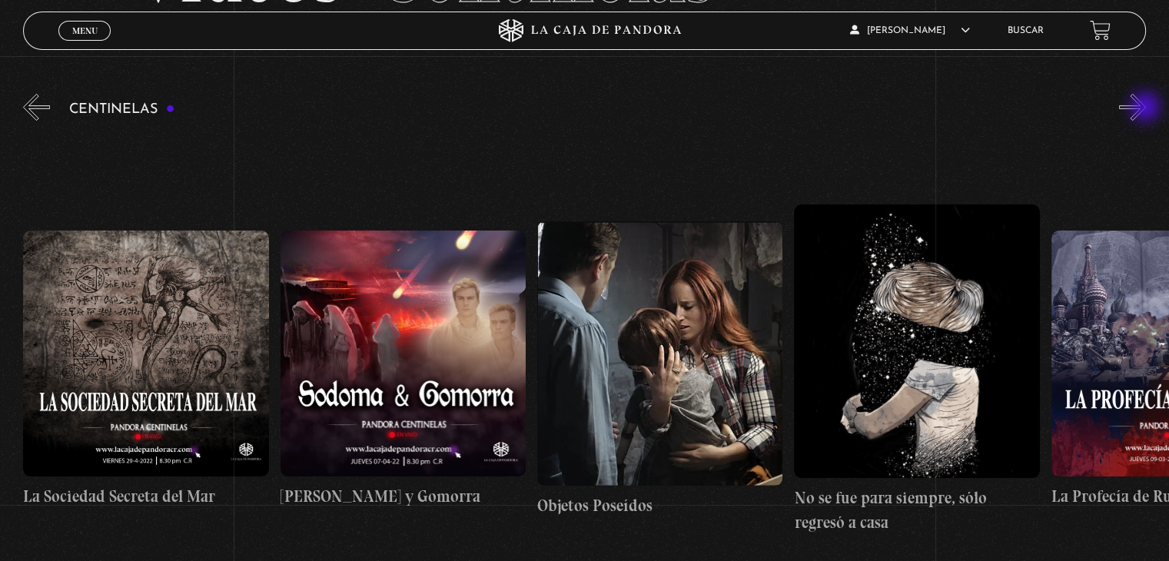
click at [1146, 108] on button "»" at bounding box center [1132, 107] width 27 height 27
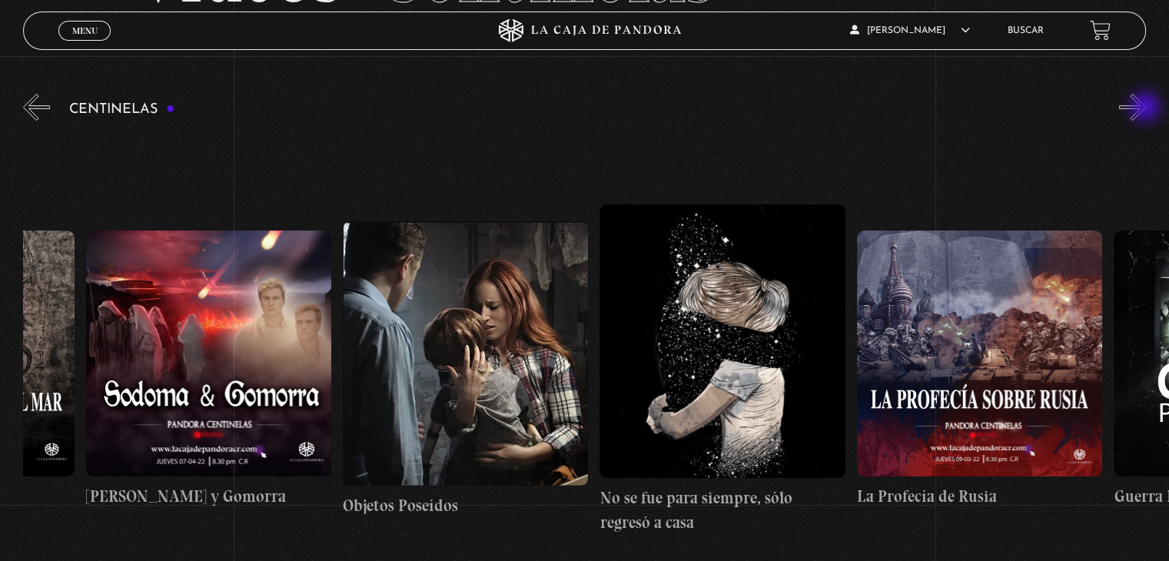
click at [1146, 108] on button "»" at bounding box center [1132, 107] width 27 height 27
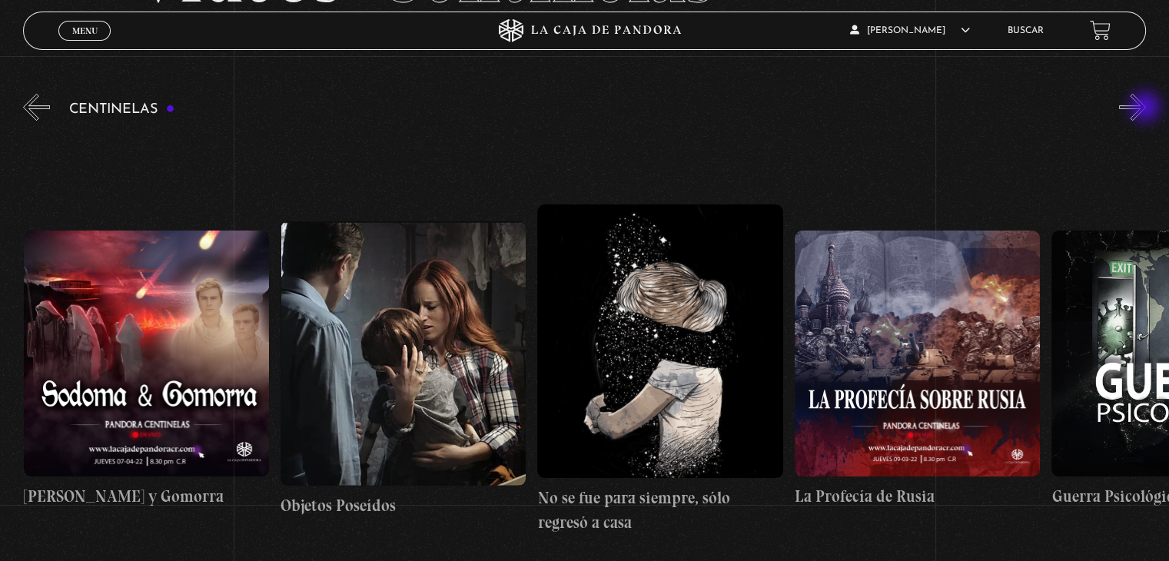
click at [1146, 108] on button "»" at bounding box center [1132, 107] width 27 height 27
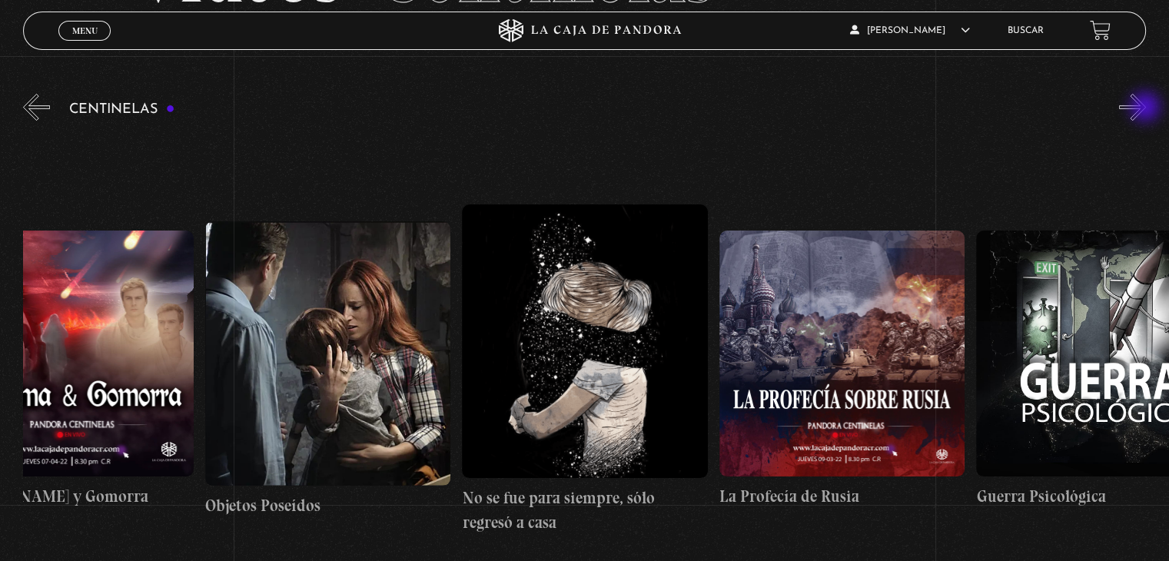
click at [1146, 108] on button "»" at bounding box center [1132, 107] width 27 height 27
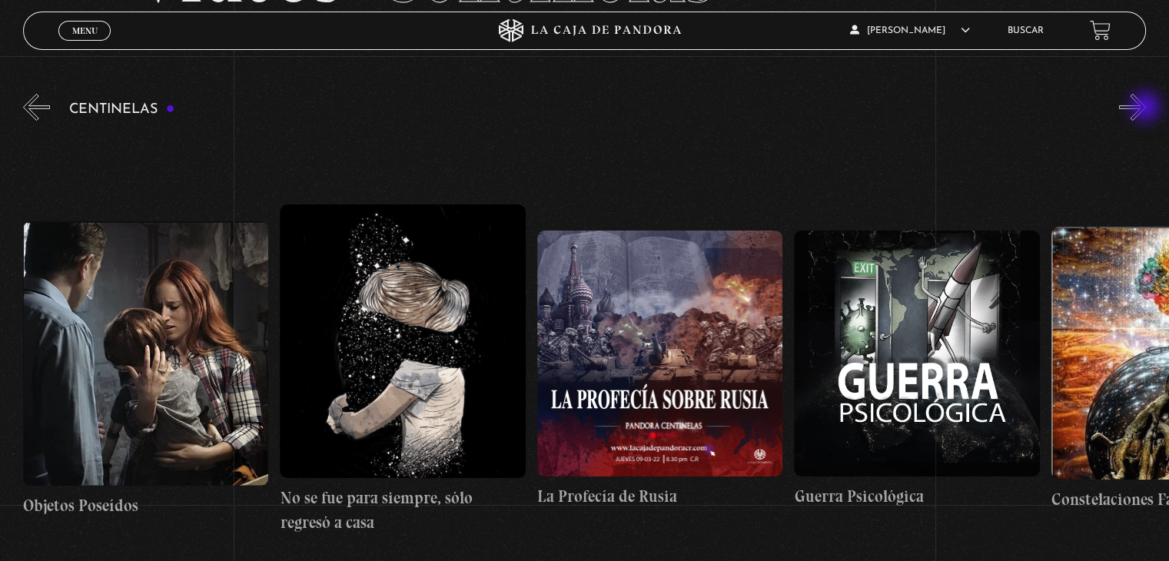
click at [1146, 108] on button "»" at bounding box center [1132, 107] width 27 height 27
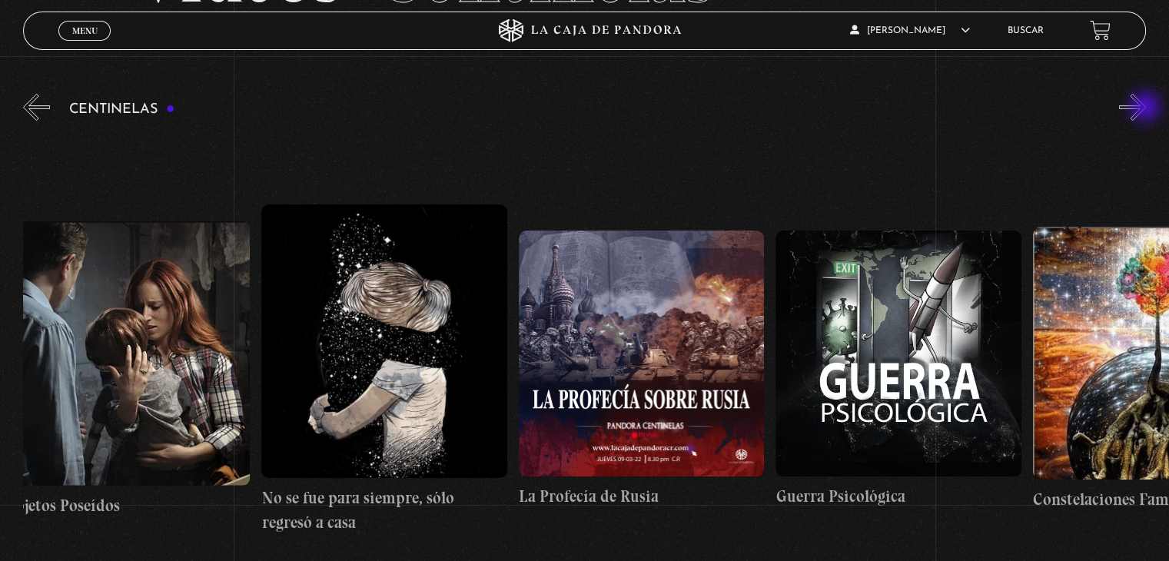
click at [1146, 108] on button "»" at bounding box center [1132, 107] width 27 height 27
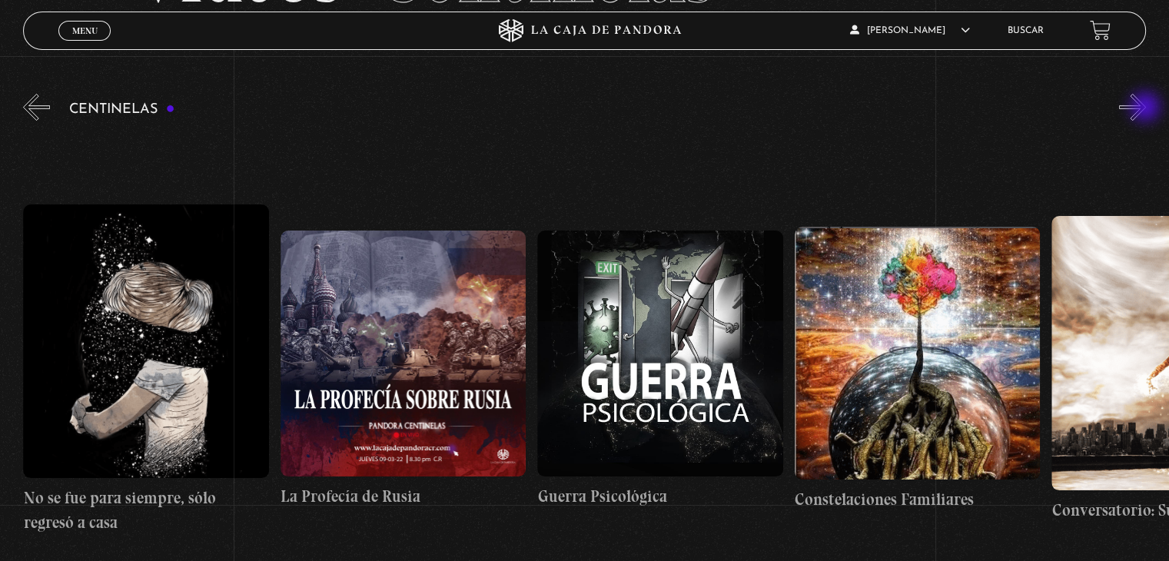
click at [1146, 108] on button "»" at bounding box center [1132, 107] width 27 height 27
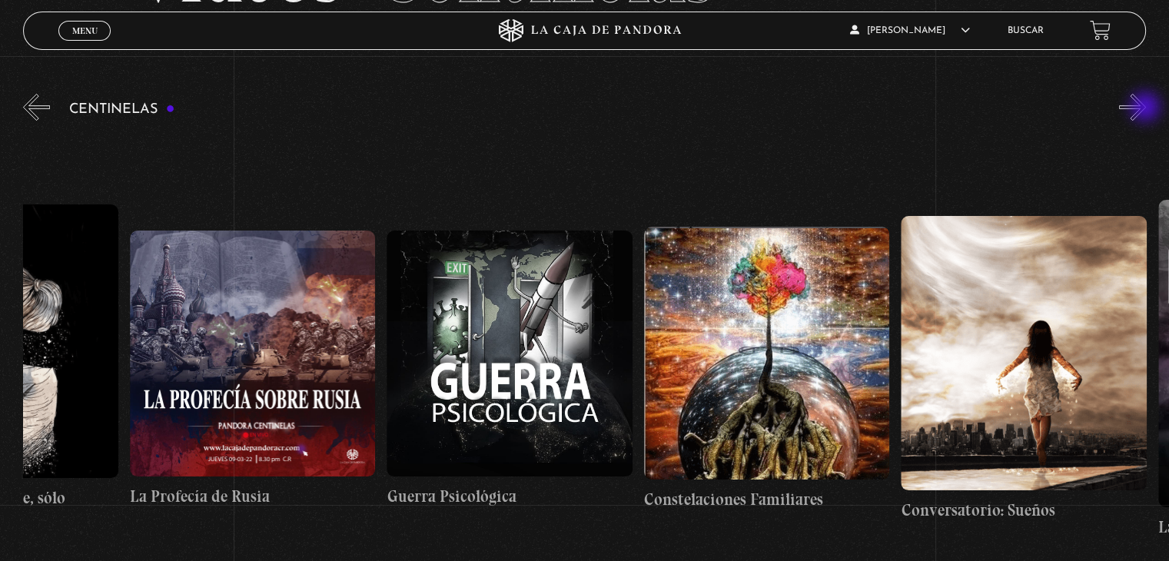
click at [1146, 108] on button "»" at bounding box center [1132, 107] width 27 height 27
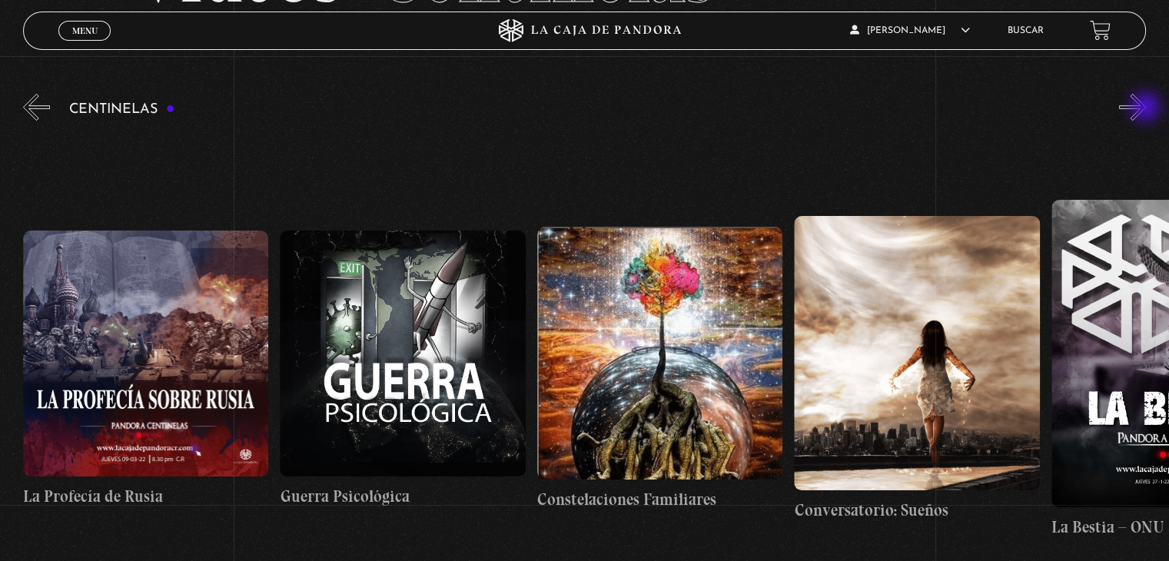
click at [1146, 108] on button "»" at bounding box center [1132, 107] width 27 height 27
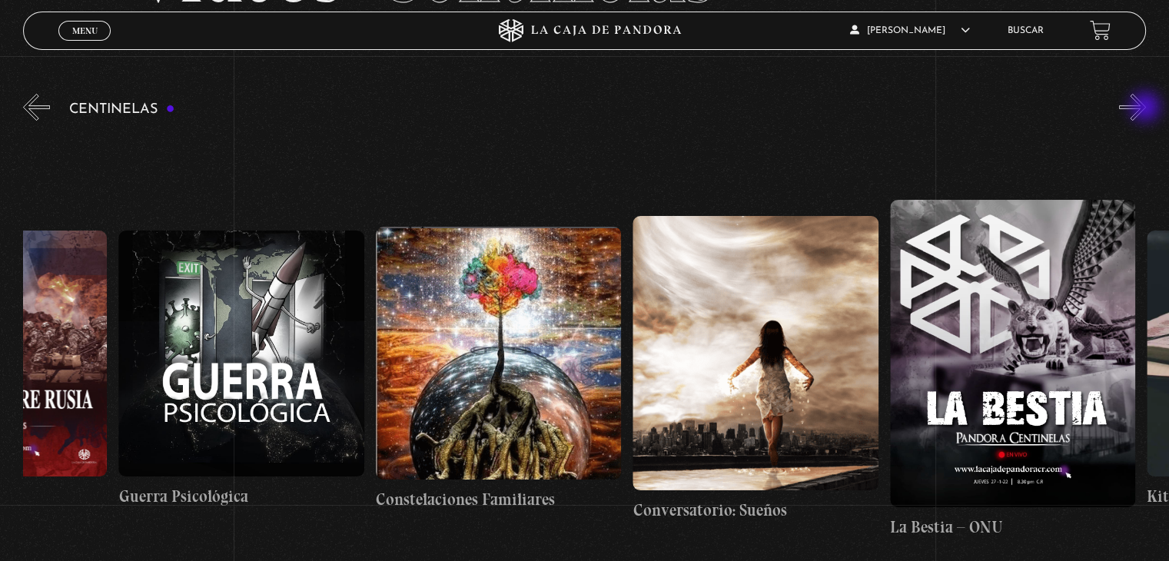
click at [1146, 108] on button "»" at bounding box center [1132, 107] width 27 height 27
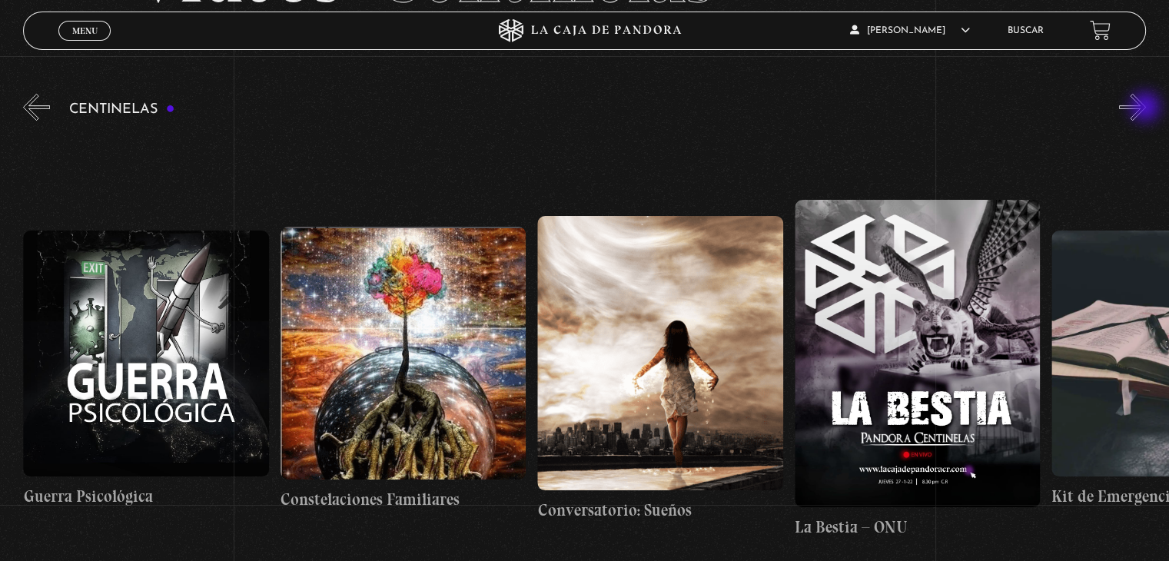
click at [1146, 108] on button "»" at bounding box center [1132, 107] width 27 height 27
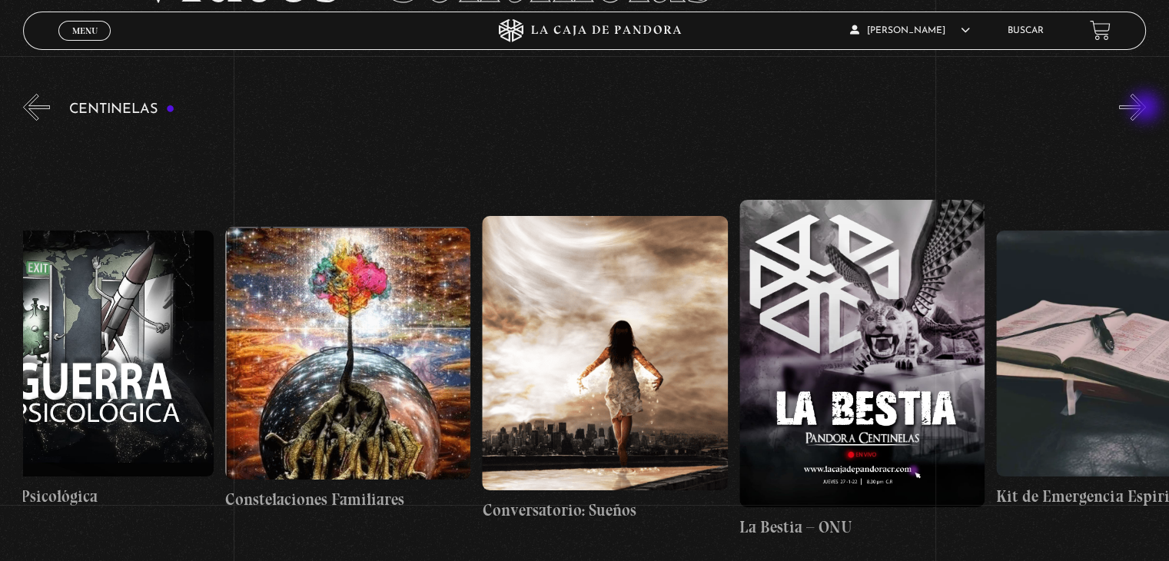
click at [1146, 108] on button "»" at bounding box center [1132, 107] width 27 height 27
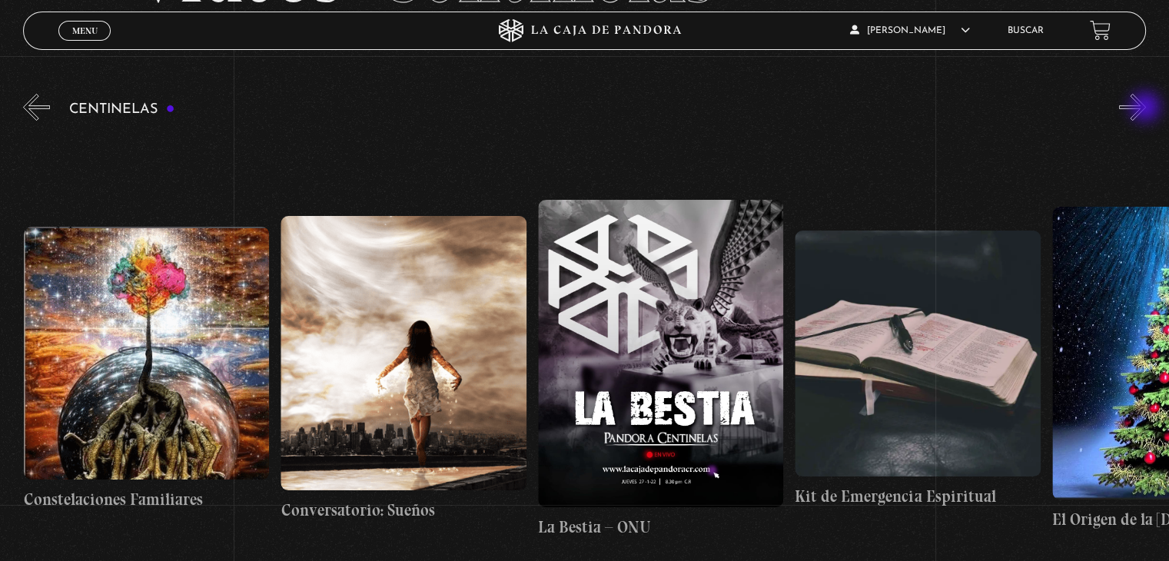
click at [1146, 108] on button "»" at bounding box center [1132, 107] width 27 height 27
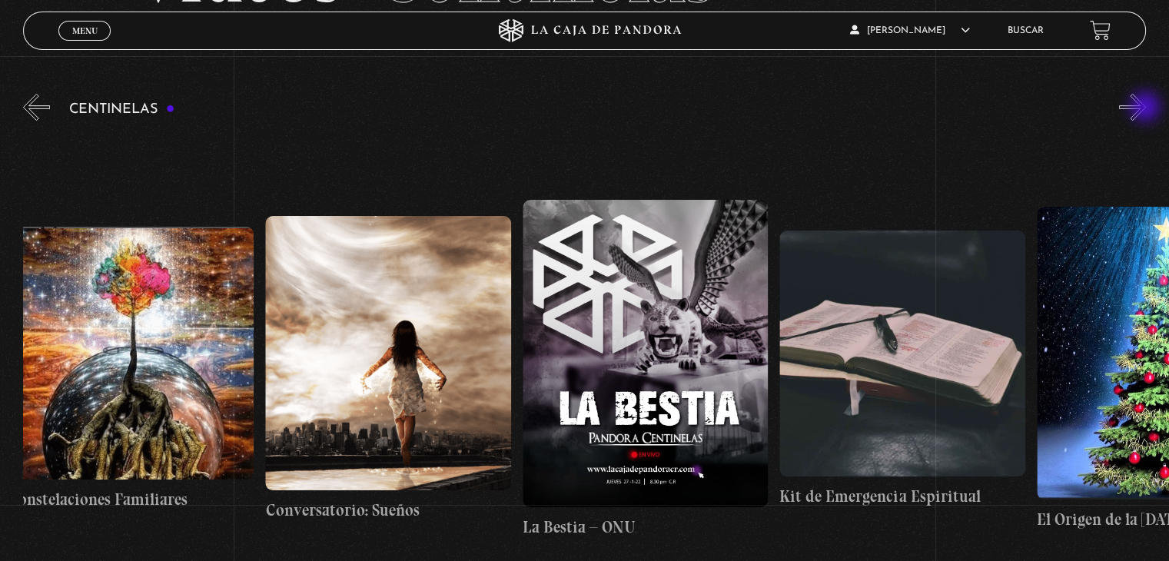
click at [1146, 108] on button "»" at bounding box center [1132, 107] width 27 height 27
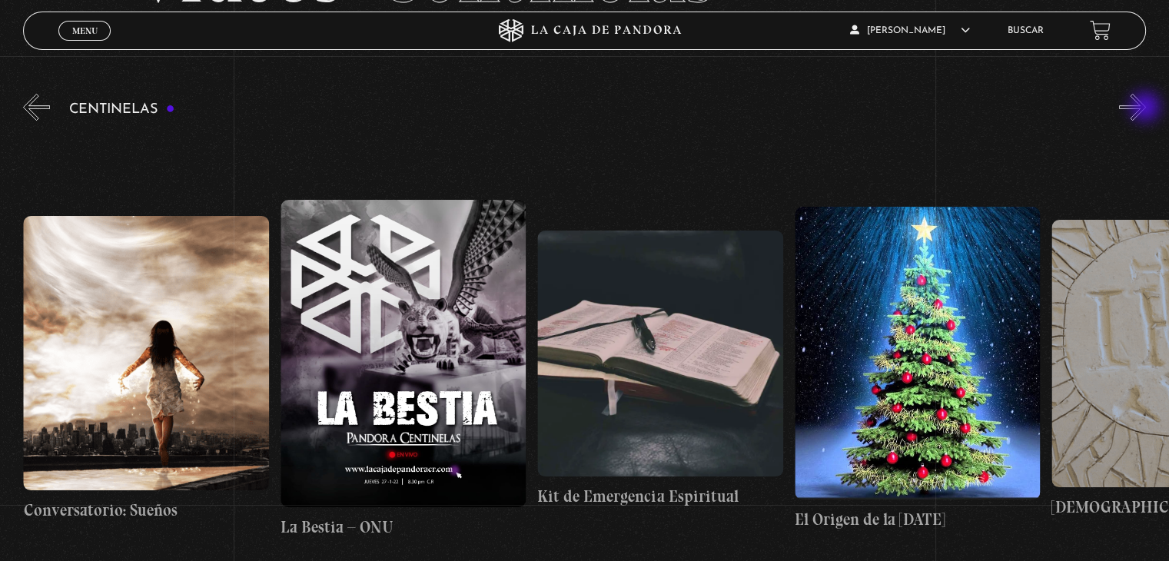
click at [1146, 108] on button "»" at bounding box center [1132, 107] width 27 height 27
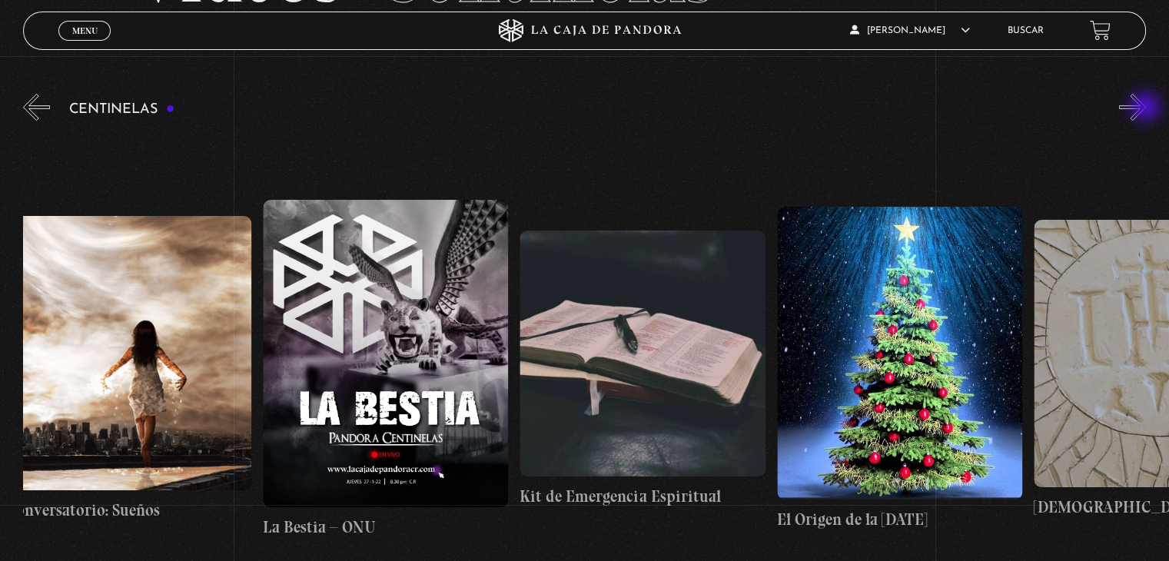
click at [1146, 108] on button "»" at bounding box center [1132, 107] width 27 height 27
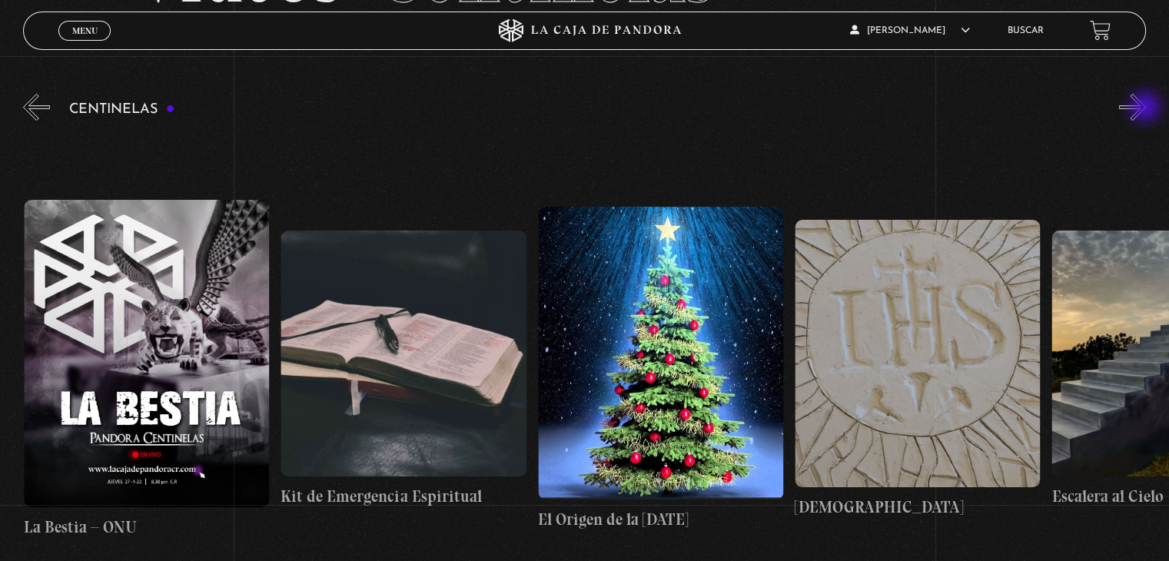
click at [1146, 108] on button "»" at bounding box center [1132, 107] width 27 height 27
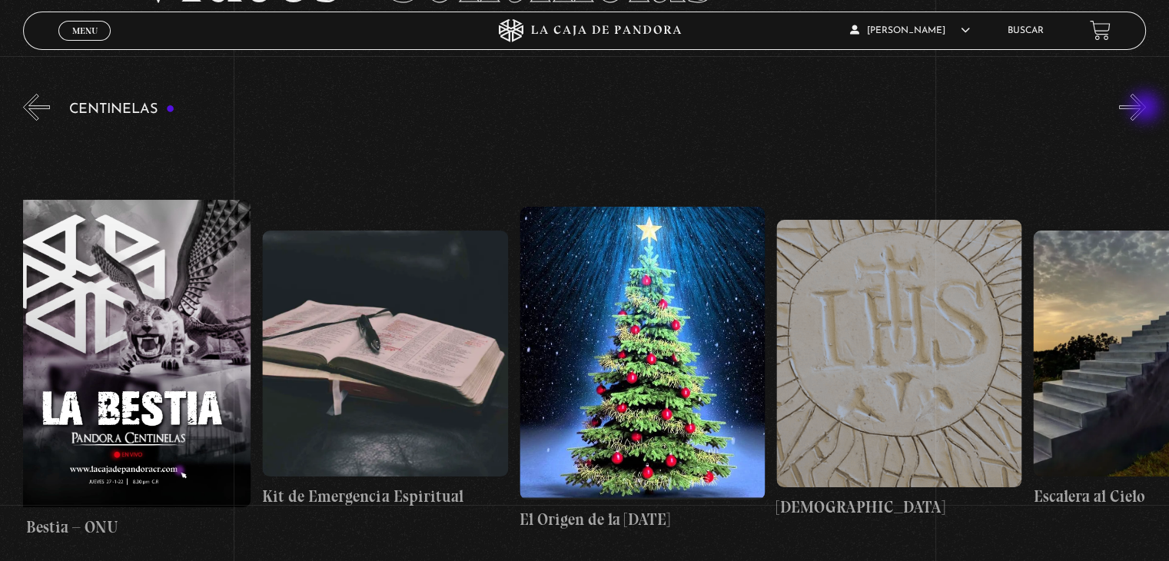
click at [1146, 108] on button "»" at bounding box center [1132, 107] width 27 height 27
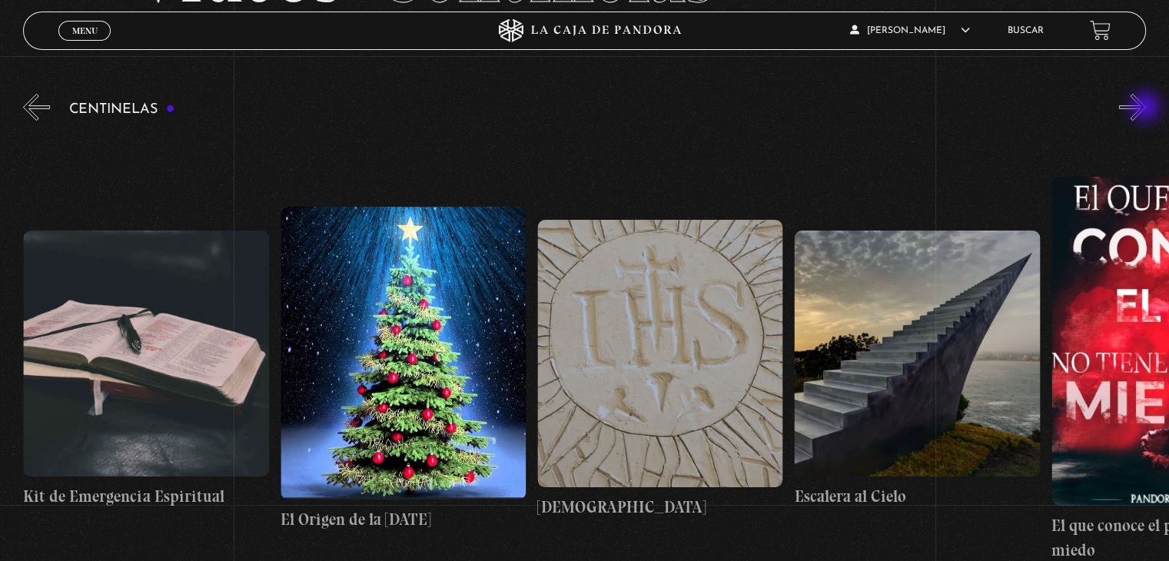
click at [1146, 108] on button "»" at bounding box center [1132, 107] width 27 height 27
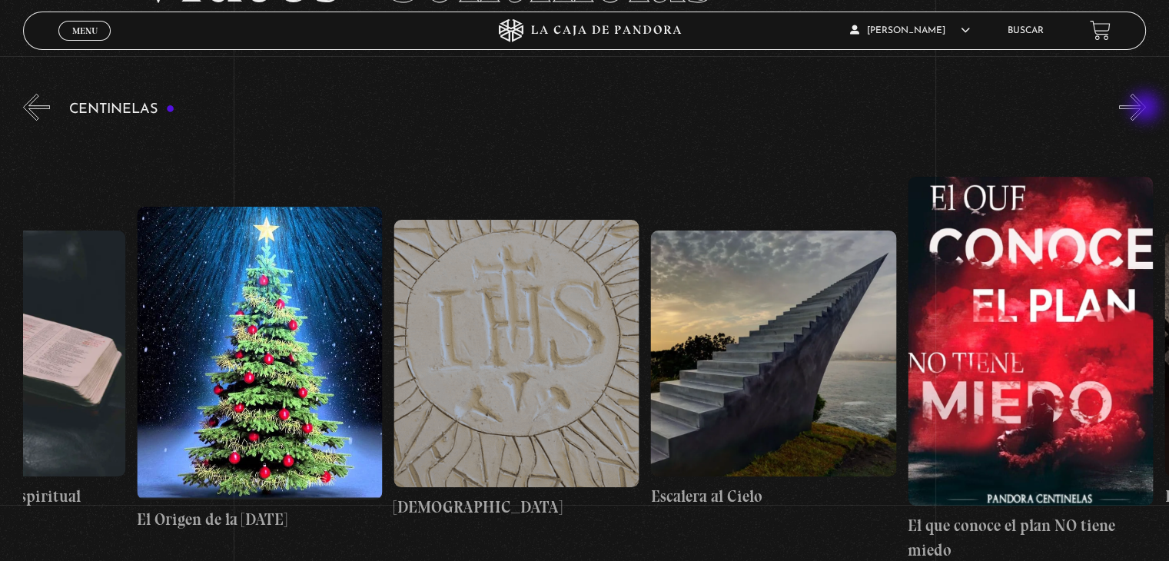
click at [1146, 108] on button "»" at bounding box center [1132, 107] width 27 height 27
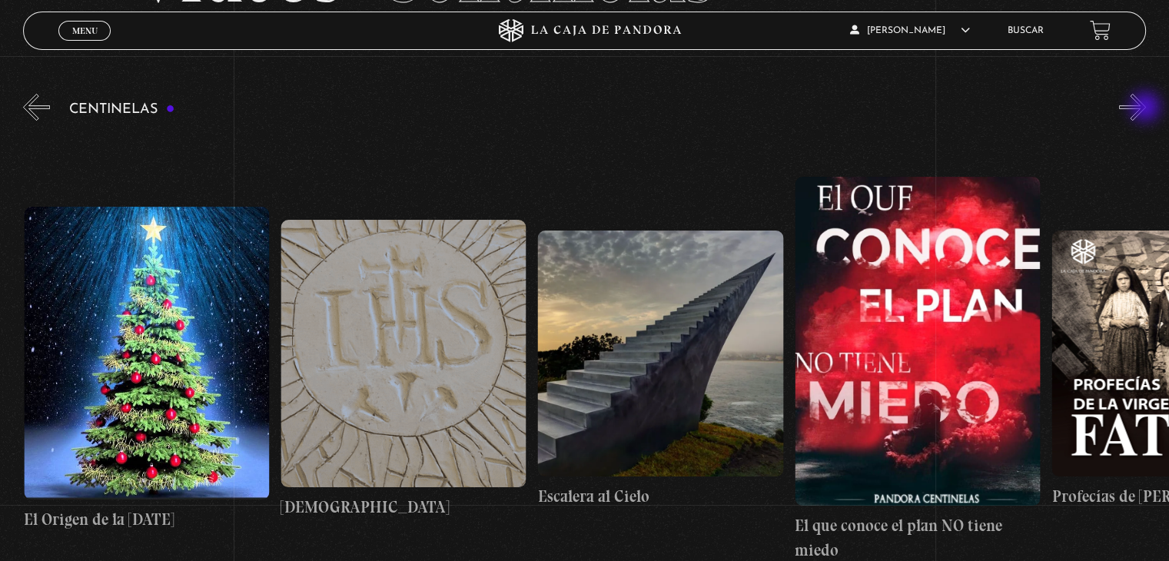
click at [1146, 108] on button "»" at bounding box center [1132, 107] width 27 height 27
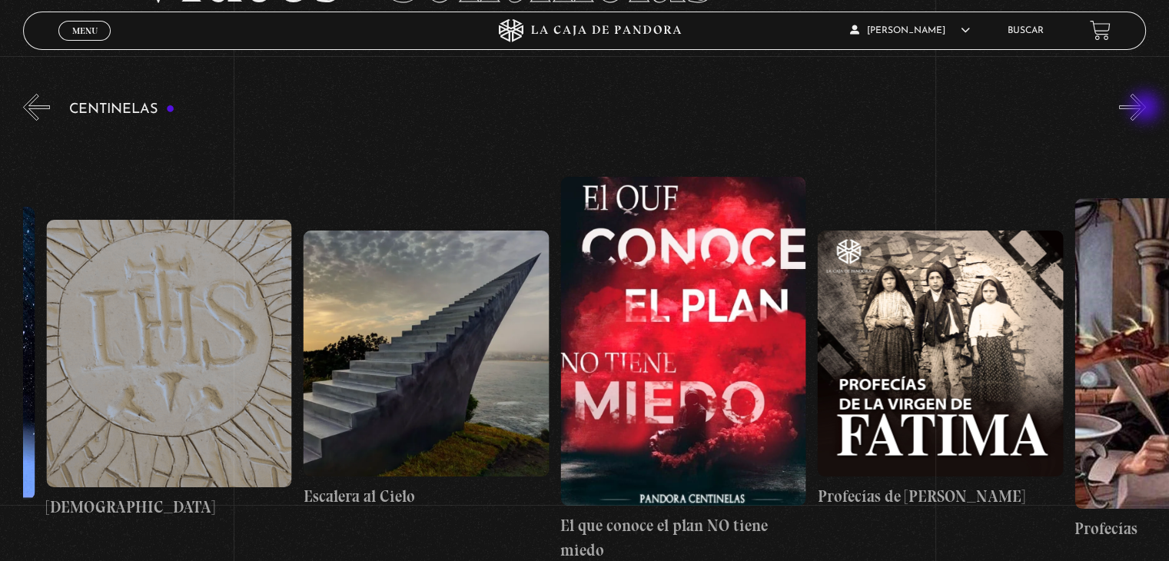
click at [1146, 108] on button "»" at bounding box center [1132, 107] width 27 height 27
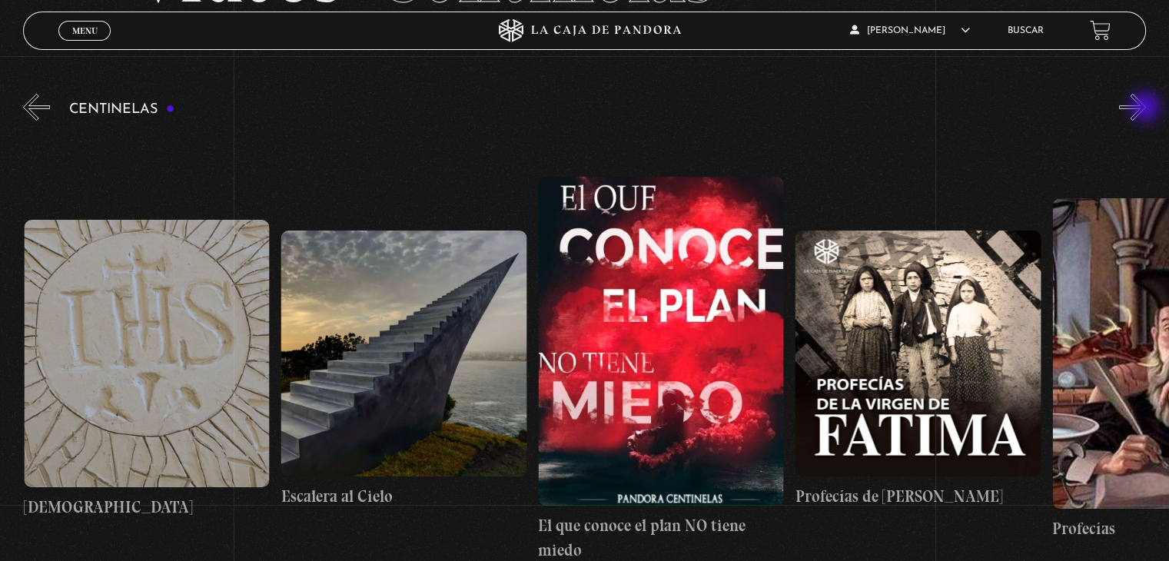
click at [1146, 108] on button "»" at bounding box center [1132, 107] width 27 height 27
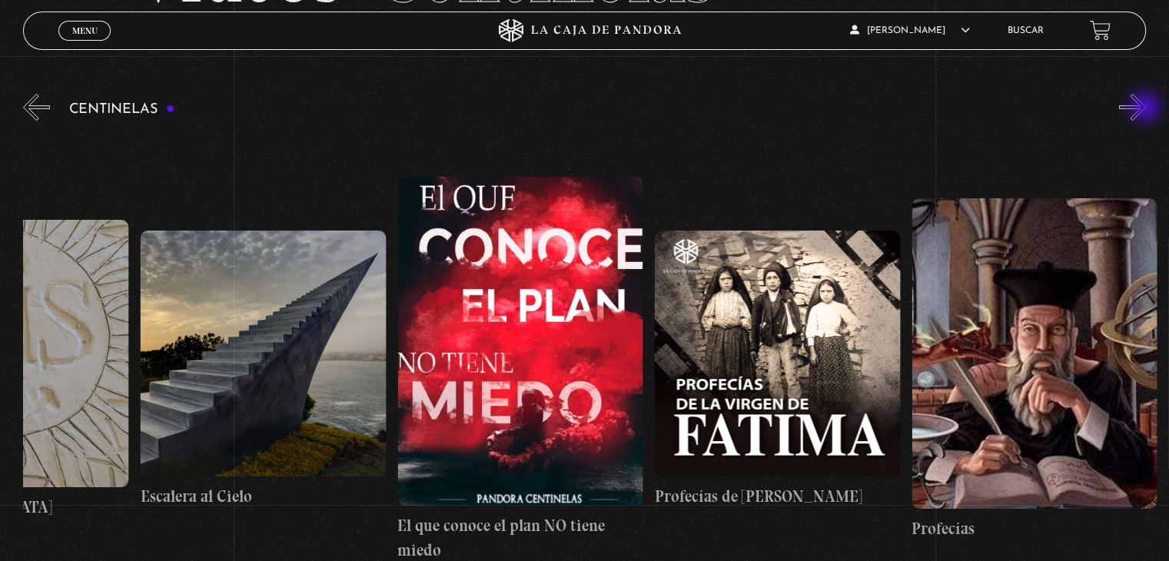
click at [1146, 108] on button "»" at bounding box center [1132, 107] width 27 height 27
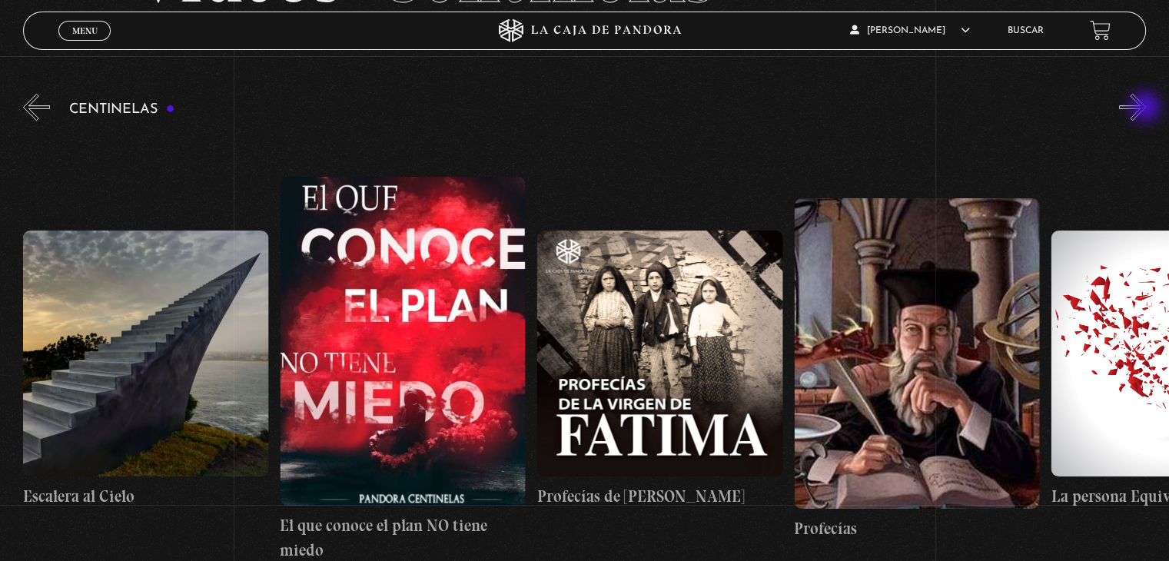
click at [1146, 108] on button "»" at bounding box center [1132, 107] width 27 height 27
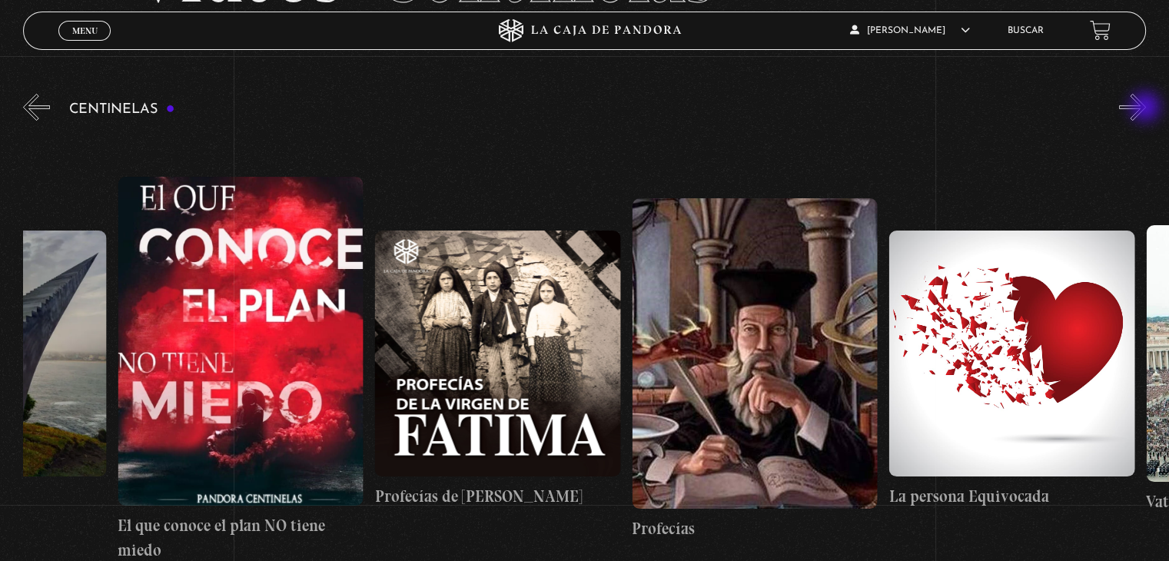
click at [1146, 108] on button "»" at bounding box center [1132, 107] width 27 height 27
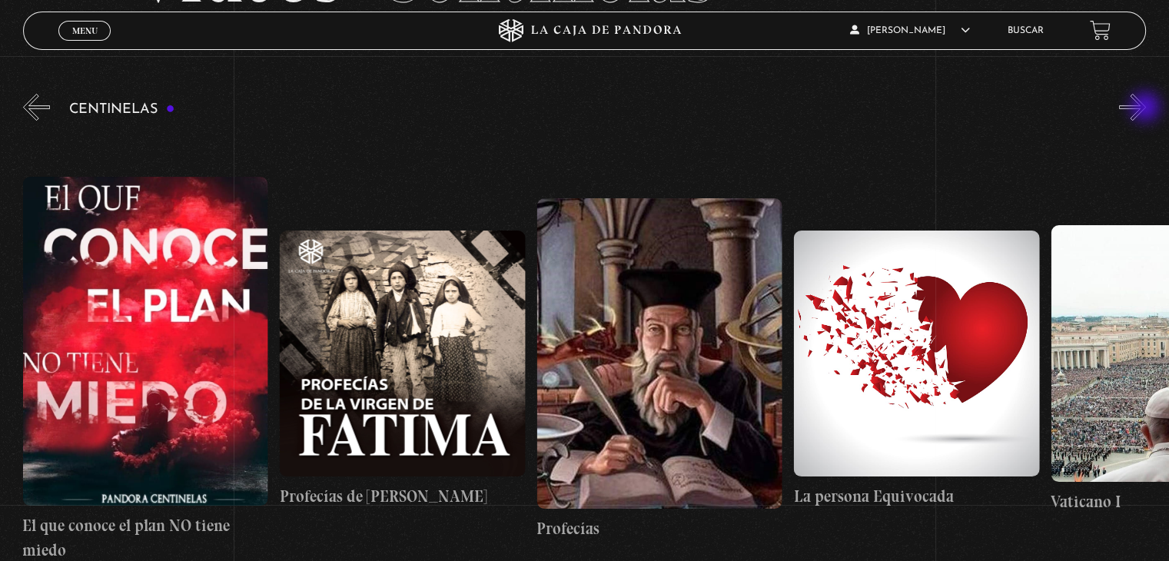
click at [1146, 108] on button "»" at bounding box center [1132, 107] width 27 height 27
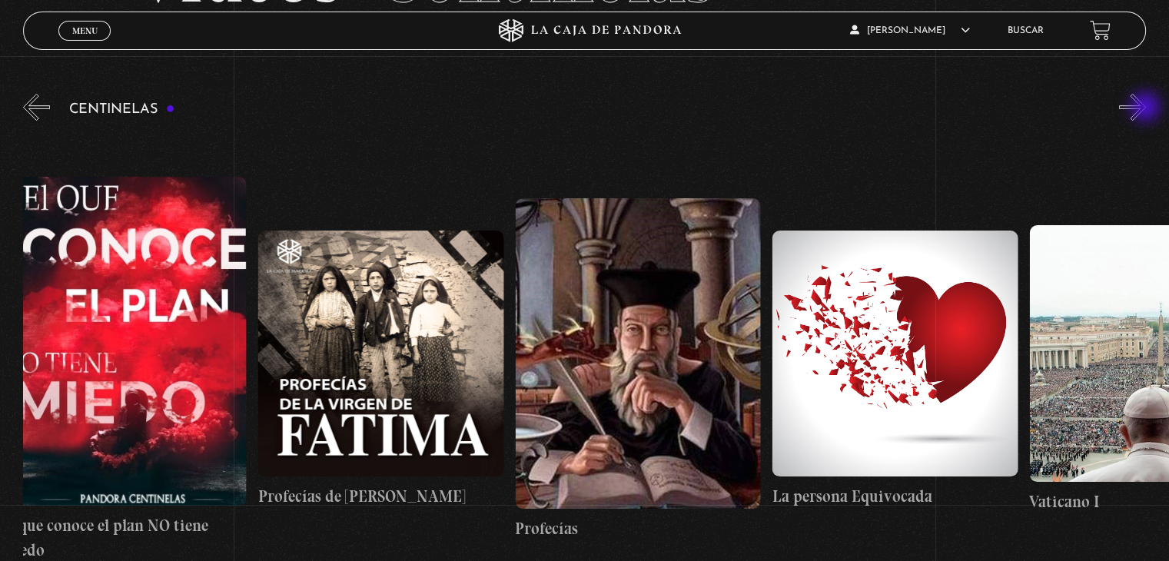
click at [1146, 108] on button "»" at bounding box center [1132, 107] width 27 height 27
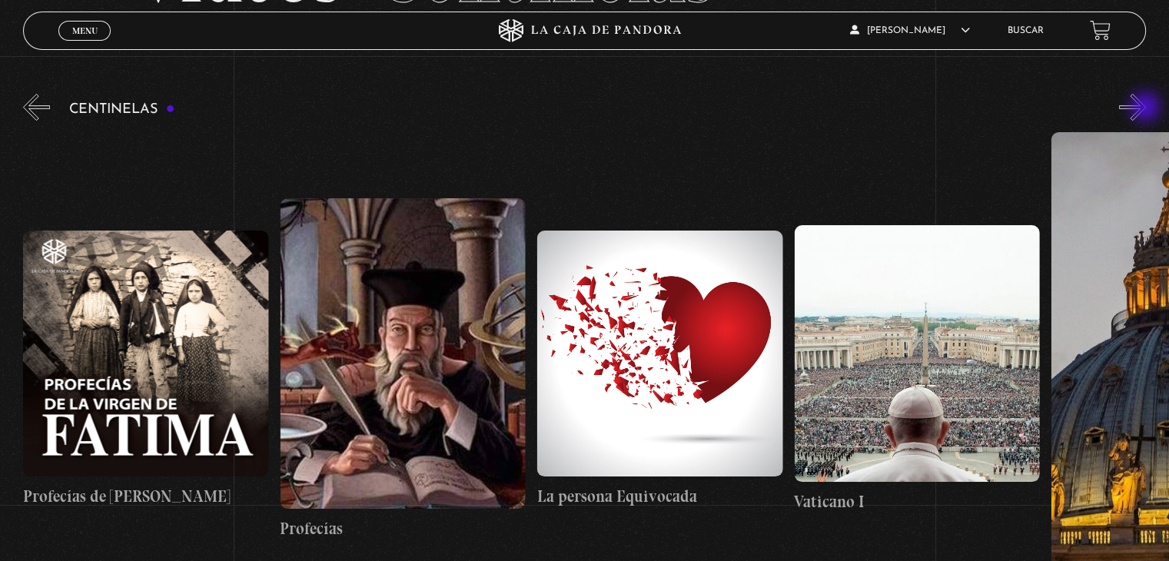
click at [1146, 108] on button "»" at bounding box center [1132, 107] width 27 height 27
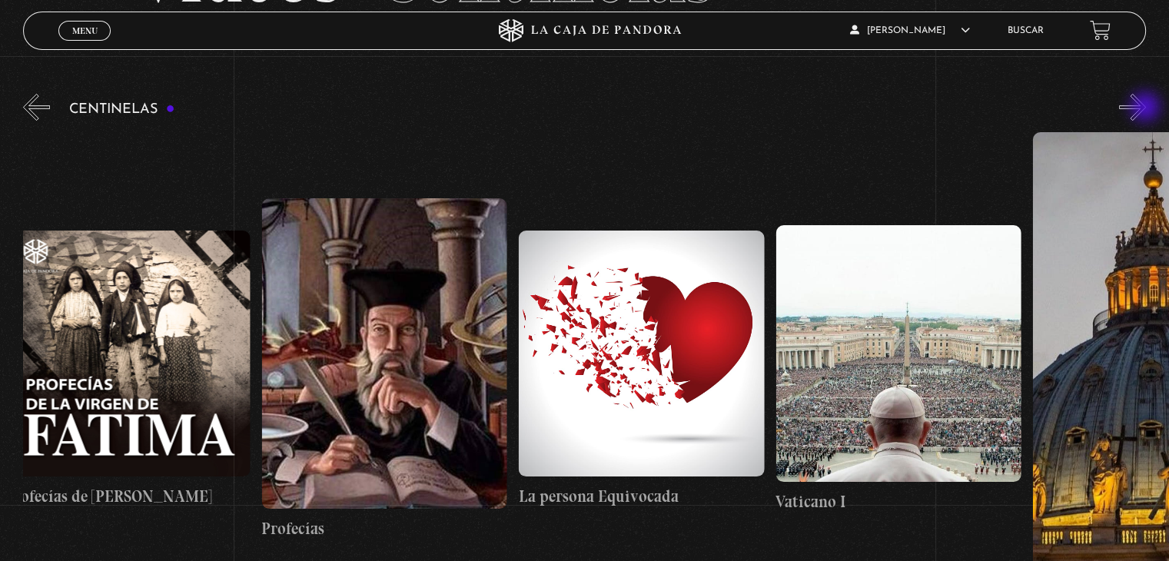
click at [1146, 108] on button "»" at bounding box center [1132, 107] width 27 height 27
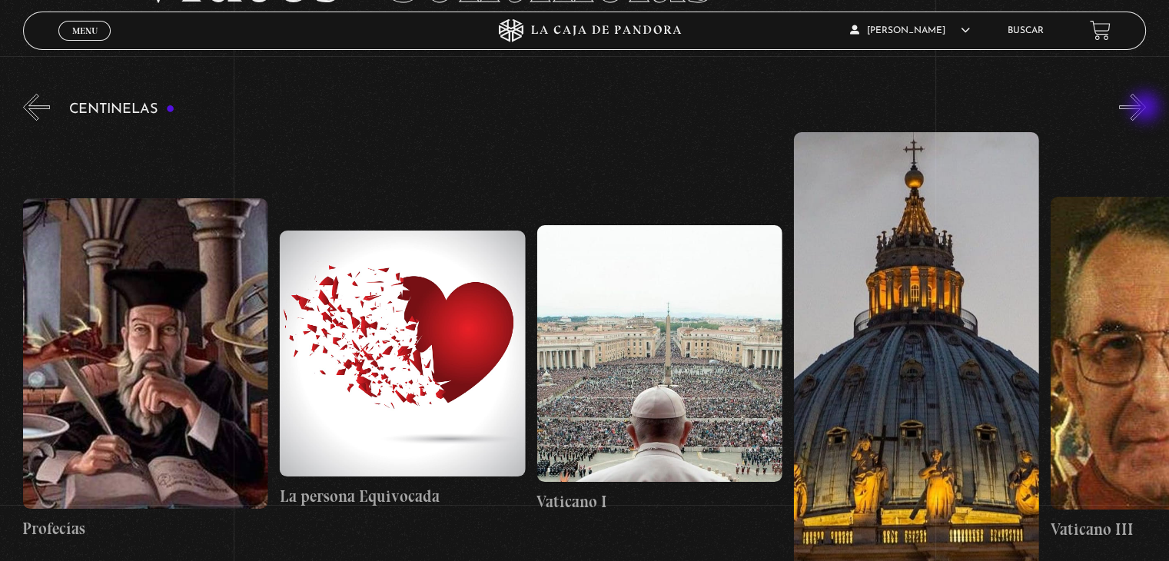
click at [1146, 108] on button "»" at bounding box center [1132, 107] width 27 height 27
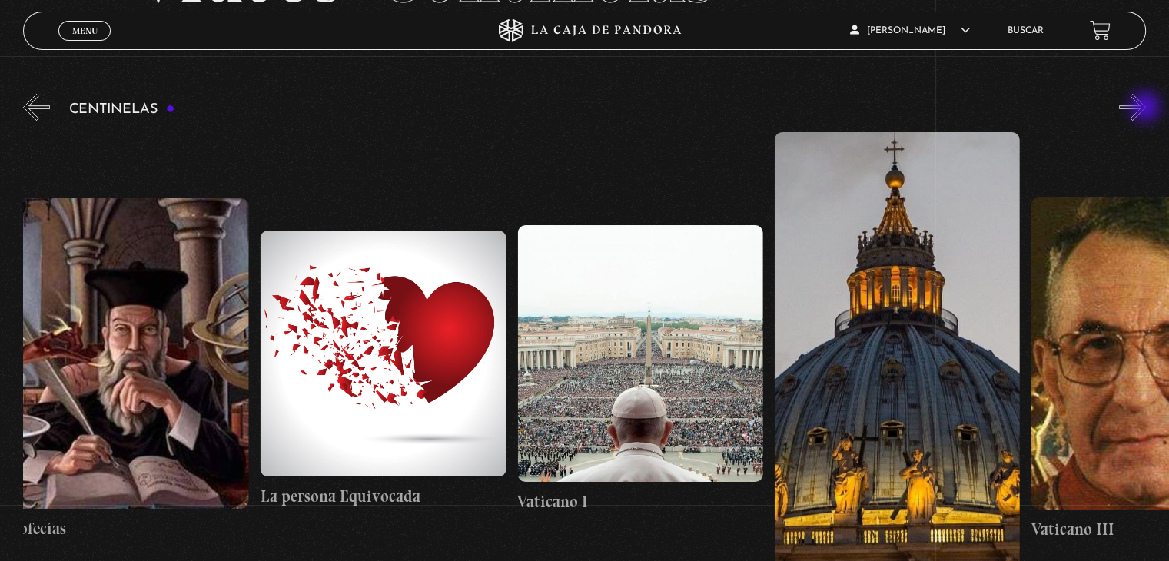
click at [1146, 108] on button "»" at bounding box center [1132, 107] width 27 height 27
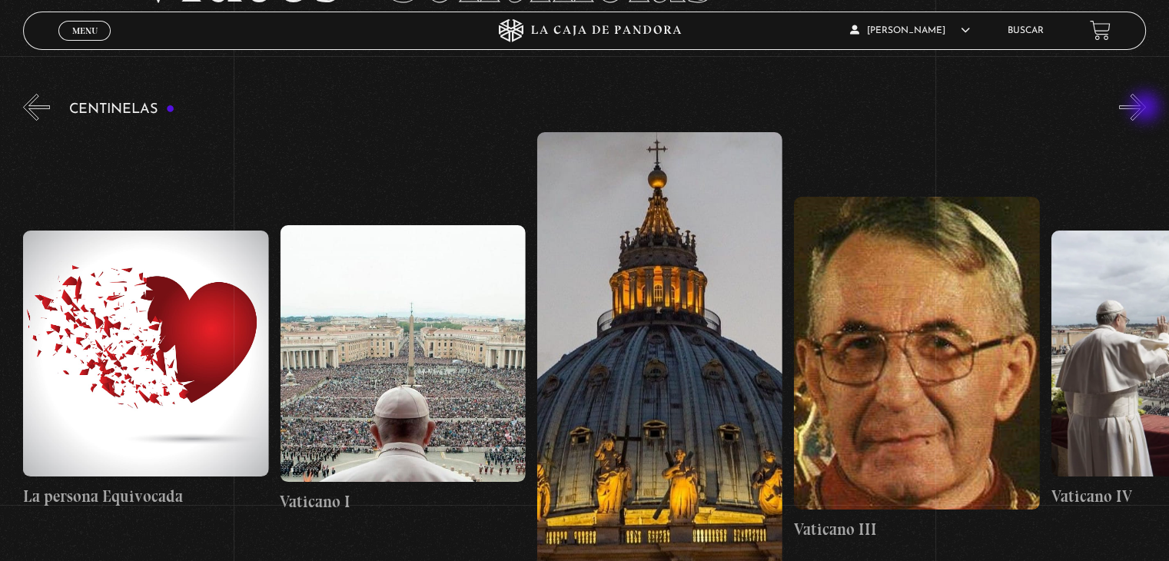
click at [1146, 108] on button "»" at bounding box center [1132, 107] width 27 height 27
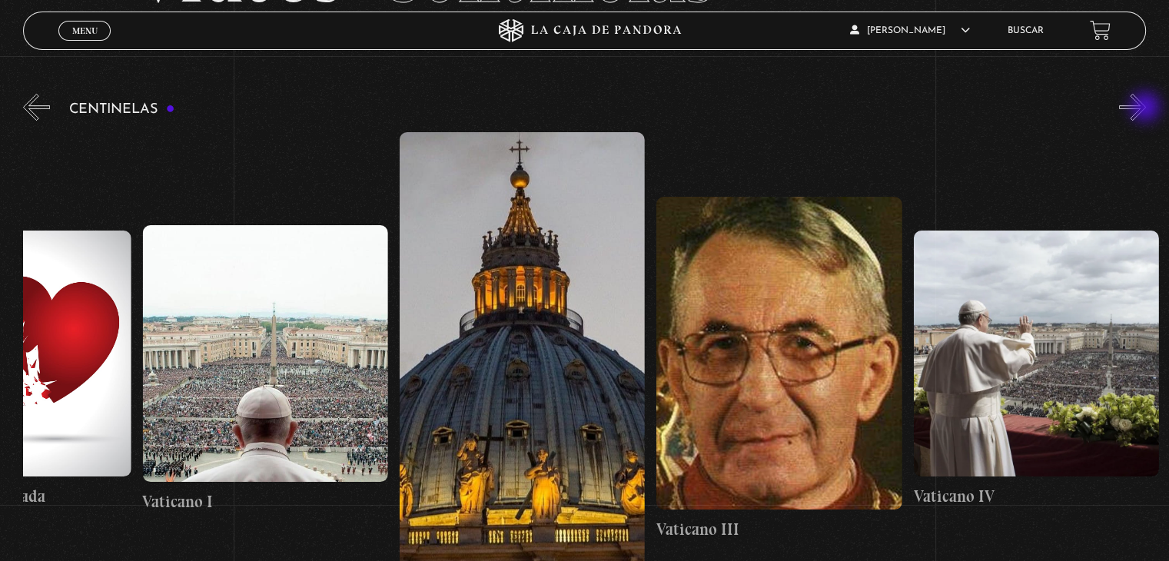
click at [1146, 108] on button "»" at bounding box center [1132, 107] width 27 height 27
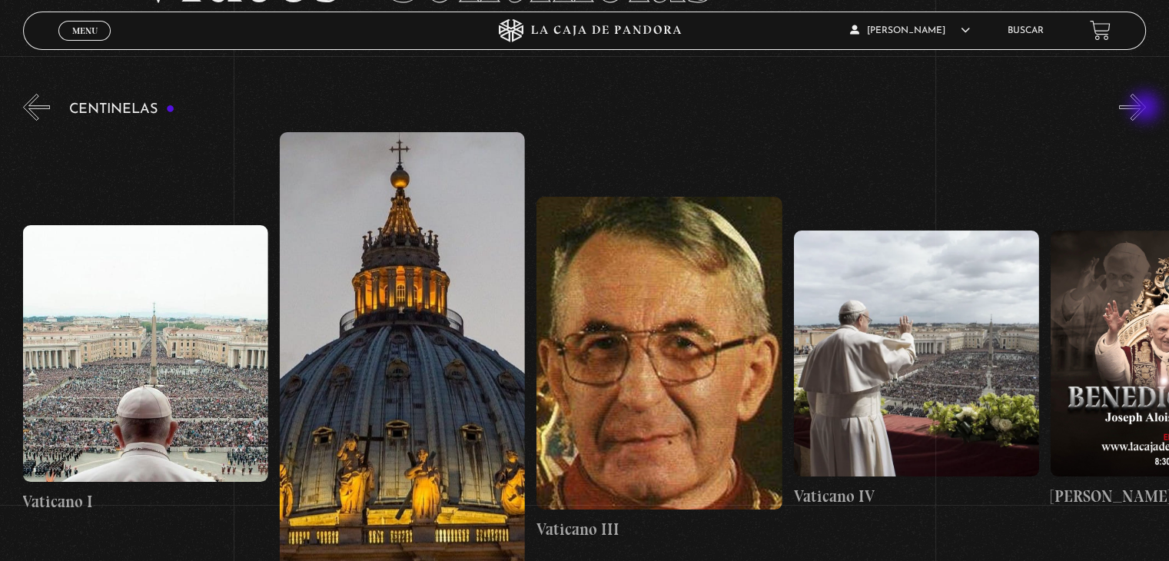
click at [1146, 108] on button "»" at bounding box center [1132, 107] width 27 height 27
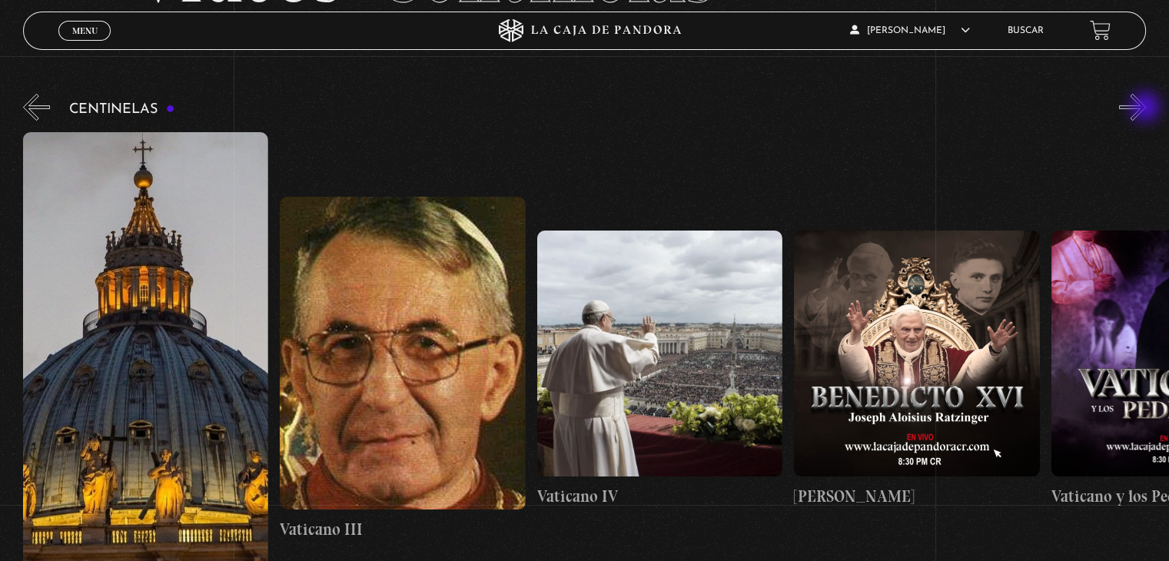
click at [1146, 108] on button "»" at bounding box center [1132, 107] width 27 height 27
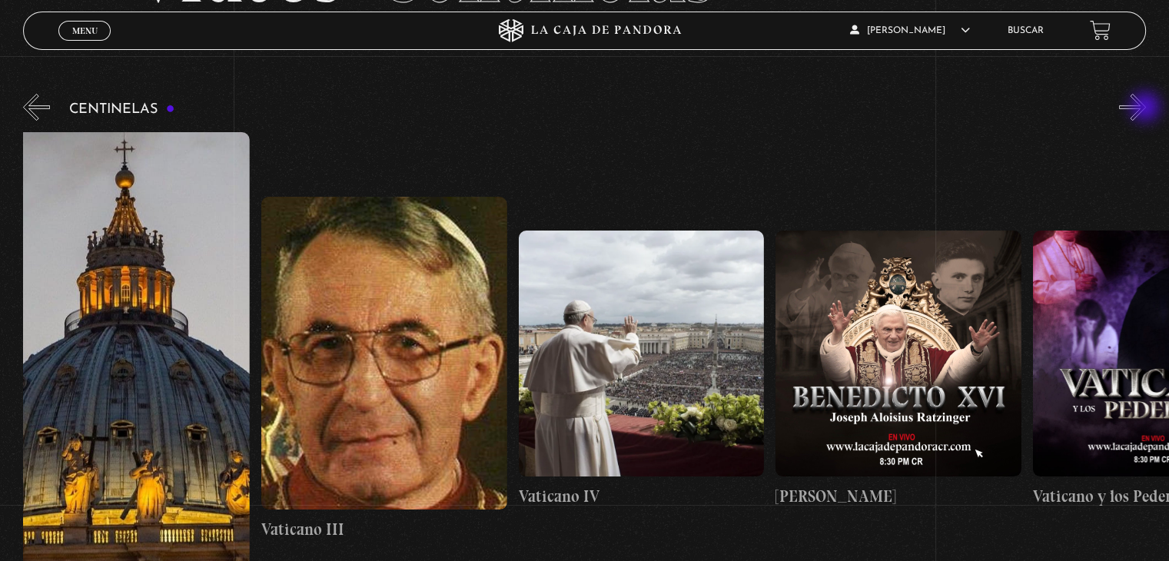
click at [1146, 108] on button "»" at bounding box center [1132, 107] width 27 height 27
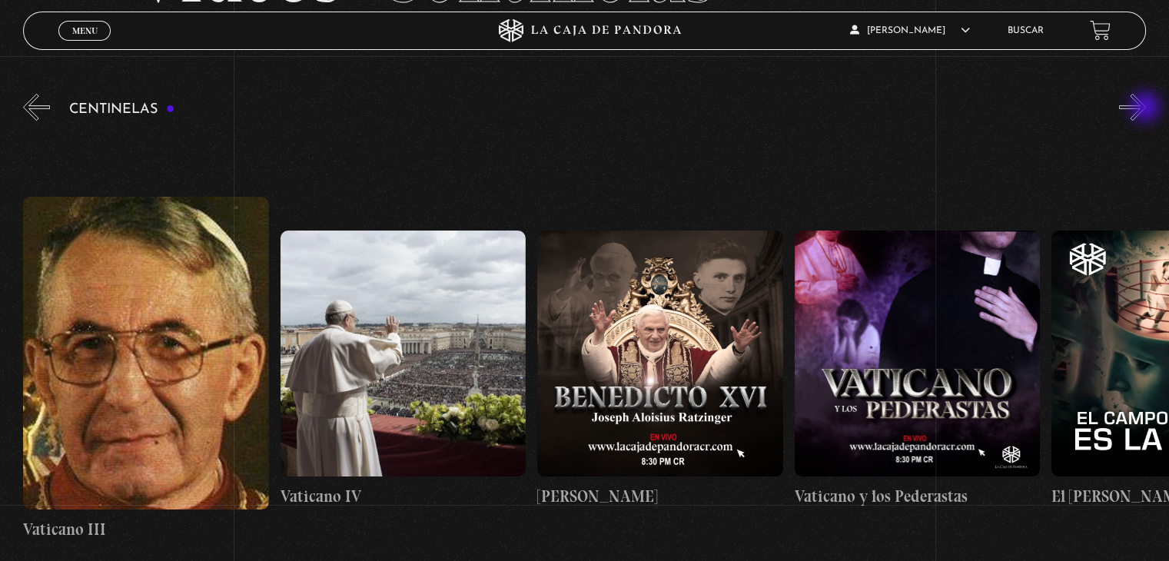
click at [1146, 108] on button "»" at bounding box center [1132, 107] width 27 height 27
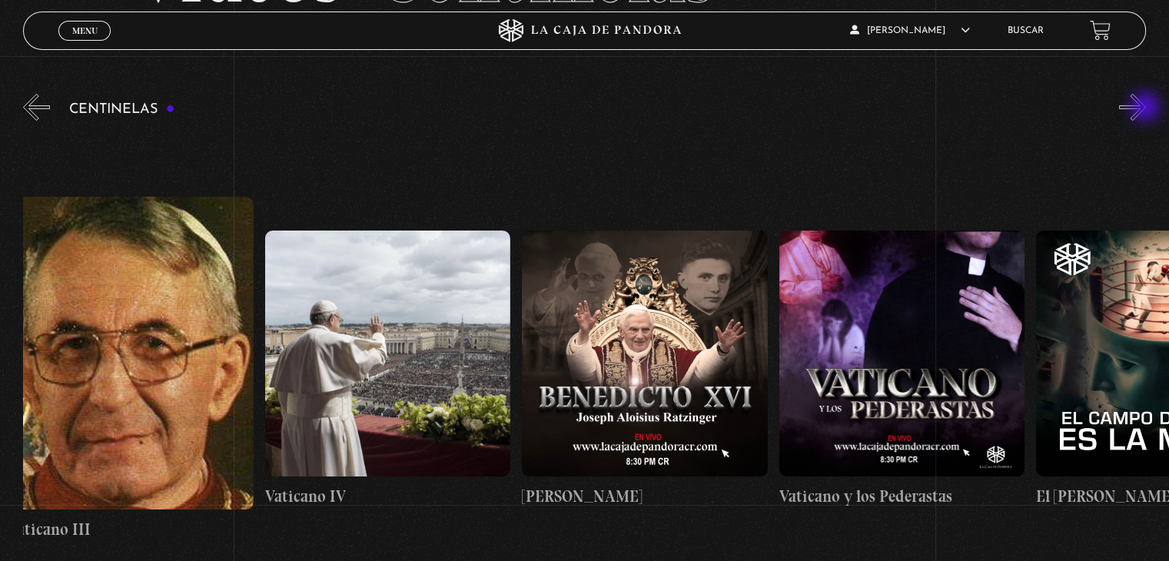
click at [1146, 108] on button "»" at bounding box center [1132, 107] width 27 height 27
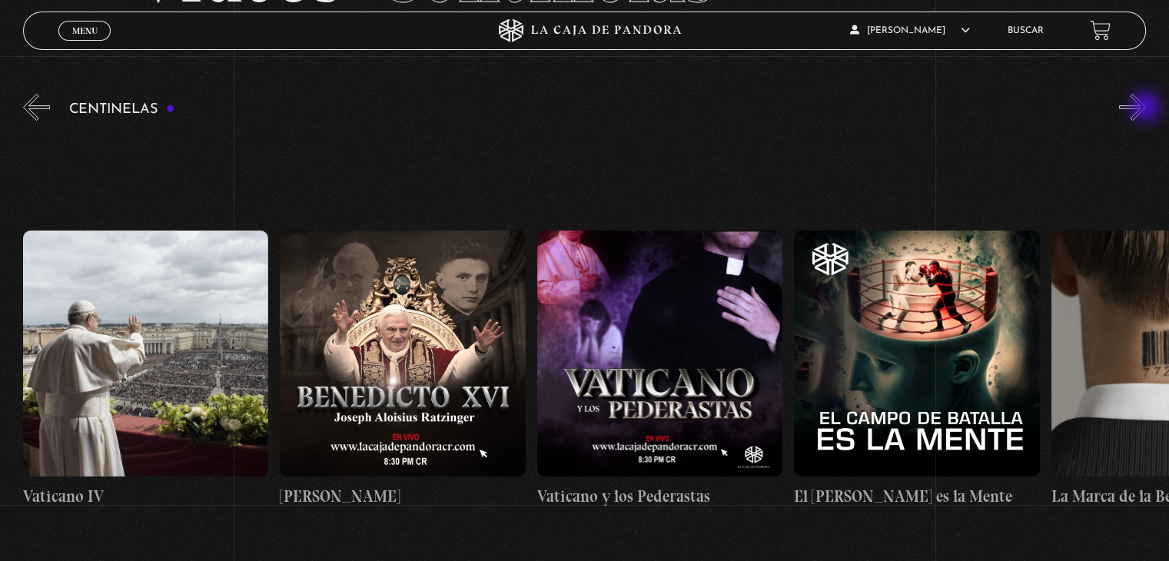
click at [1146, 108] on button "»" at bounding box center [1132, 107] width 27 height 27
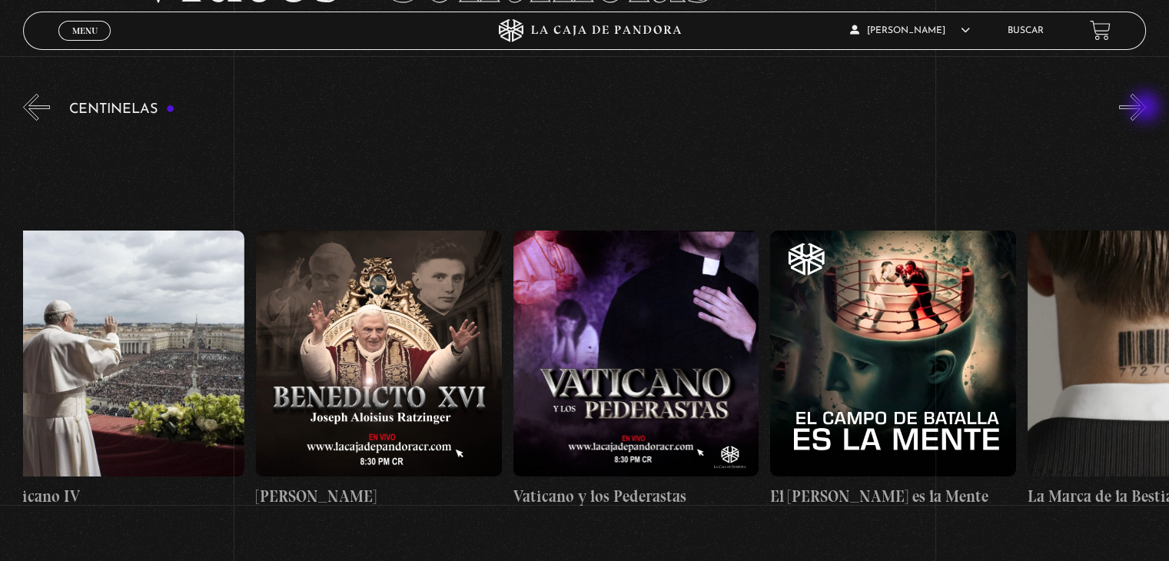
click at [1146, 108] on button "»" at bounding box center [1132, 107] width 27 height 27
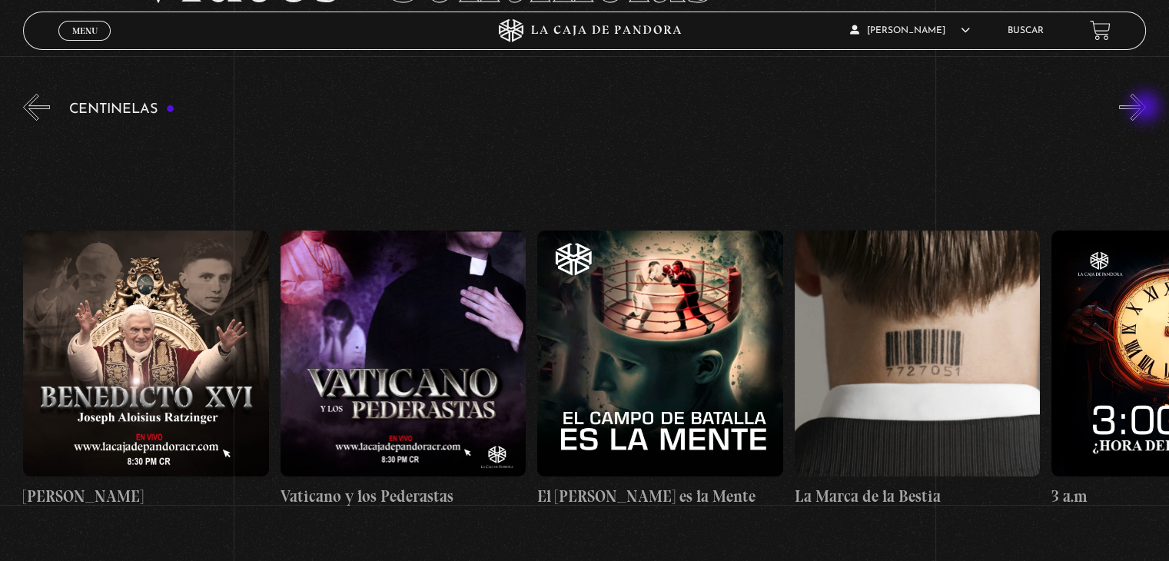
click at [1146, 108] on button "»" at bounding box center [1132, 107] width 27 height 27
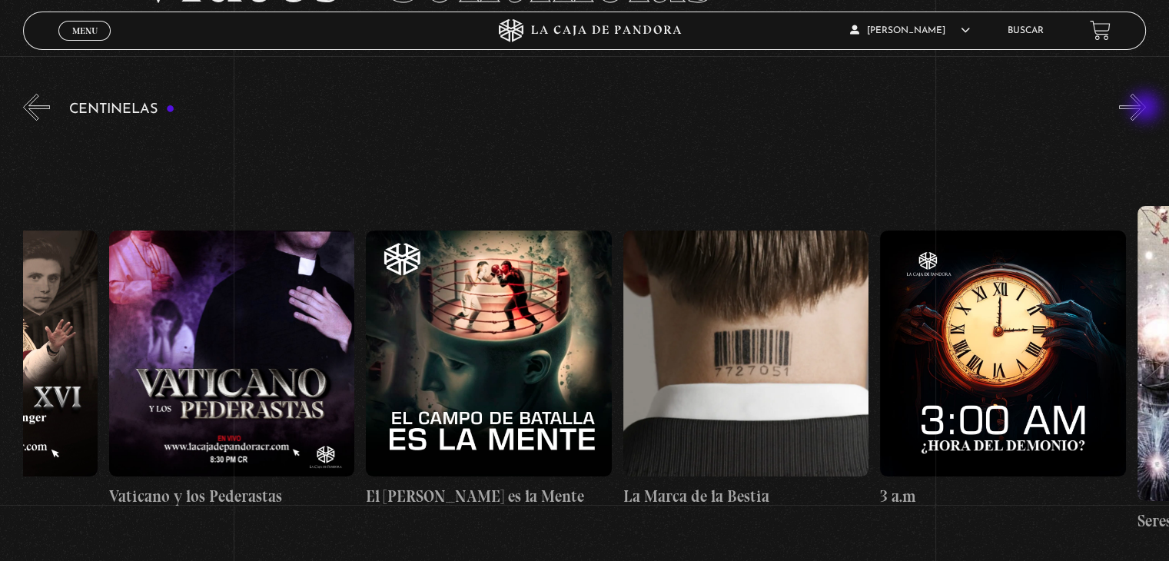
click at [1146, 108] on button "»" at bounding box center [1132, 107] width 27 height 27
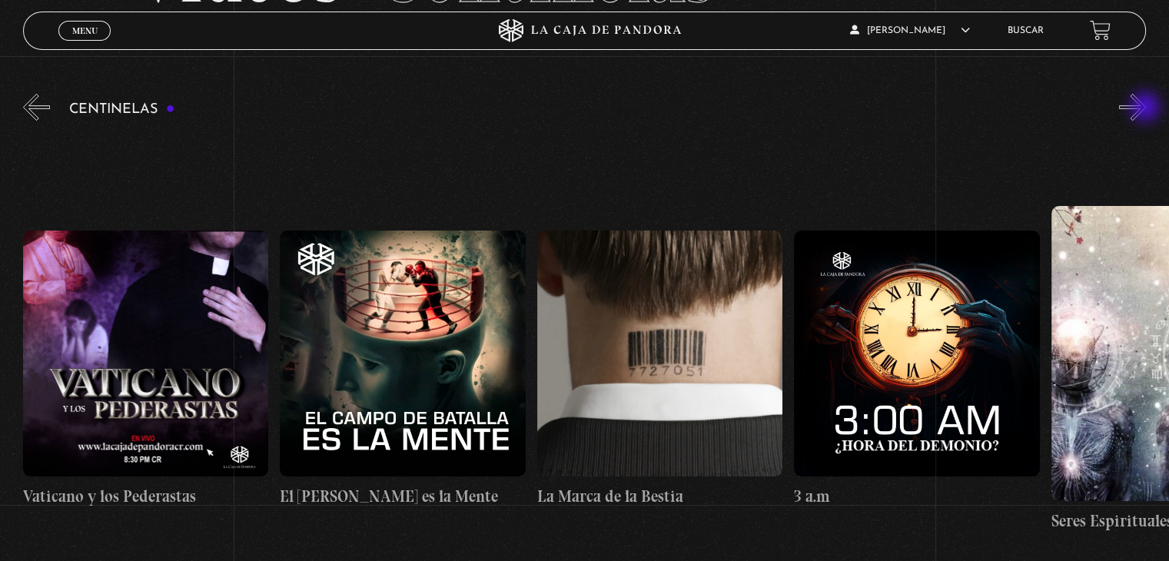
click at [1146, 108] on button "»" at bounding box center [1132, 107] width 27 height 27
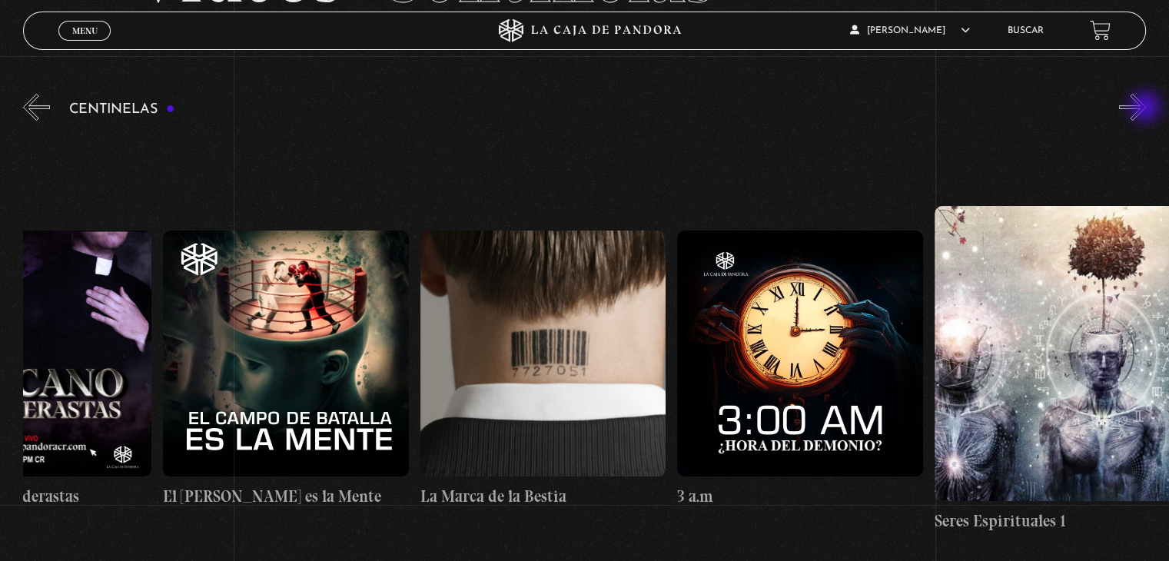
click at [1146, 108] on button "»" at bounding box center [1132, 107] width 27 height 27
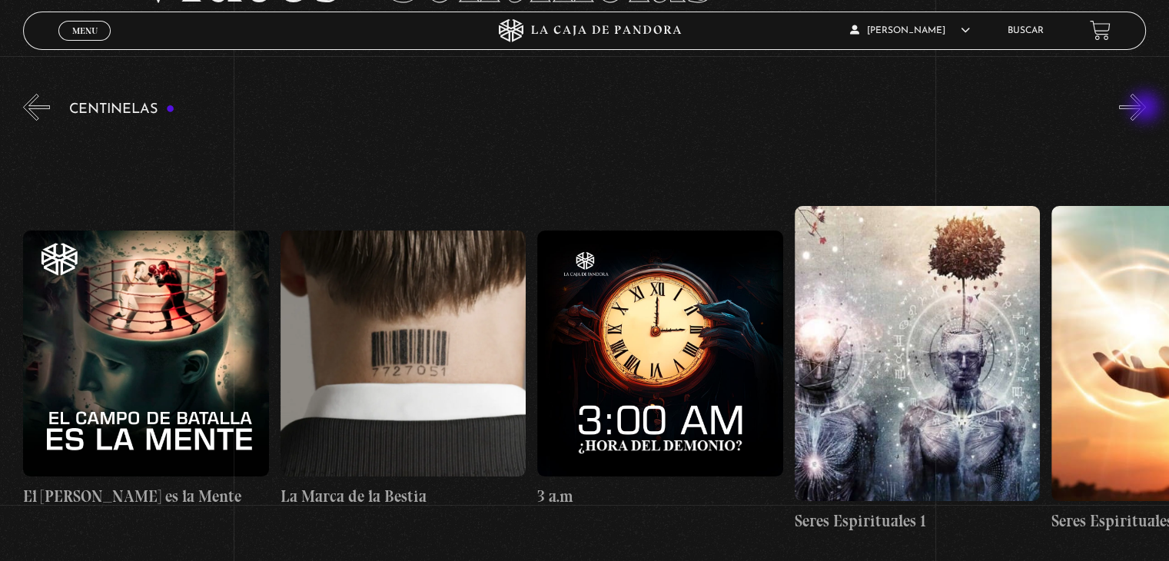
click at [1146, 108] on button "»" at bounding box center [1132, 107] width 27 height 27
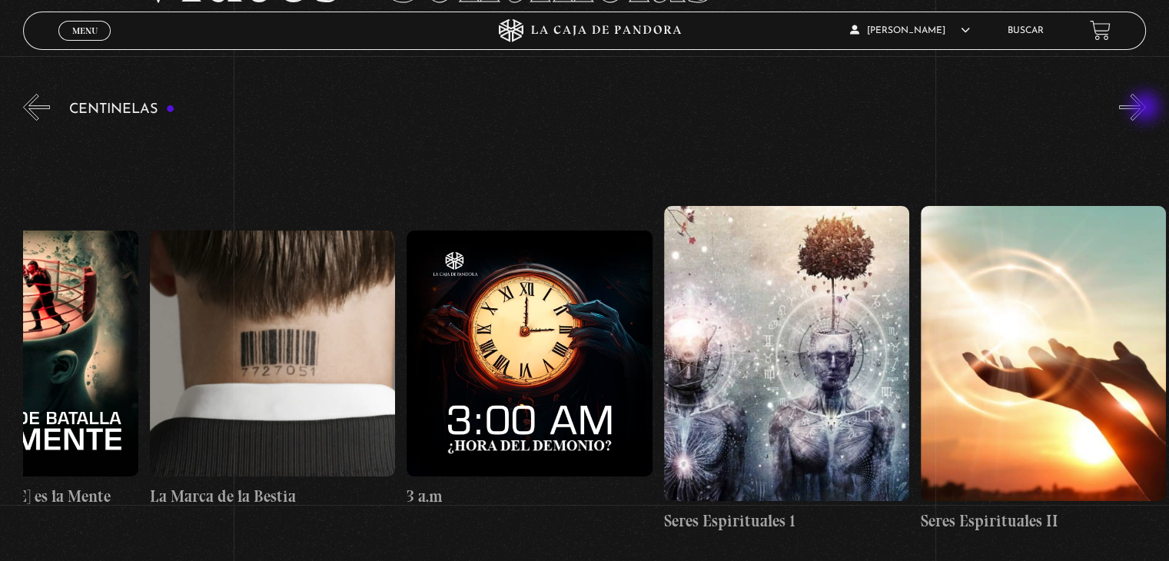
click at [1146, 108] on button "»" at bounding box center [1132, 107] width 27 height 27
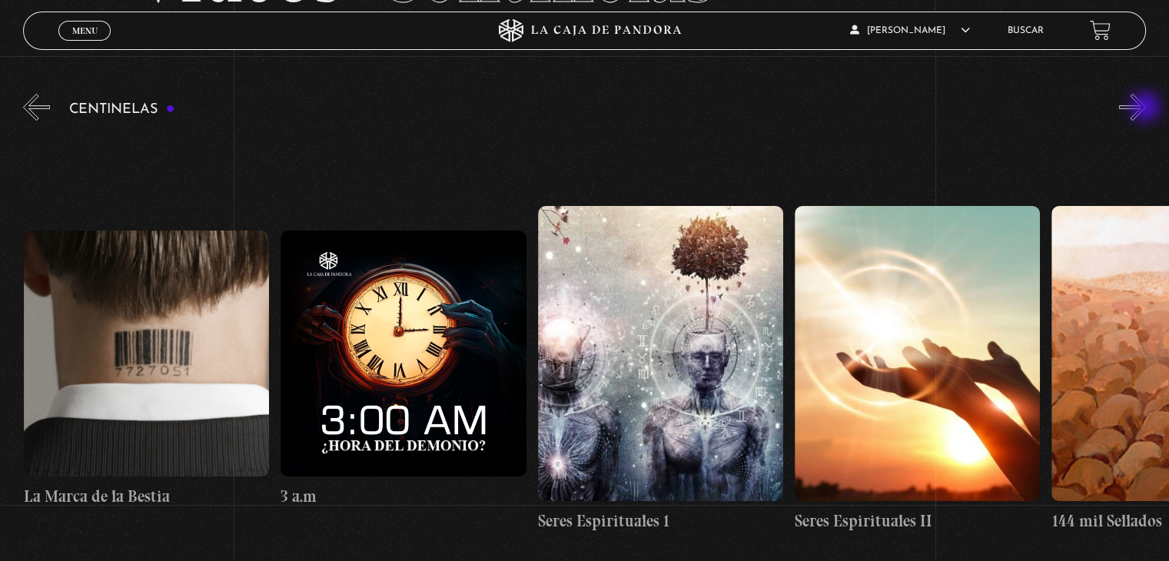
click at [1146, 108] on button "»" at bounding box center [1132, 107] width 27 height 27
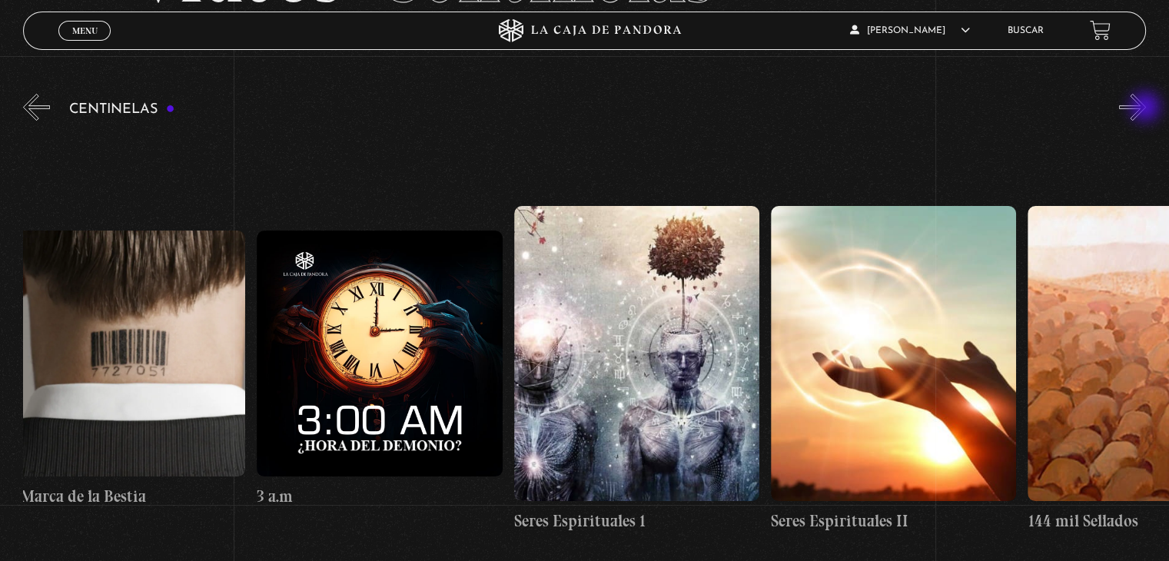
click at [1146, 108] on button "»" at bounding box center [1132, 107] width 27 height 27
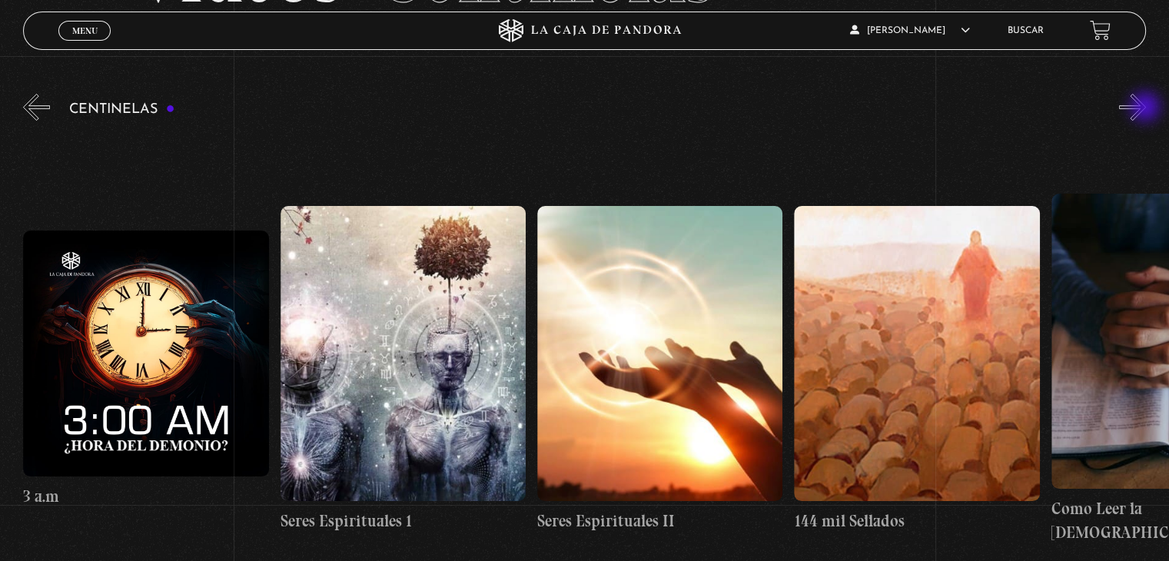
click at [1146, 108] on button "»" at bounding box center [1132, 107] width 27 height 27
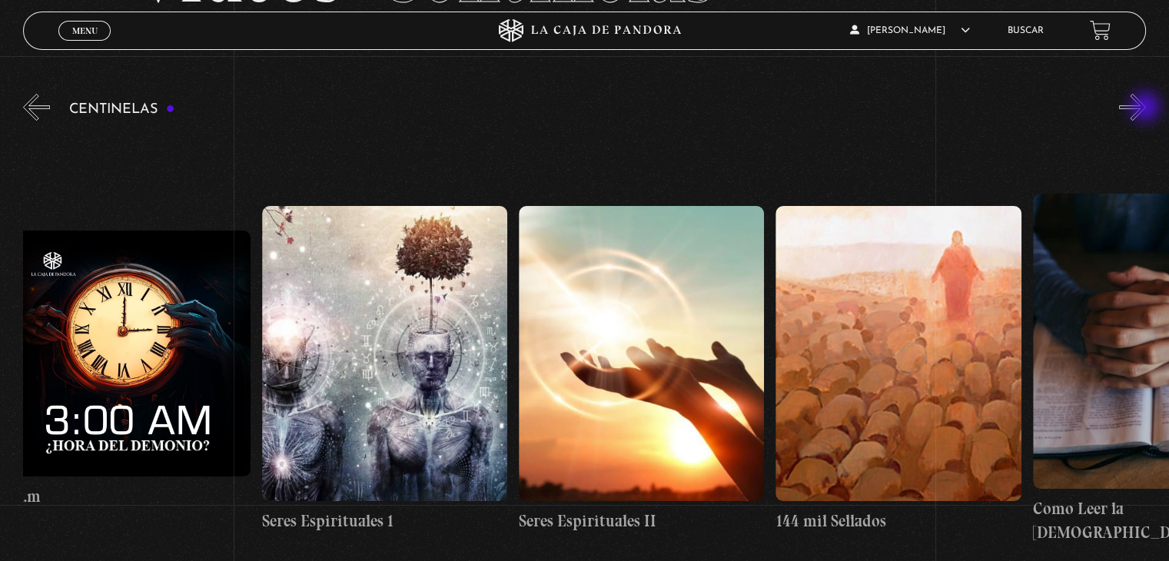
click at [1146, 108] on button "»" at bounding box center [1132, 107] width 27 height 27
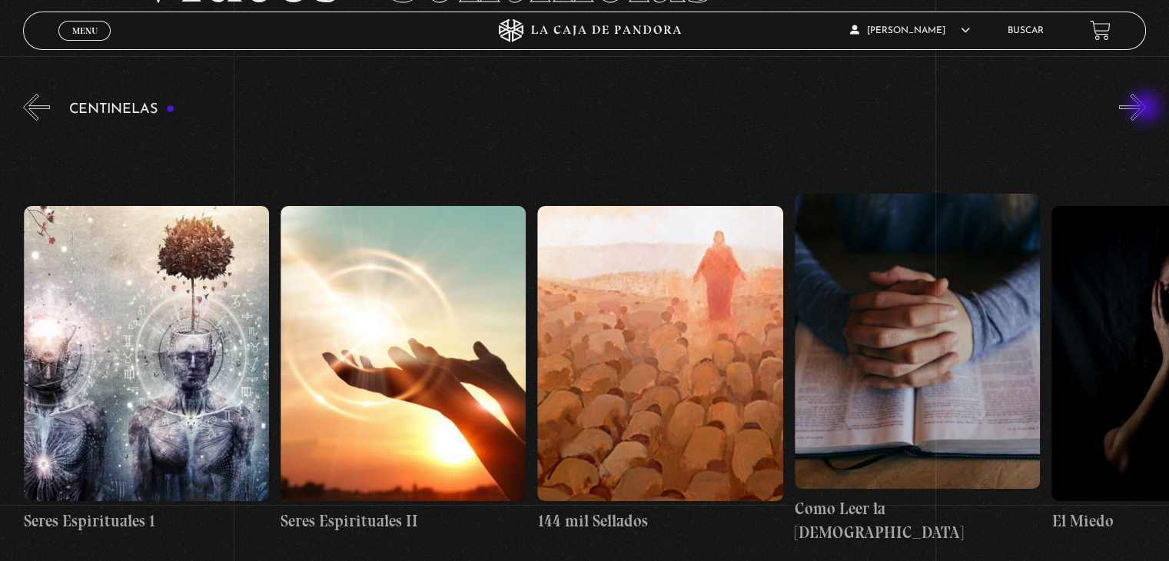
click at [1146, 108] on button "»" at bounding box center [1132, 107] width 27 height 27
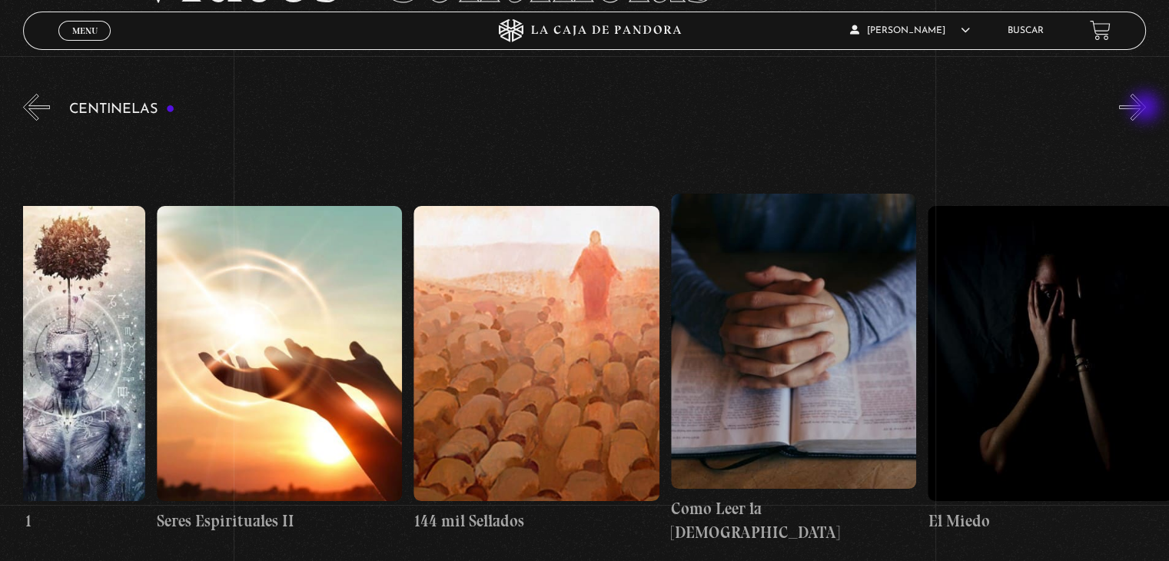
click at [1146, 108] on button "»" at bounding box center [1132, 107] width 27 height 27
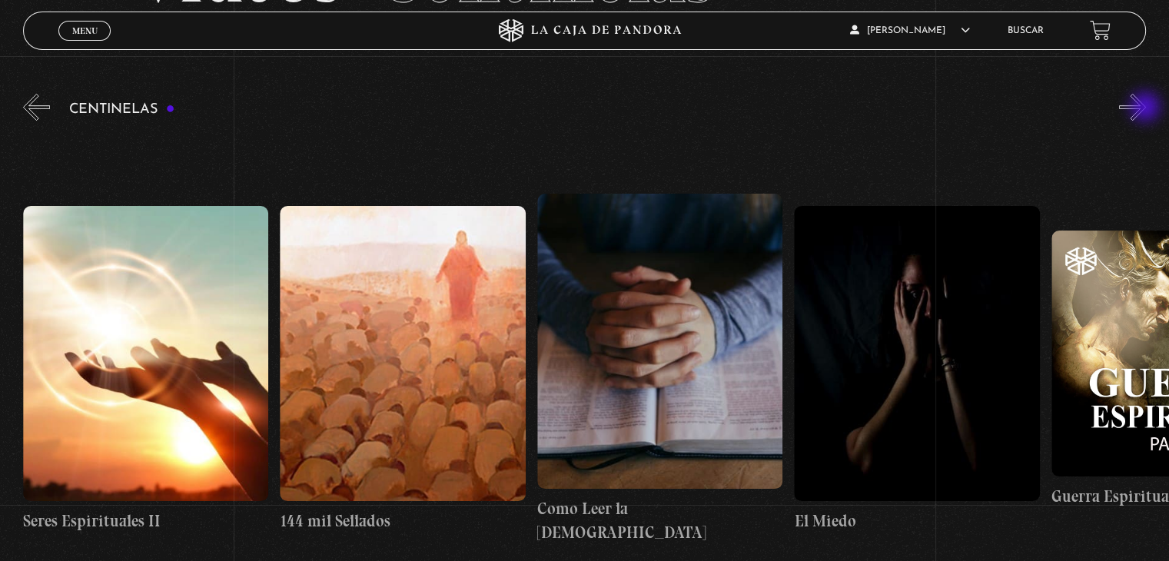
click at [1146, 108] on button "»" at bounding box center [1132, 107] width 27 height 27
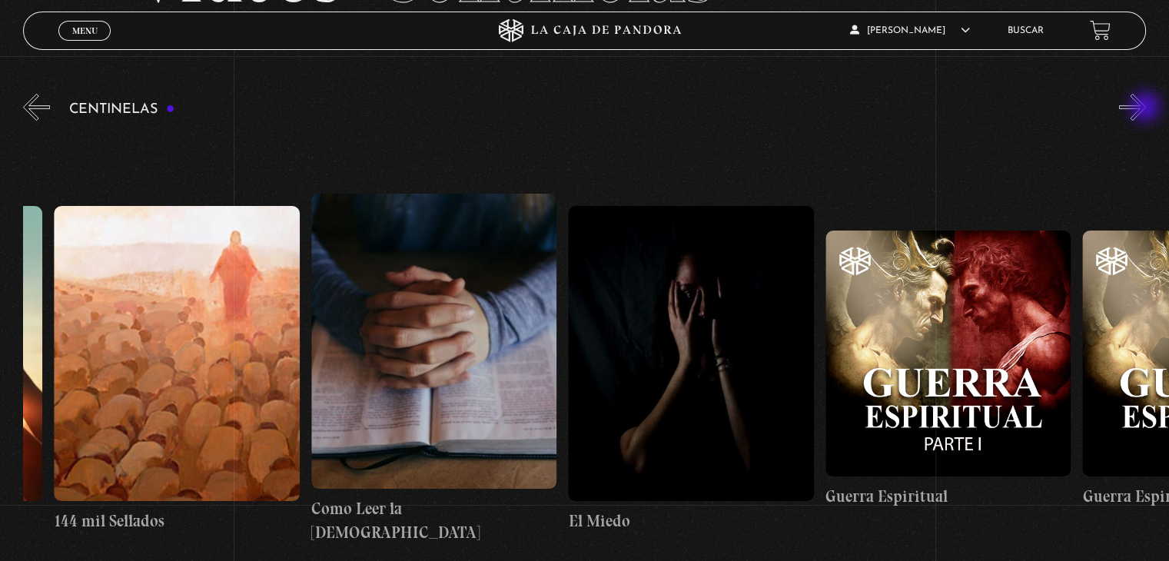
click at [1146, 108] on button "»" at bounding box center [1132, 107] width 27 height 27
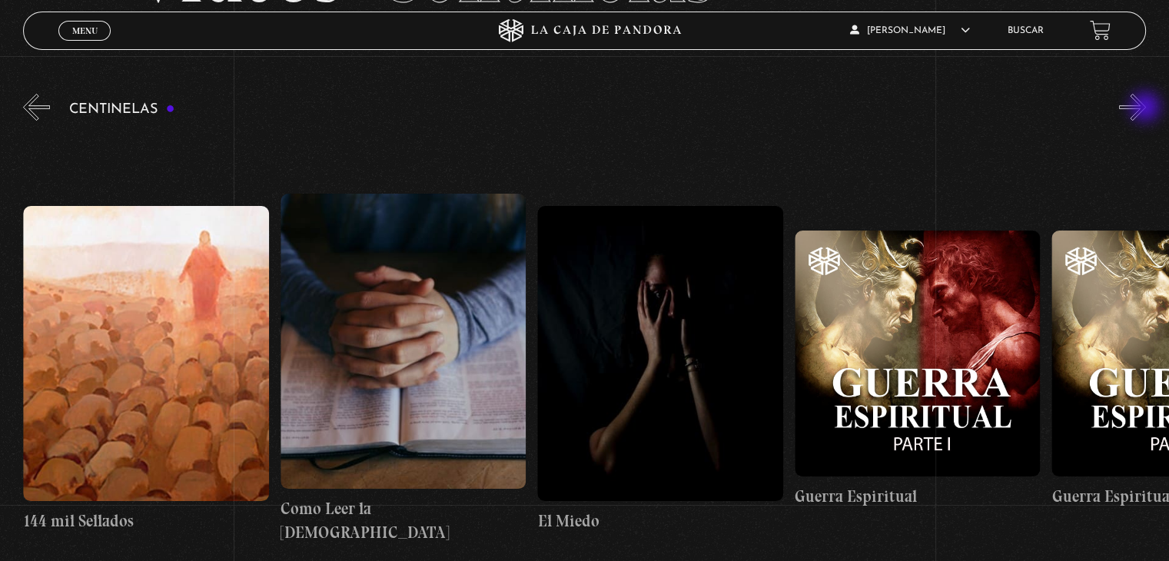
click at [1146, 108] on button "»" at bounding box center [1132, 107] width 27 height 27
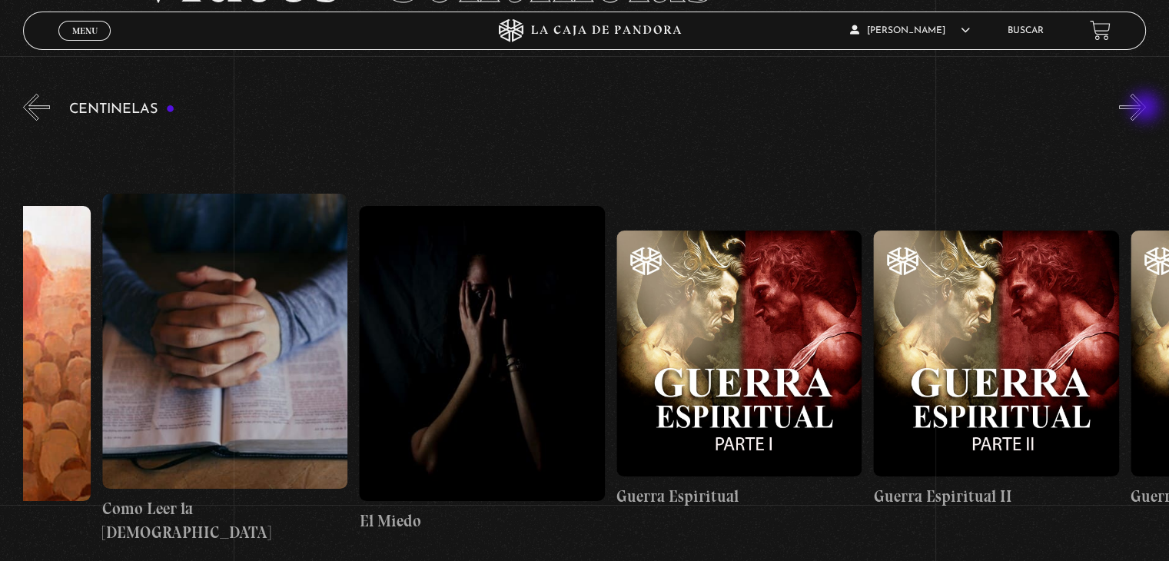
click at [1146, 108] on button "»" at bounding box center [1132, 107] width 27 height 27
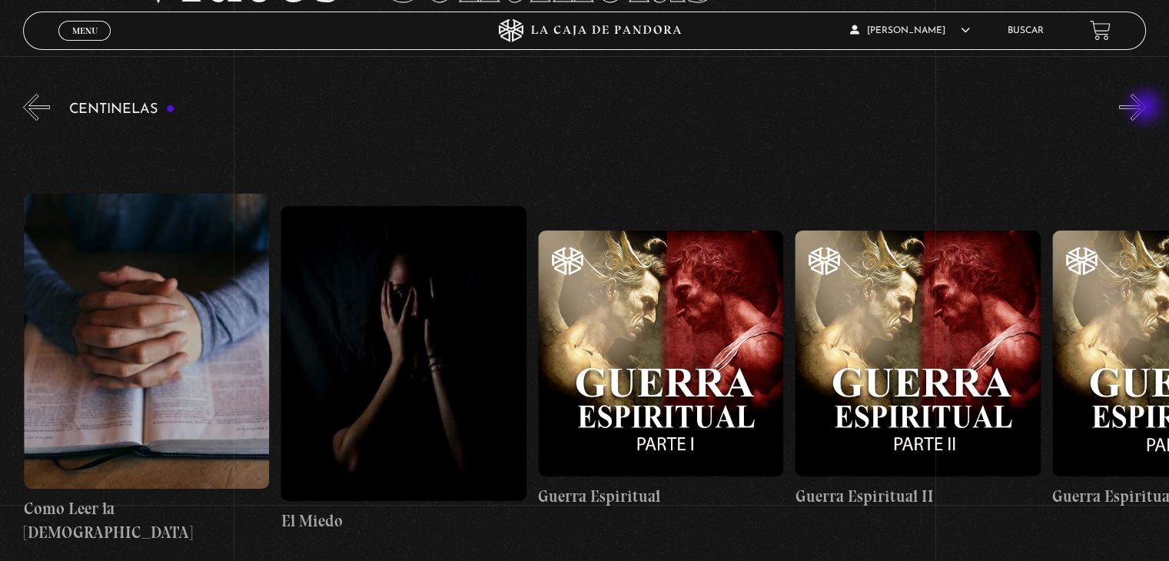
click at [1146, 108] on button "»" at bounding box center [1132, 107] width 27 height 27
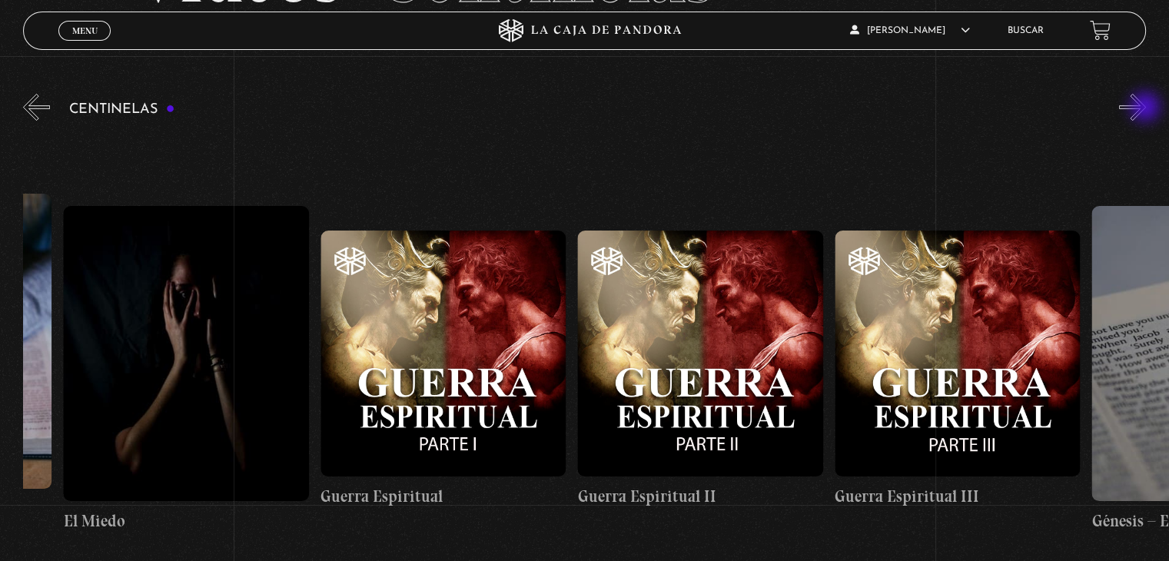
click at [1146, 108] on button "»" at bounding box center [1132, 107] width 27 height 27
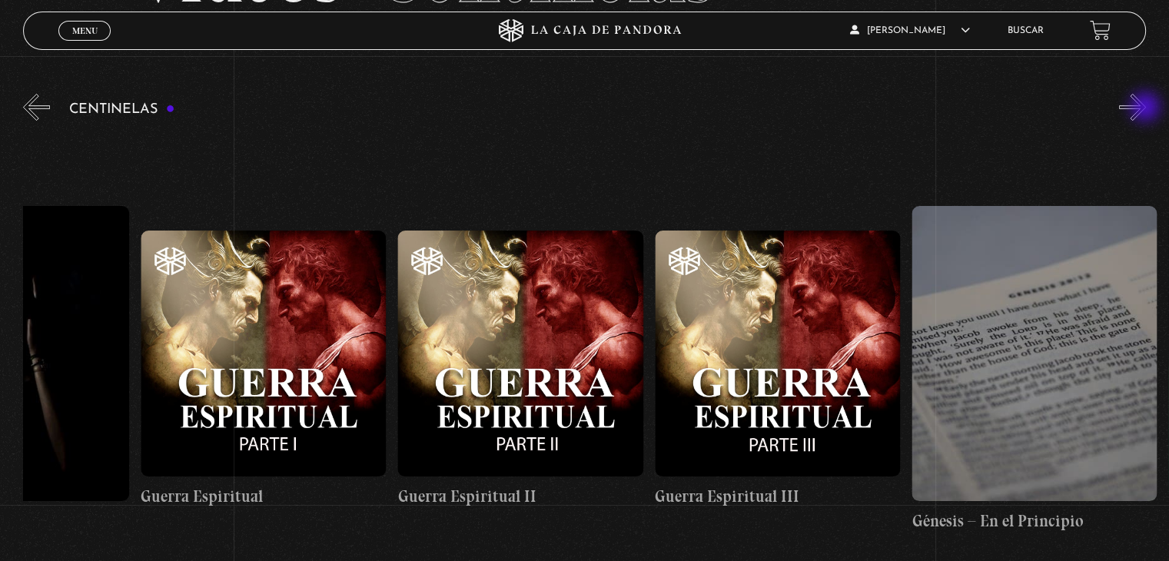
click at [1146, 108] on button "»" at bounding box center [1132, 107] width 27 height 27
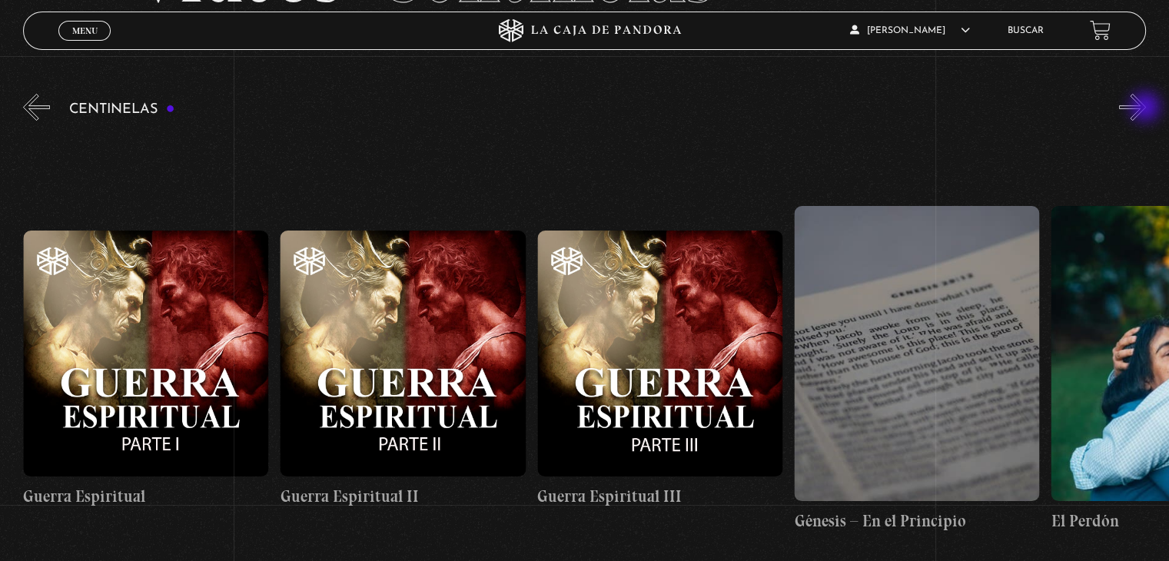
click at [1146, 108] on button "»" at bounding box center [1132, 107] width 27 height 27
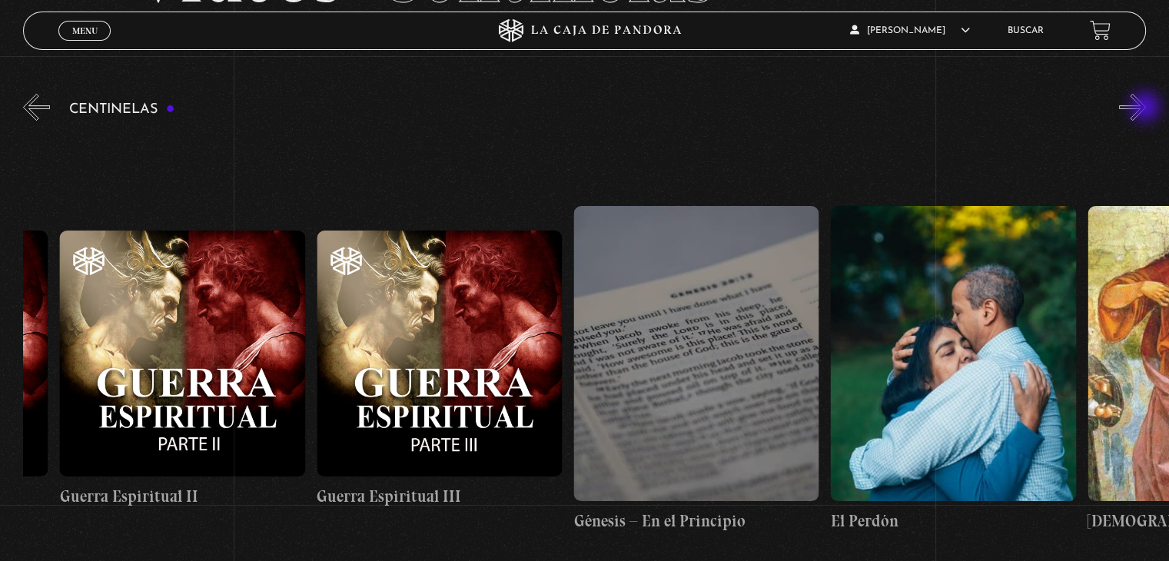
click at [1146, 108] on button "»" at bounding box center [1132, 107] width 27 height 27
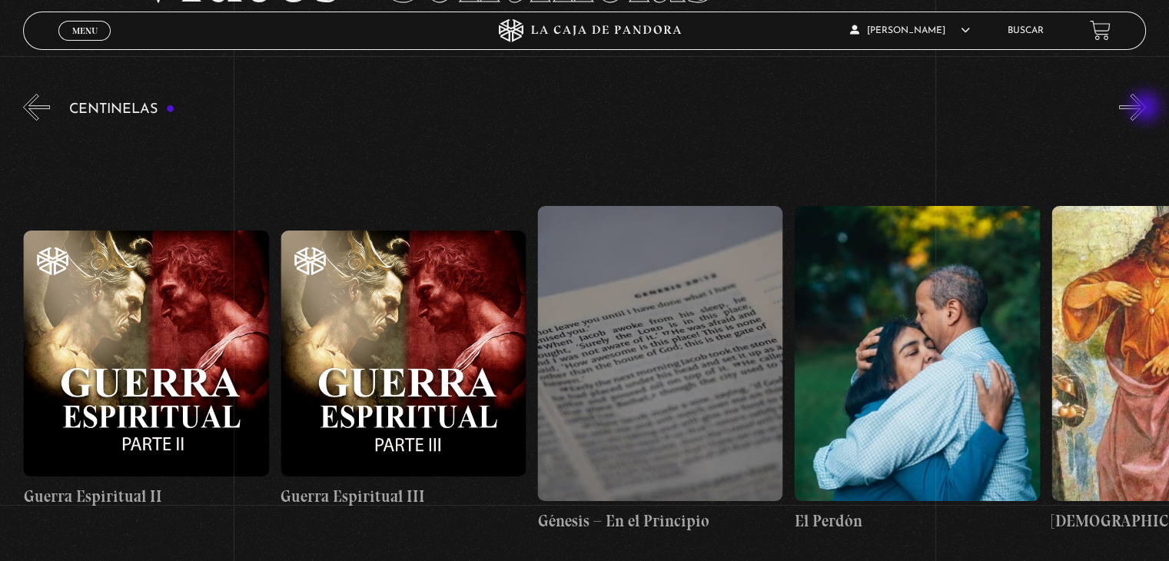
click at [1146, 108] on button "»" at bounding box center [1132, 107] width 27 height 27
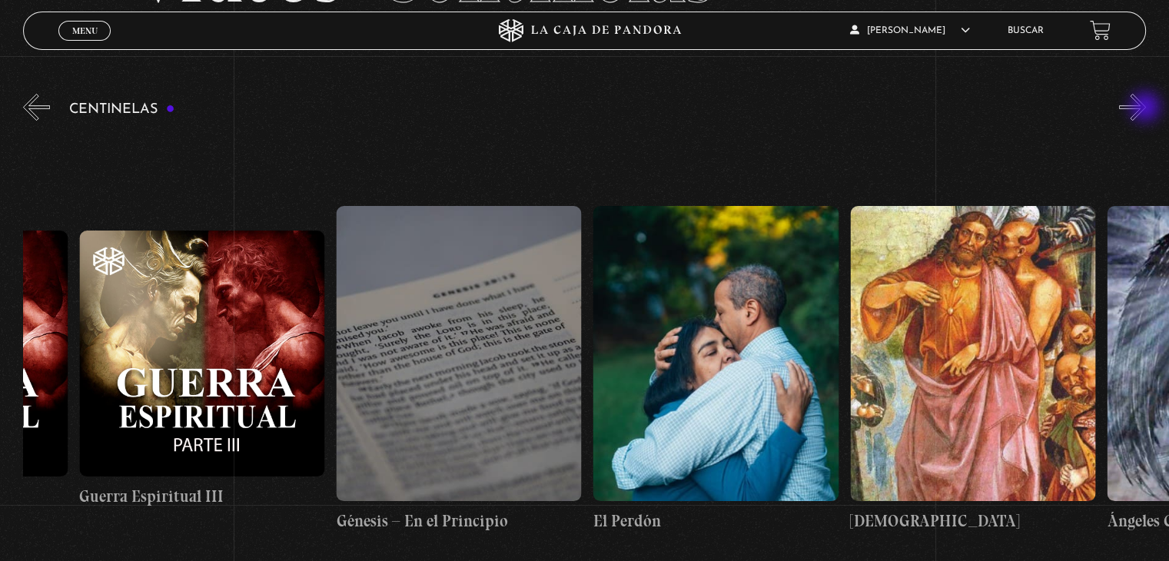
click at [1146, 108] on button "»" at bounding box center [1132, 107] width 27 height 27
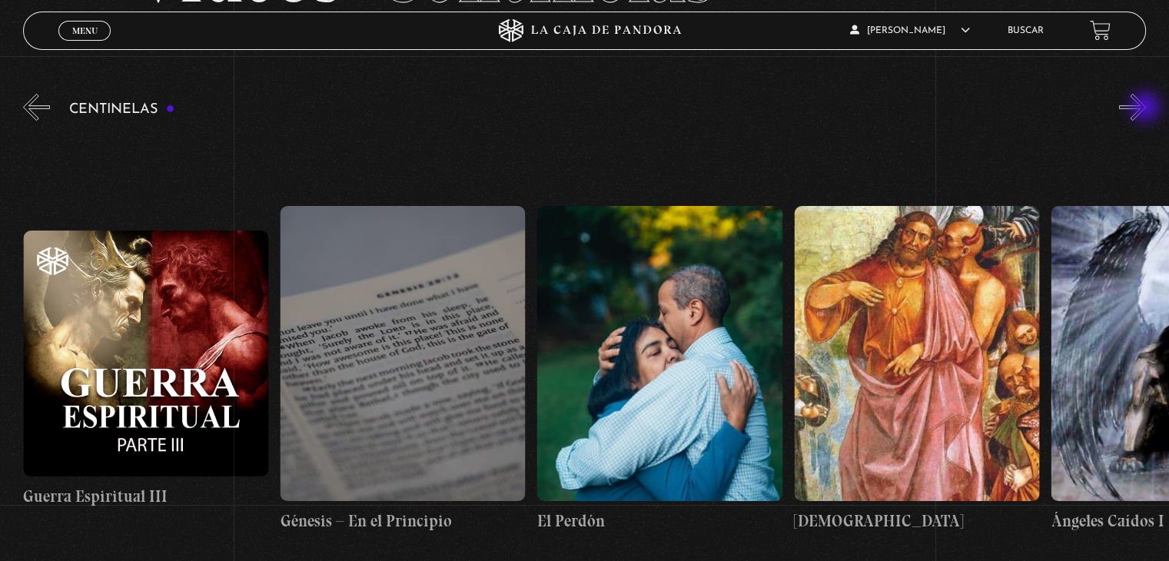
click at [1146, 108] on button "»" at bounding box center [1132, 107] width 27 height 27
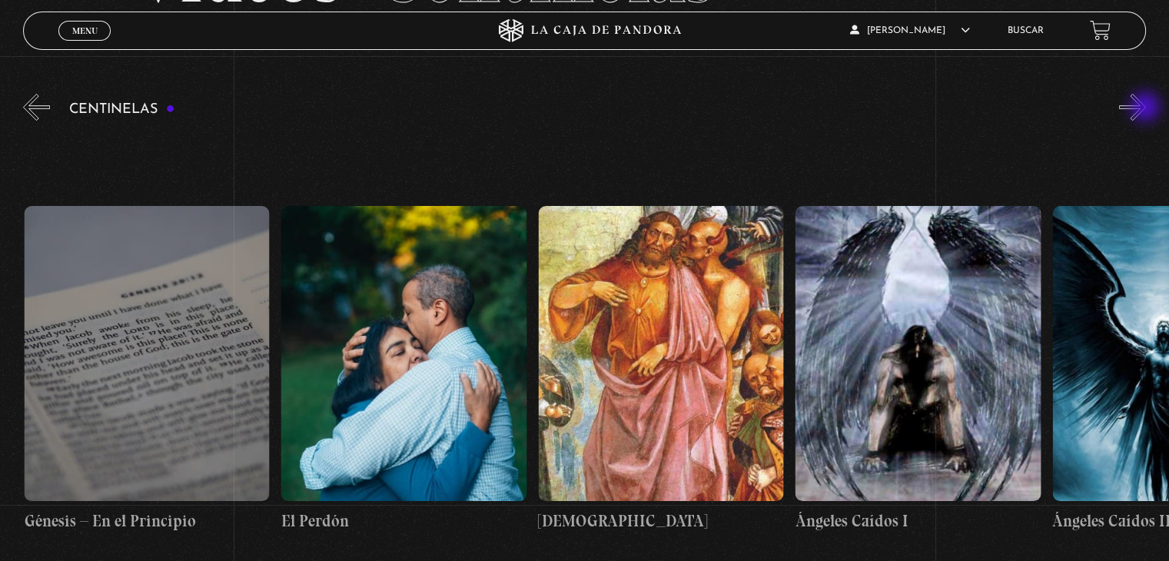
click at [1146, 108] on button "»" at bounding box center [1132, 107] width 27 height 27
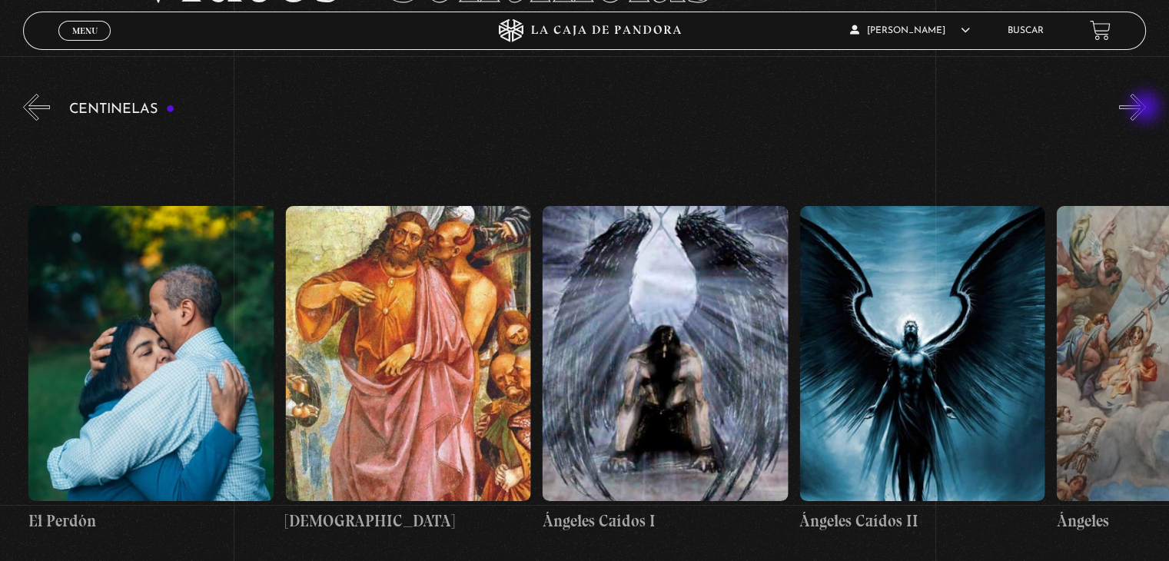
click at [1146, 108] on button "»" at bounding box center [1132, 107] width 27 height 27
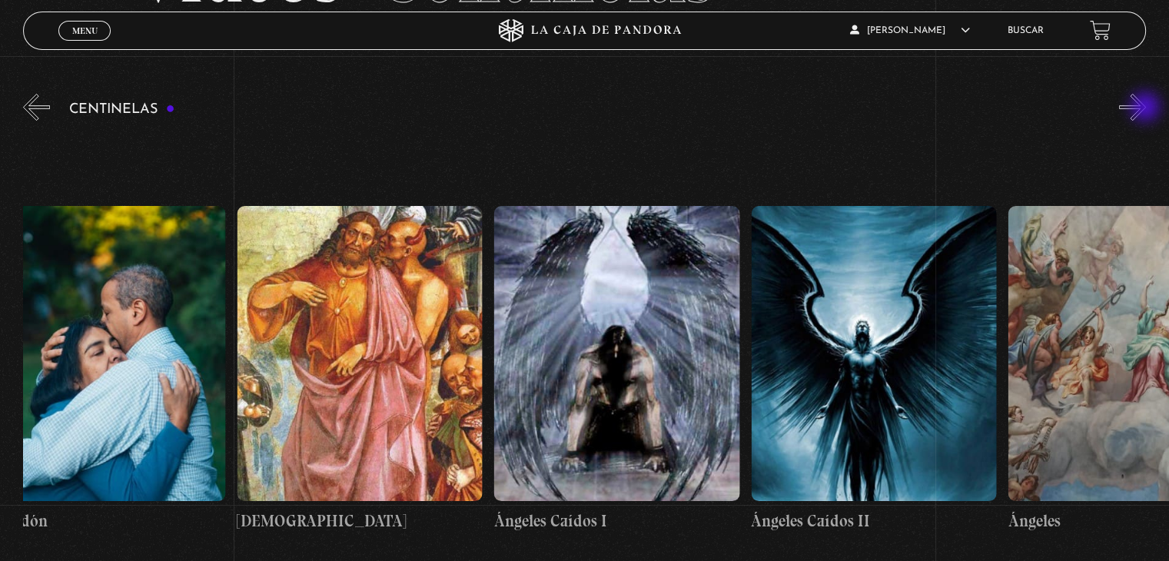
click at [1146, 108] on button "»" at bounding box center [1132, 107] width 27 height 27
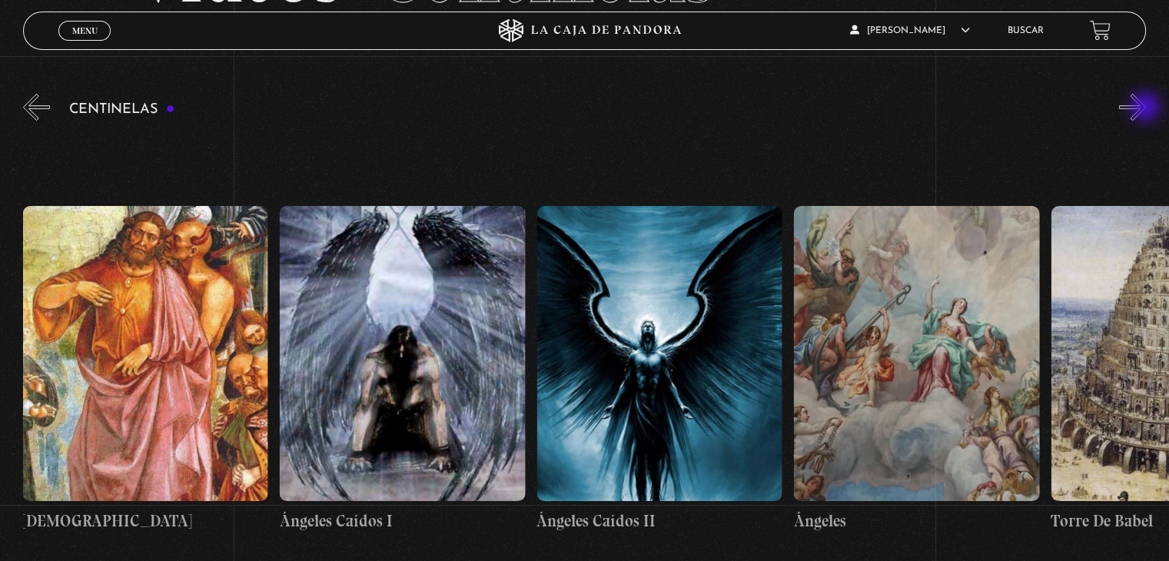
click at [1146, 108] on button "»" at bounding box center [1132, 107] width 27 height 27
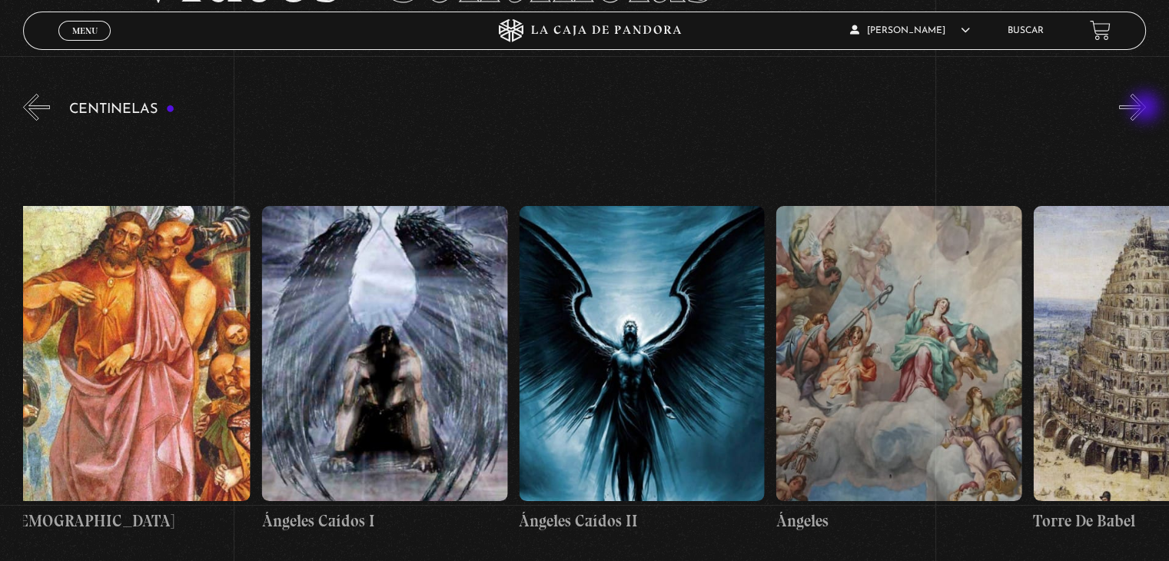
click at [1146, 108] on button "»" at bounding box center [1132, 107] width 27 height 27
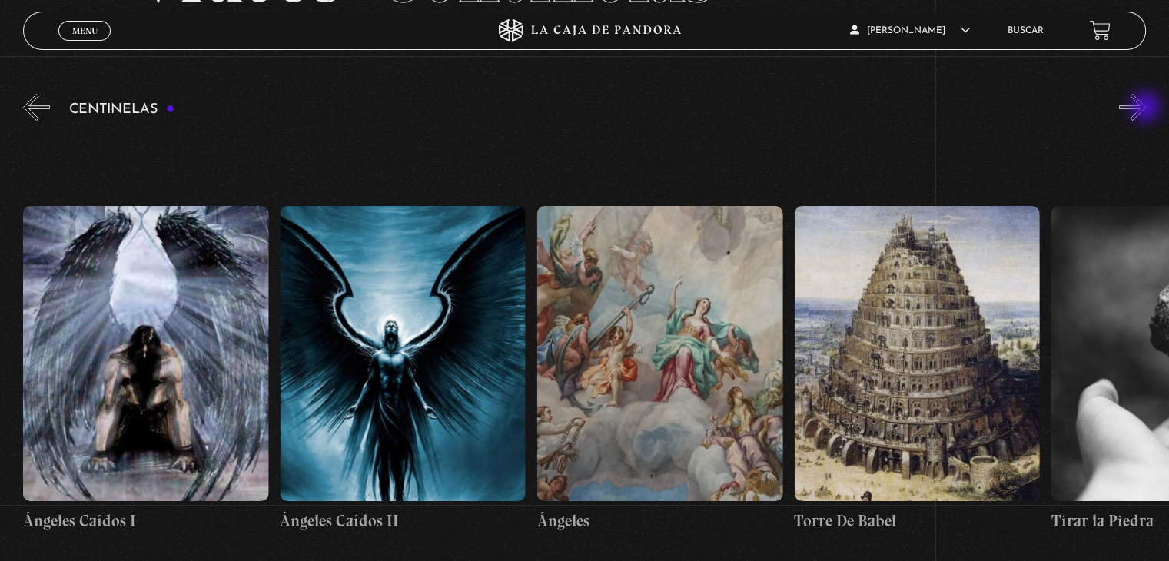
click at [1146, 108] on button "»" at bounding box center [1132, 107] width 27 height 27
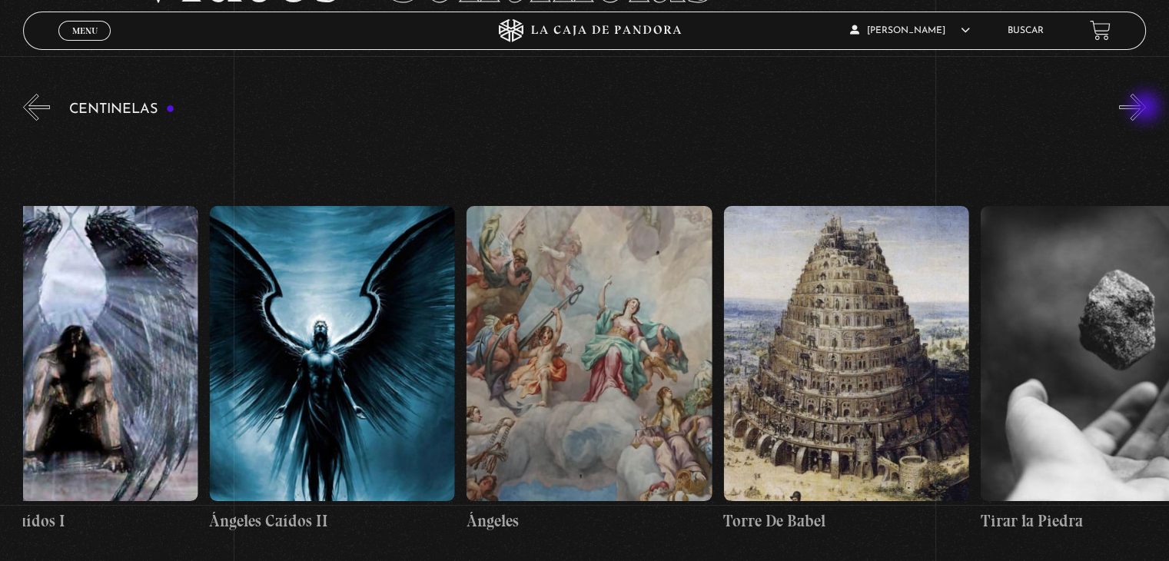
click at [1146, 108] on button "»" at bounding box center [1132, 107] width 27 height 27
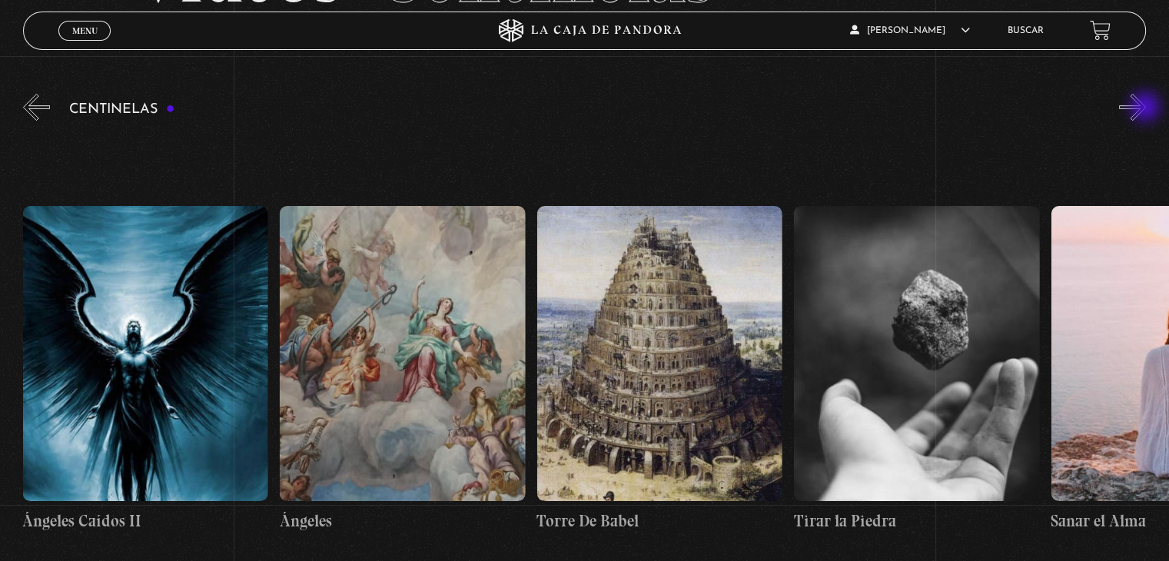
click at [1146, 108] on button "»" at bounding box center [1132, 107] width 27 height 27
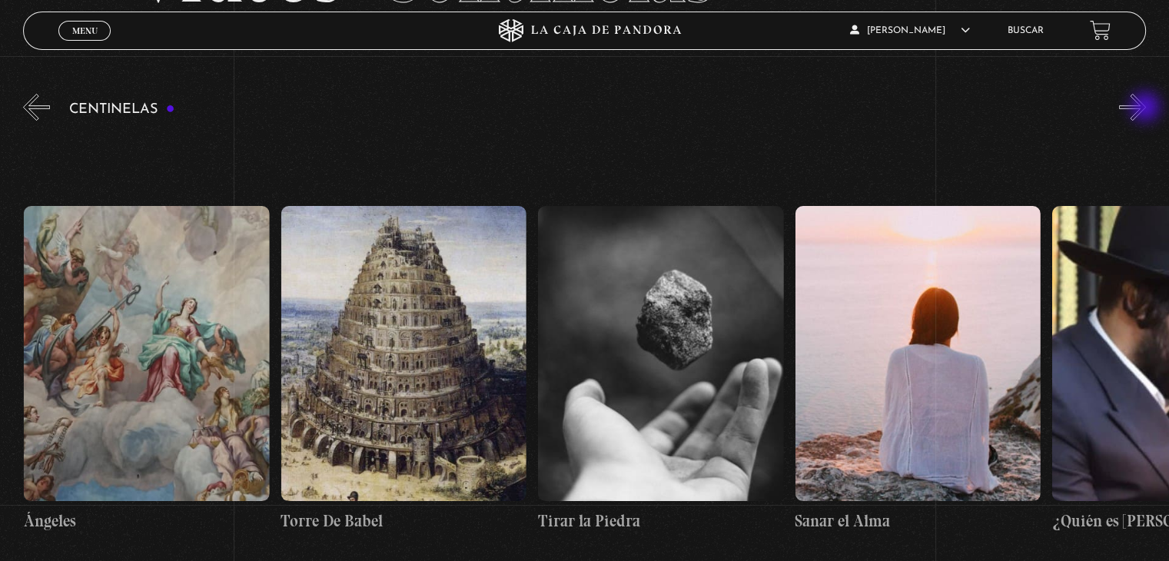
click at [1146, 108] on button "»" at bounding box center [1132, 107] width 27 height 27
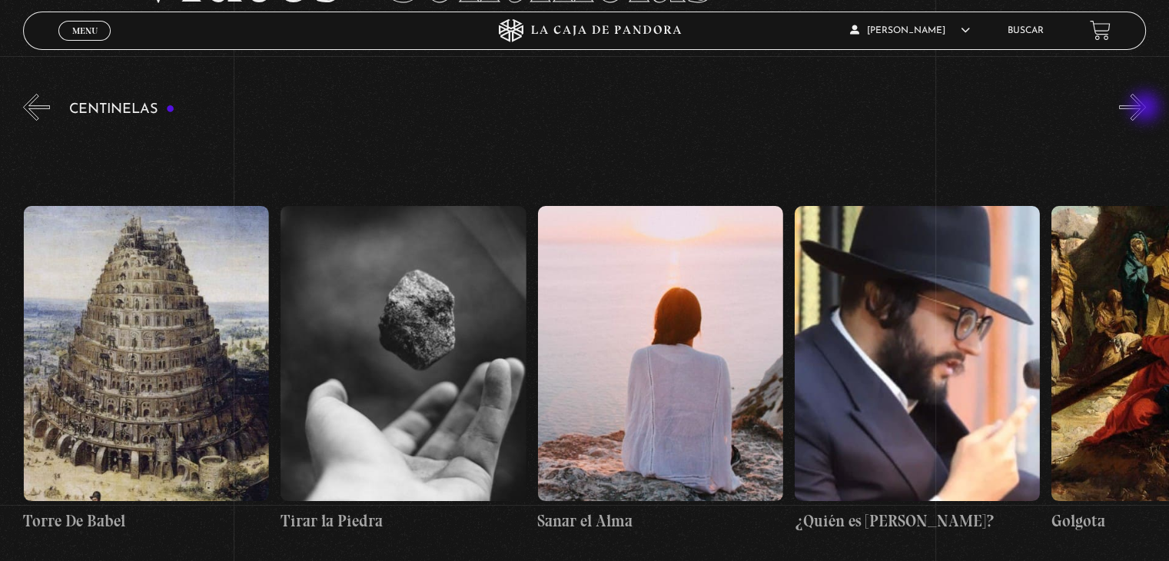
click at [1146, 108] on button "»" at bounding box center [1132, 107] width 27 height 27
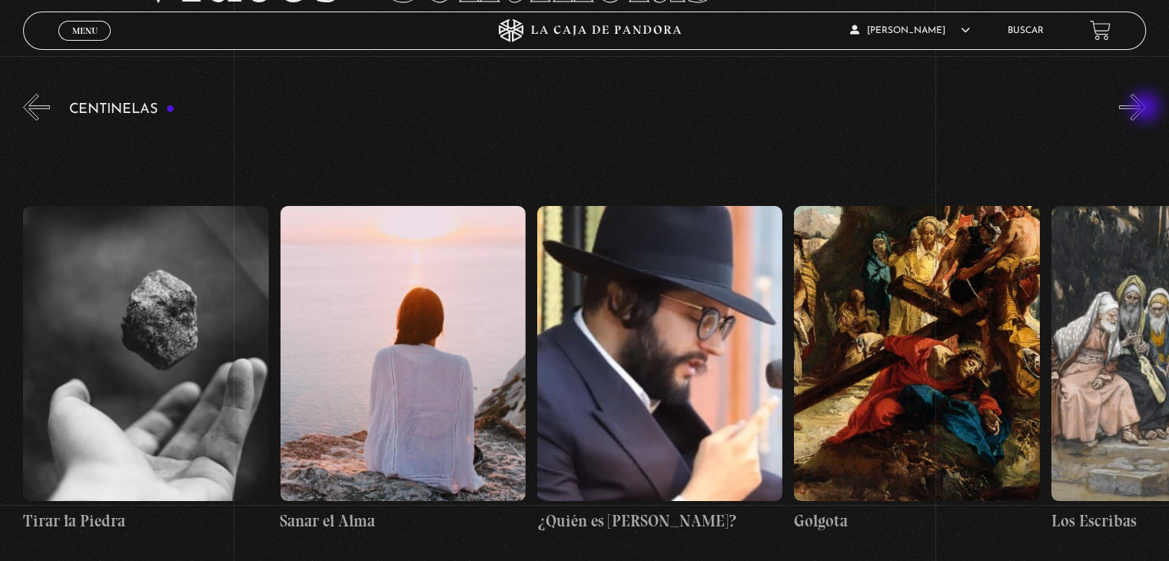
click at [1146, 108] on button "»" at bounding box center [1132, 107] width 27 height 27
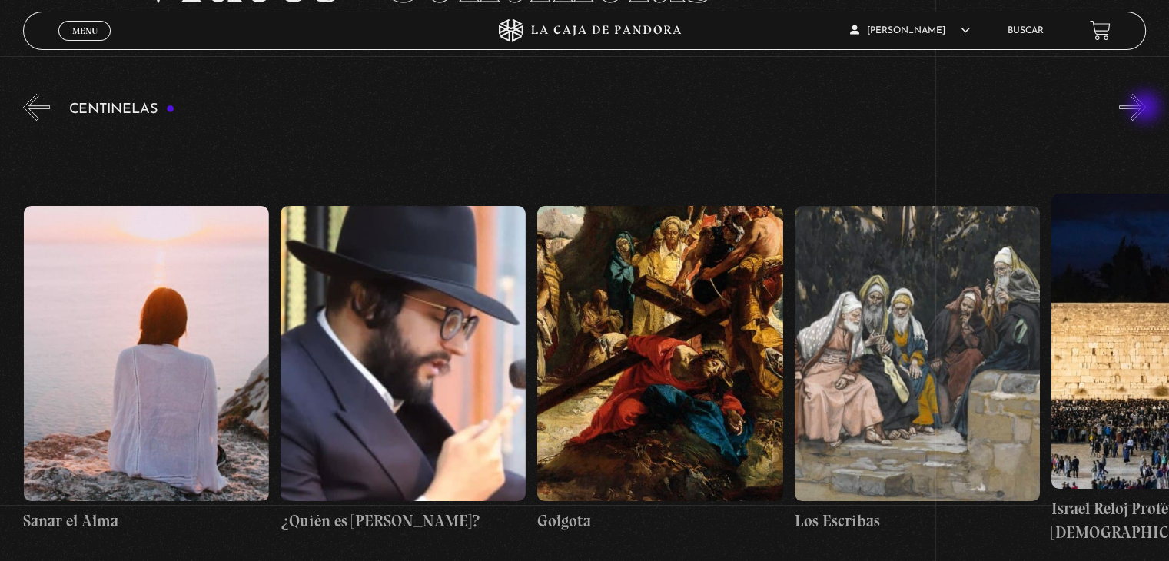
scroll to position [0, 28272]
click at [383, 357] on figure at bounding box center [403, 353] width 245 height 294
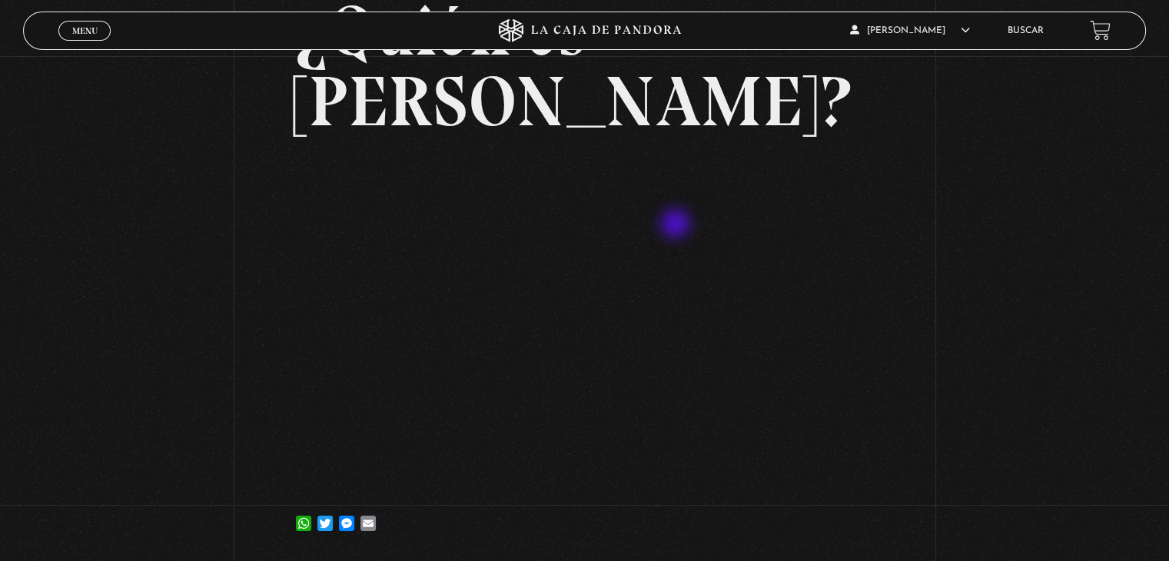
scroll to position [199, 0]
